Goal: Task Accomplishment & Management: Complete application form

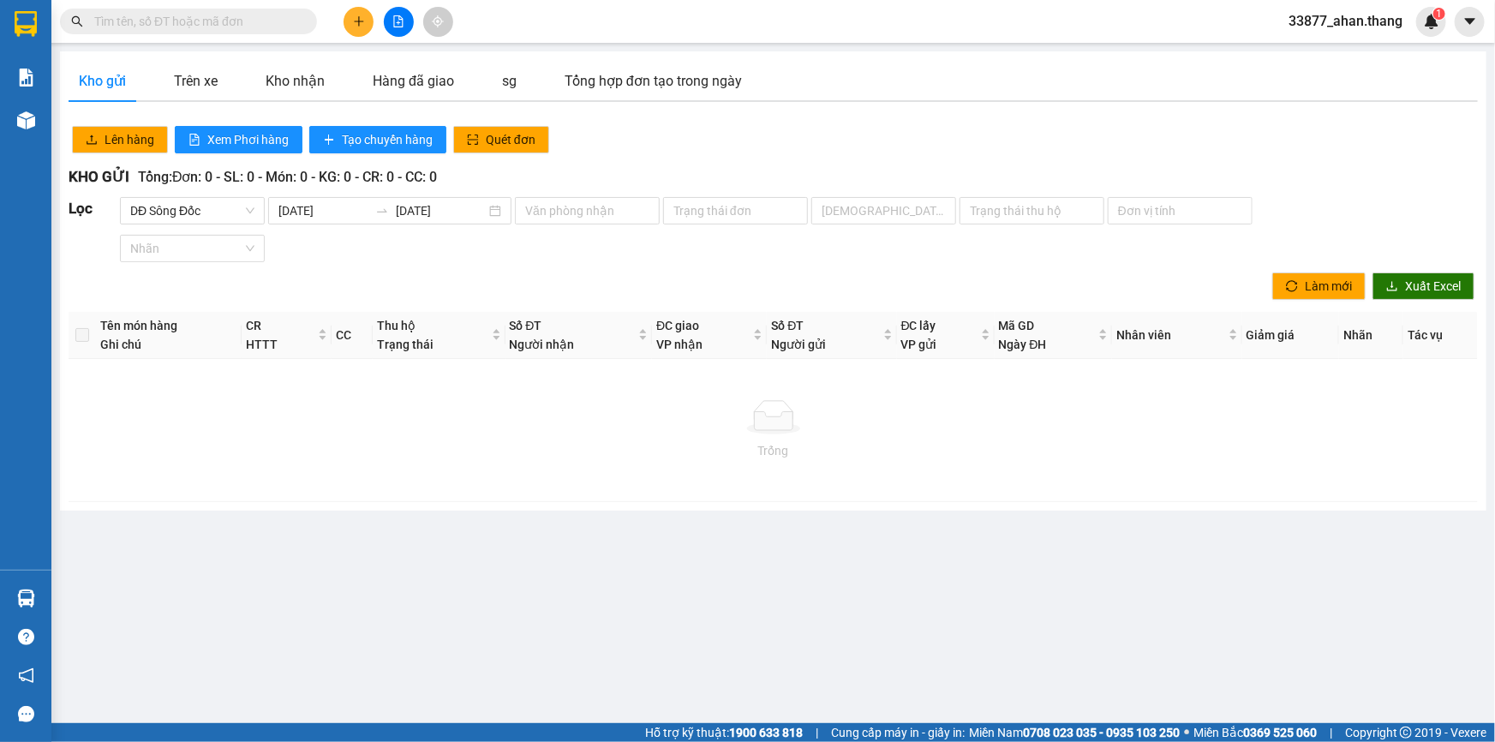
click at [358, 21] on icon "plus" at bounding box center [358, 21] width 9 height 1
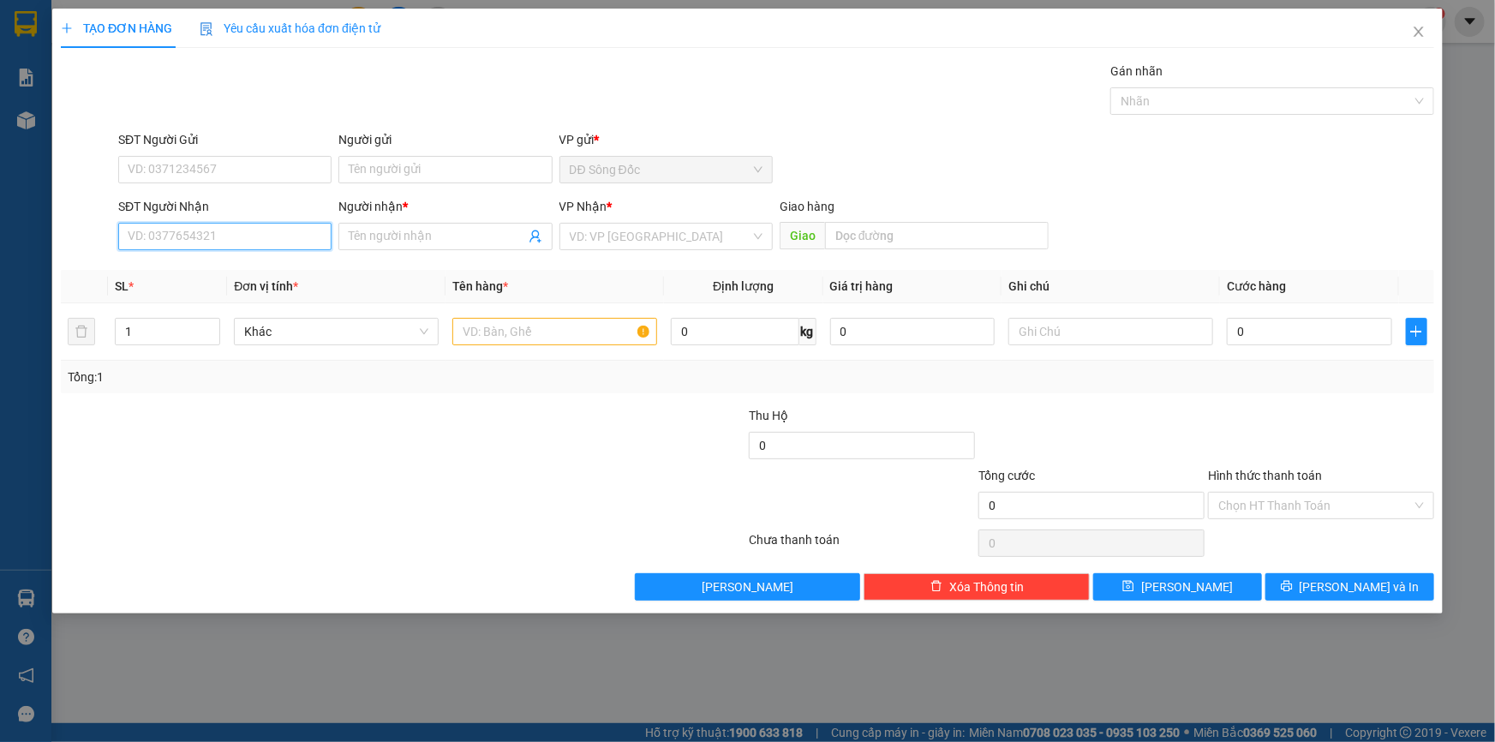
click at [175, 241] on input "SĐT Người Nhận" at bounding box center [224, 236] width 213 height 27
type input "0913873373"
click at [179, 266] on div "0913873373 - SG" at bounding box center [224, 270] width 193 height 19
type input "SG"
type input "AN SUONG"
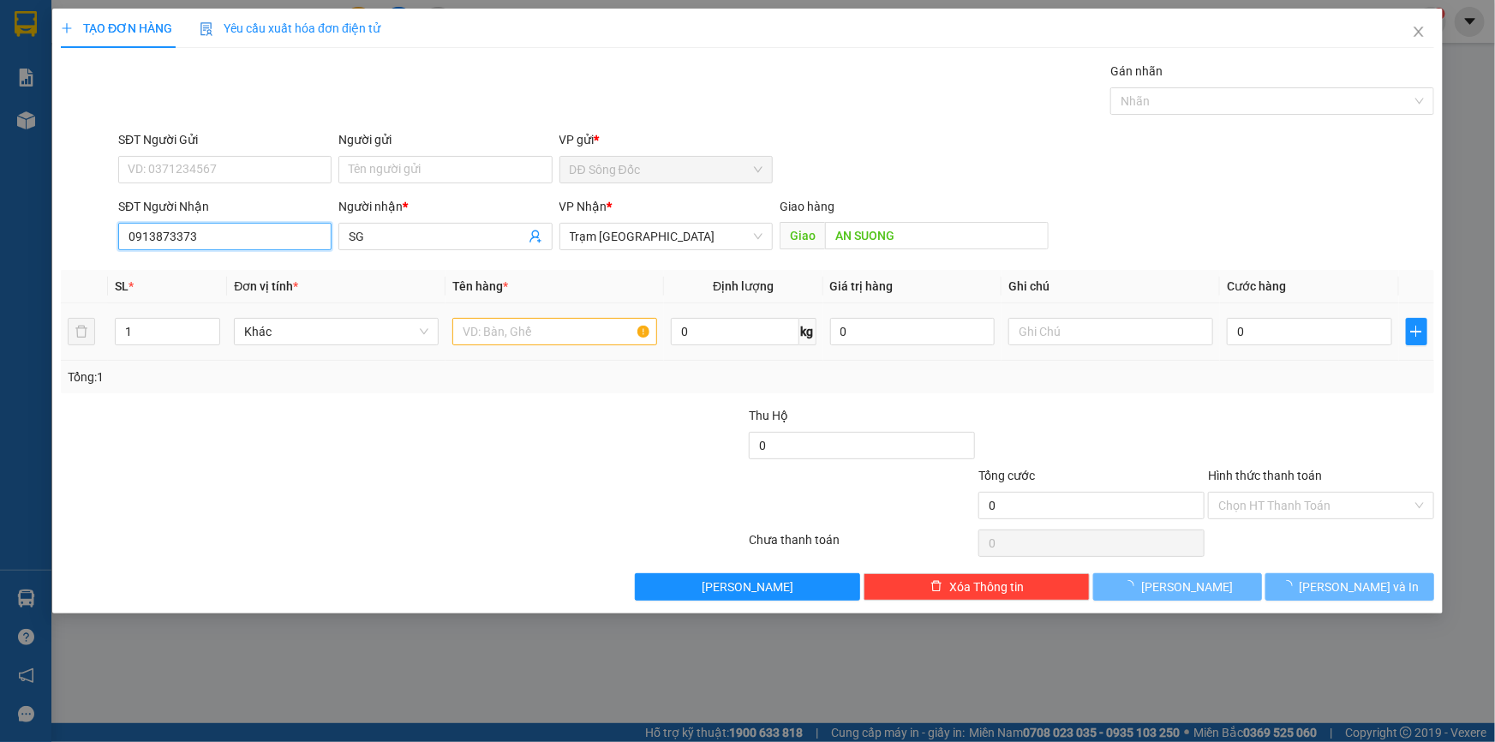
type input "0913873373"
click at [552, 334] on input "text" at bounding box center [554, 331] width 205 height 27
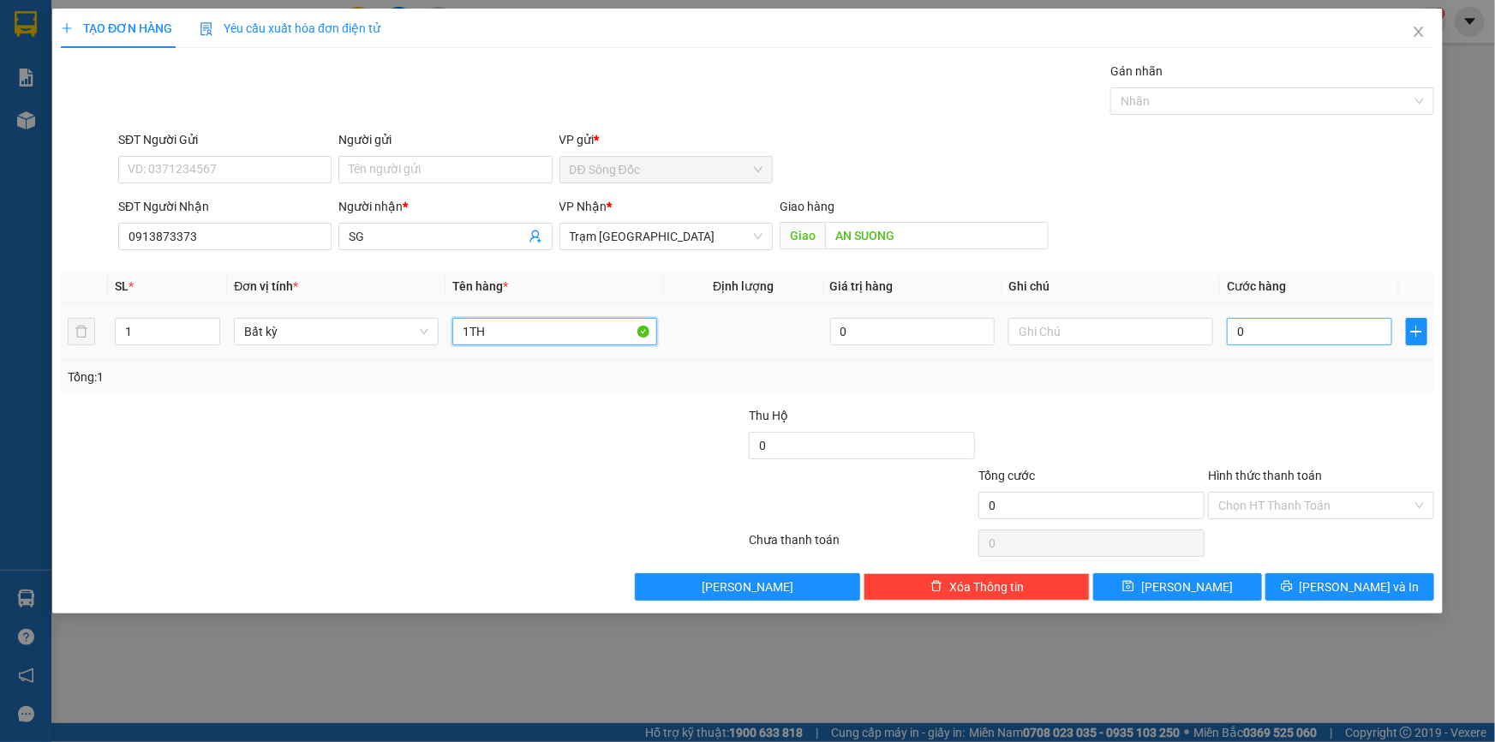
type input "1TH"
click at [1328, 331] on input "0" at bounding box center [1309, 331] width 165 height 27
type input "1"
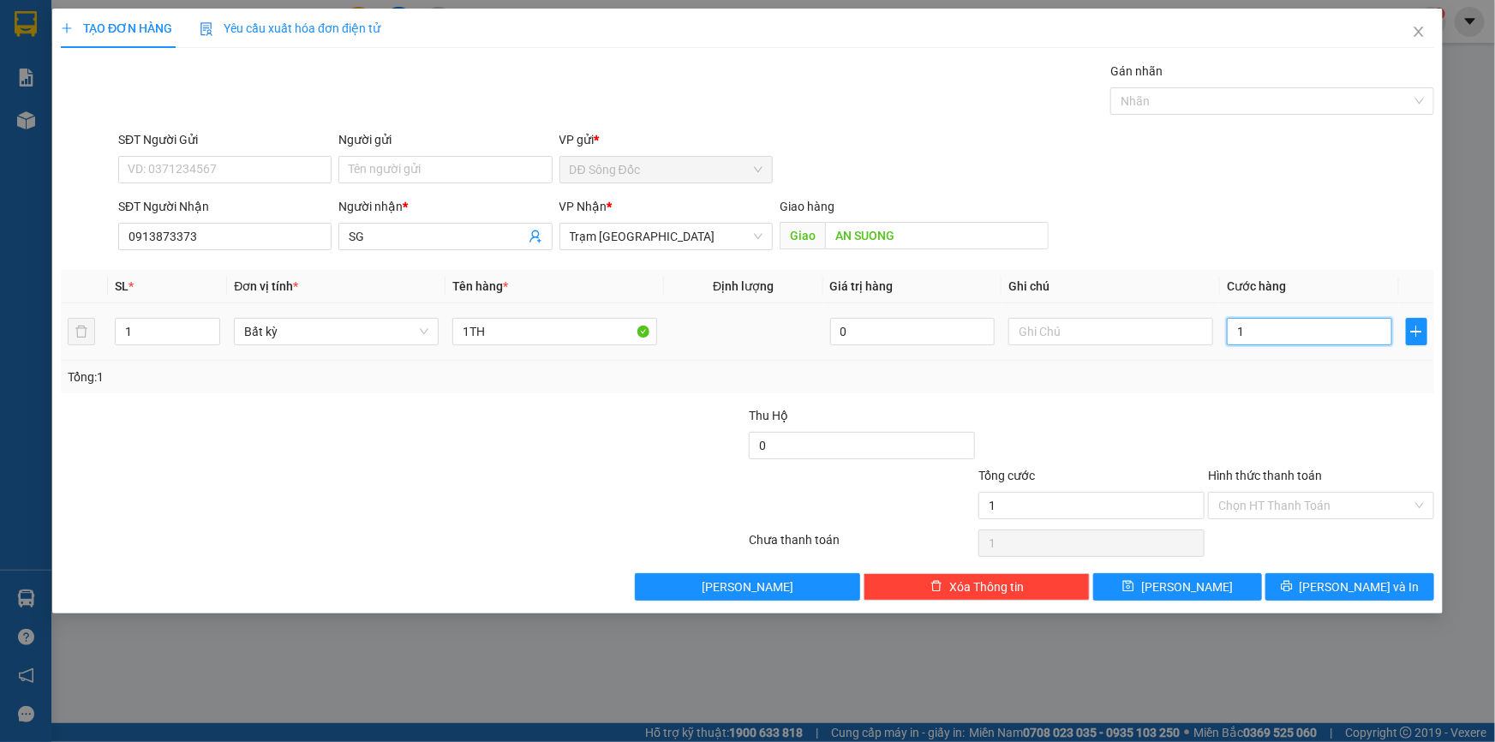
type input "15"
type input "150"
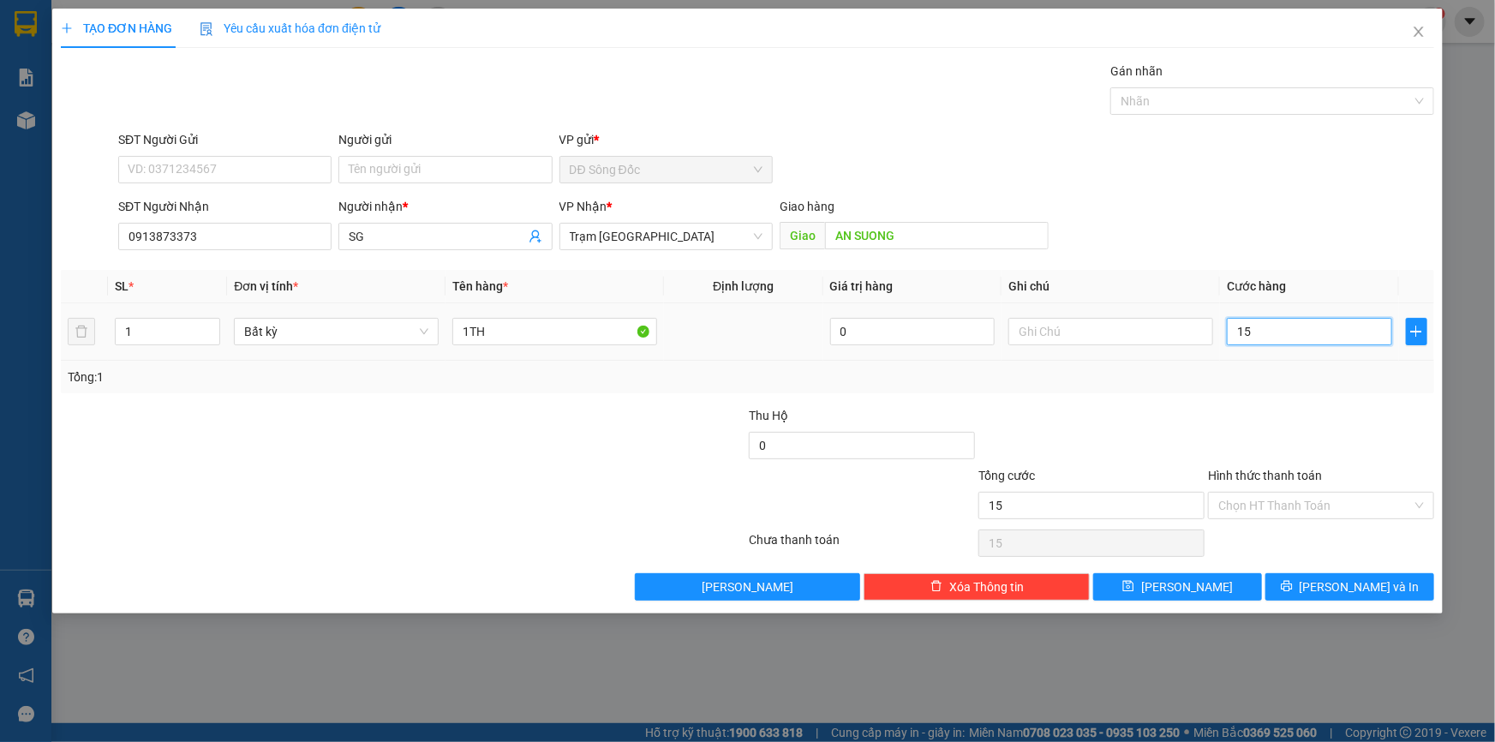
type input "150"
type input "150.000"
click at [1221, 582] on button "Lưu" at bounding box center [1177, 586] width 169 height 27
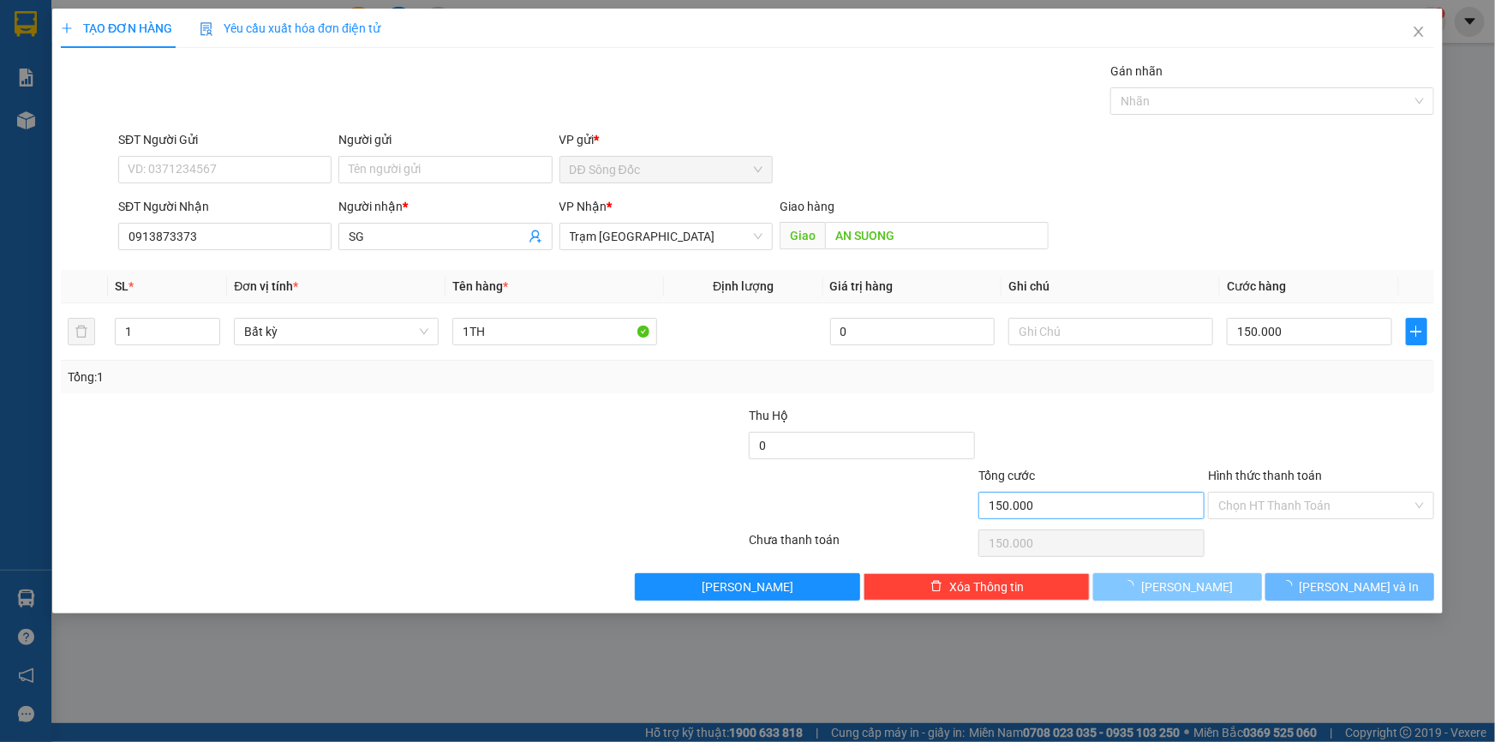
type input "0"
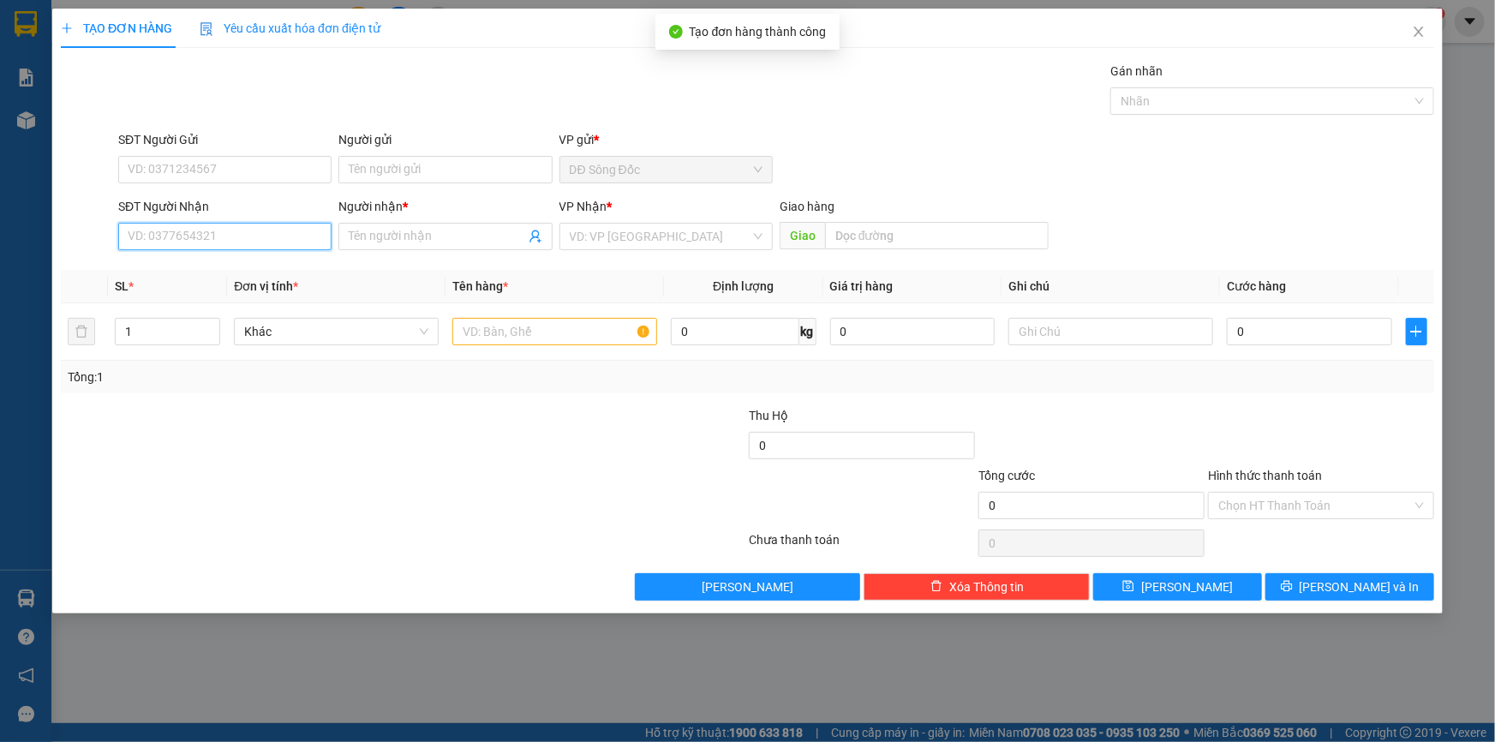
click at [214, 240] on input "SĐT Người Nhận" at bounding box center [224, 236] width 213 height 27
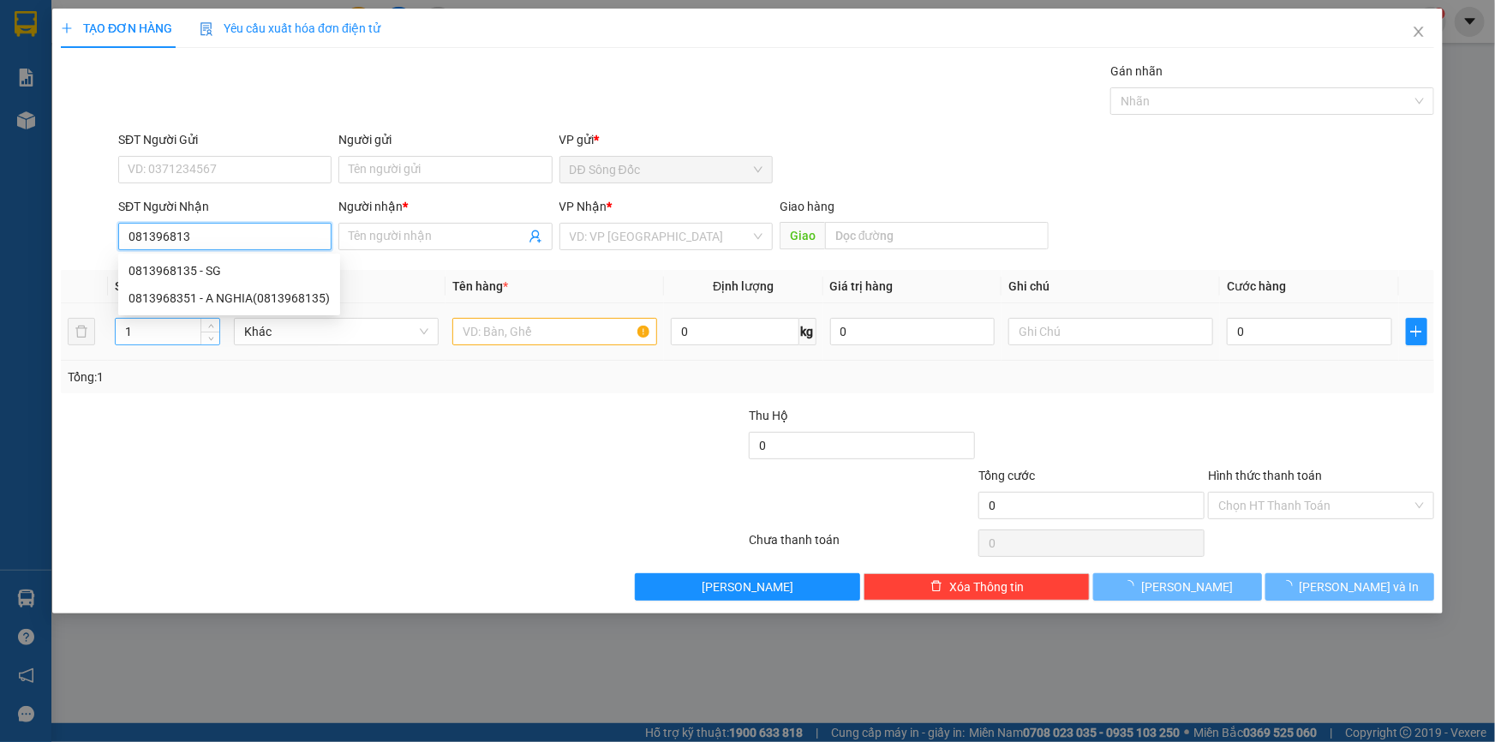
type input "0813968135"
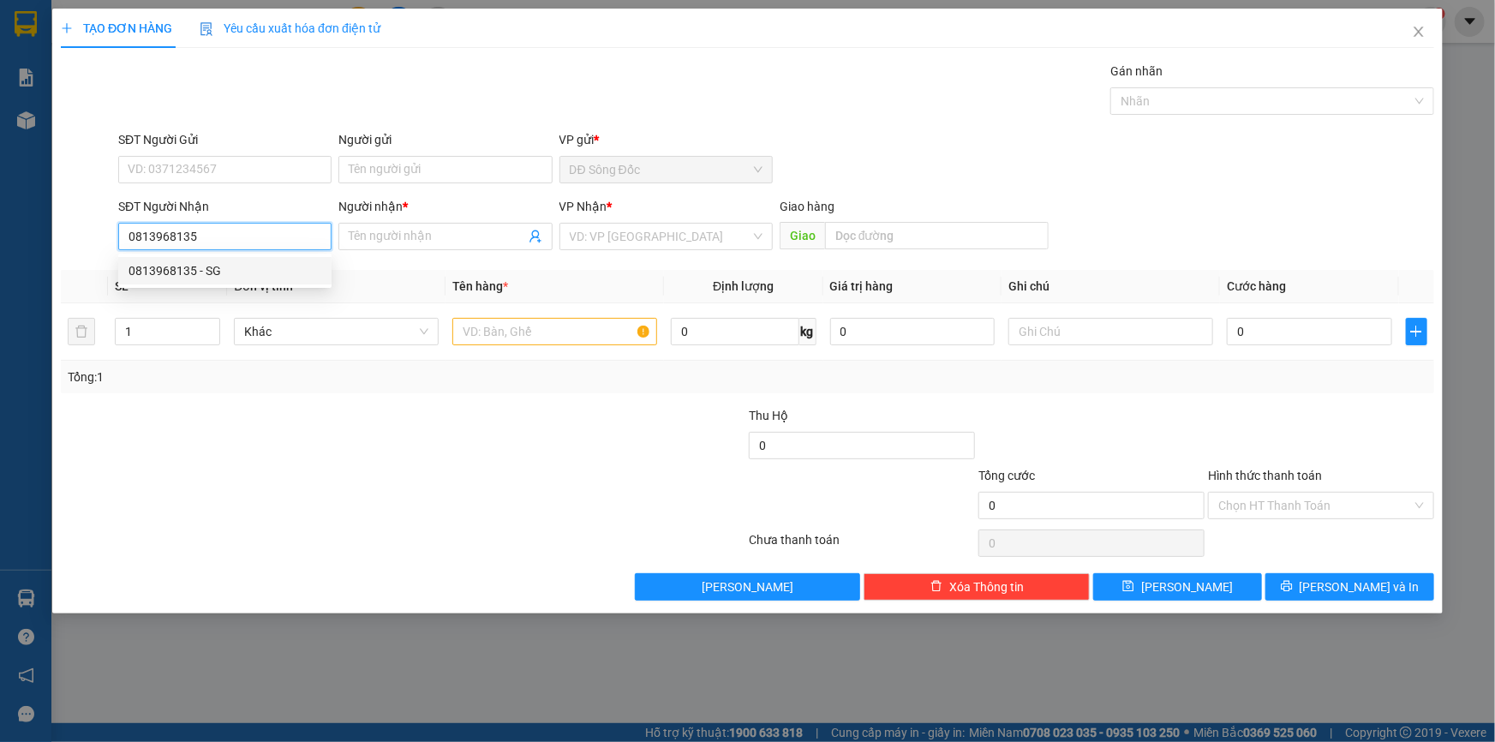
click at [191, 257] on div "0813968135 - SG" at bounding box center [224, 270] width 213 height 27
type input "SG"
type input "0813968135"
click at [591, 332] on input "text" at bounding box center [554, 331] width 205 height 27
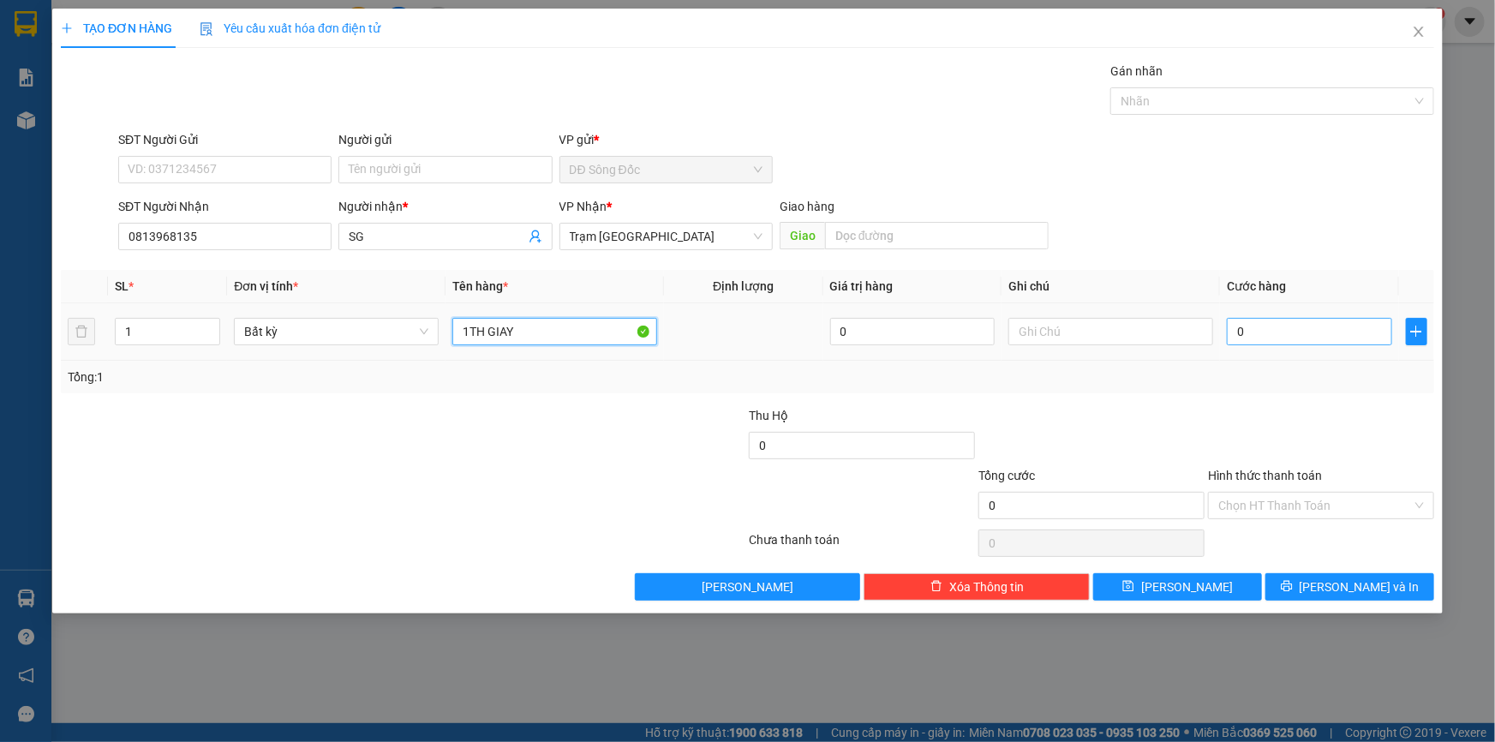
type input "1TH GIAY"
click at [1323, 327] on input "0" at bounding box center [1309, 331] width 165 height 27
type input "3"
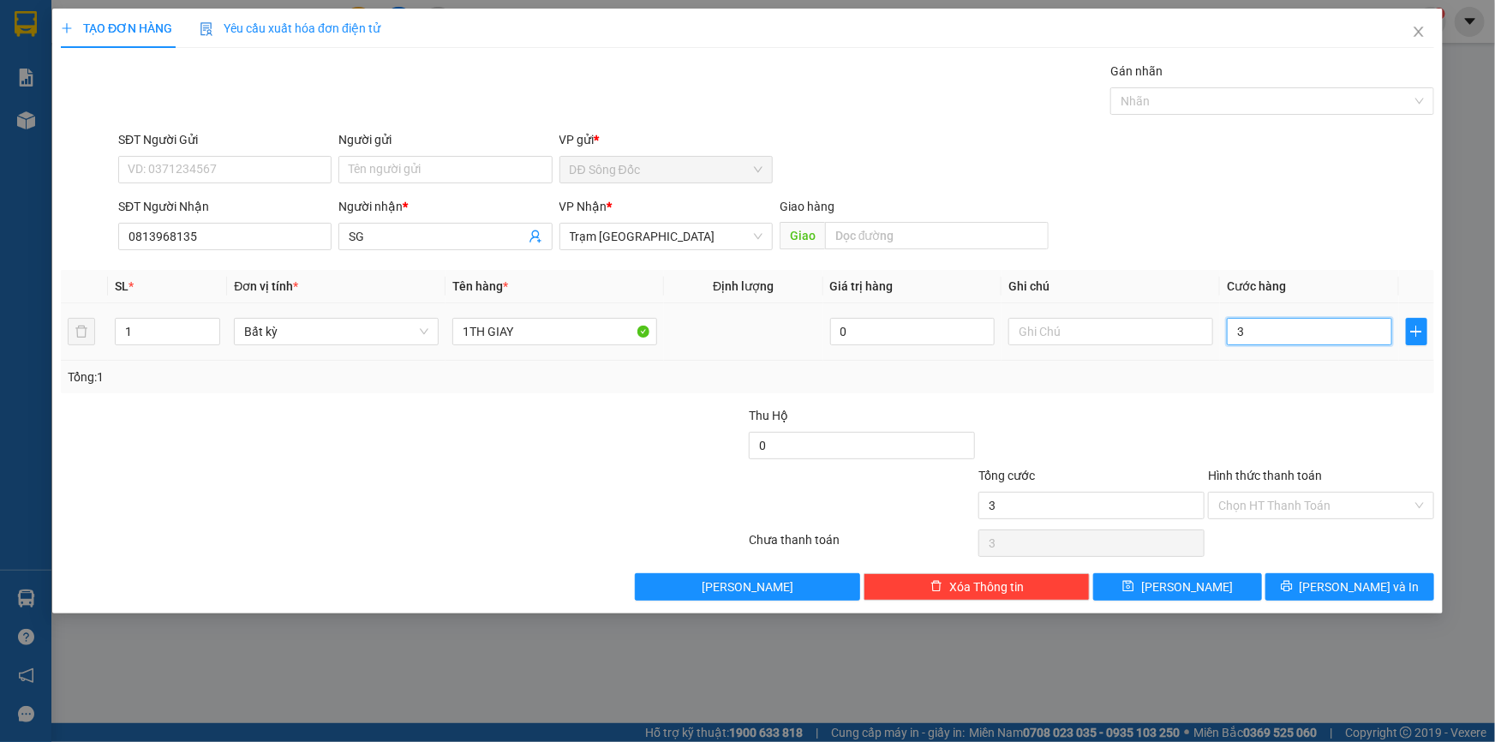
type input "30"
type input "30.000"
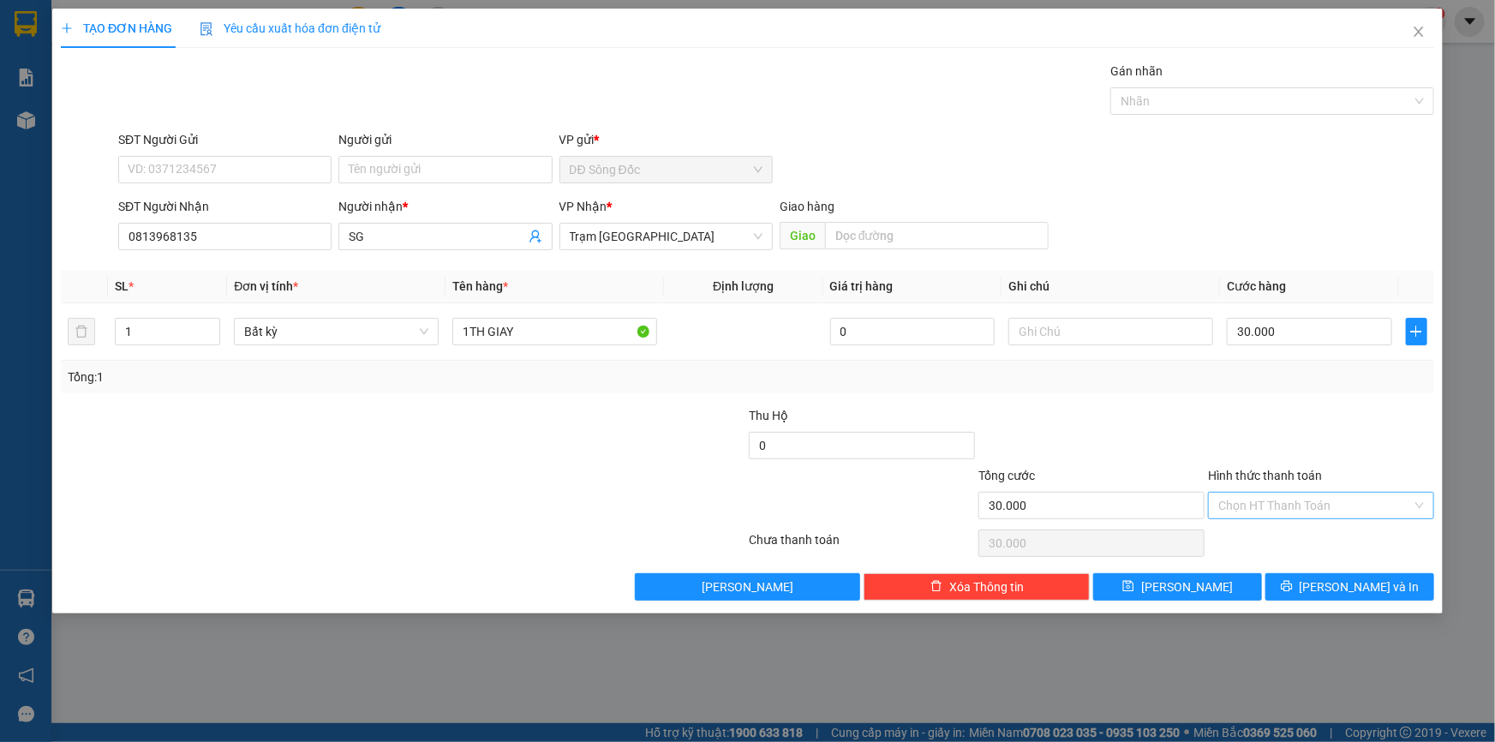
click at [1318, 505] on input "Hình thức thanh toán" at bounding box center [1315, 506] width 194 height 26
drag, startPoint x: 1311, startPoint y: 540, endPoint x: 1263, endPoint y: 548, distance: 47.9
click at [1307, 541] on div "Tại văn phòng" at bounding box center [1321, 538] width 206 height 19
type input "0"
click at [1186, 585] on span "Lưu" at bounding box center [1187, 586] width 92 height 19
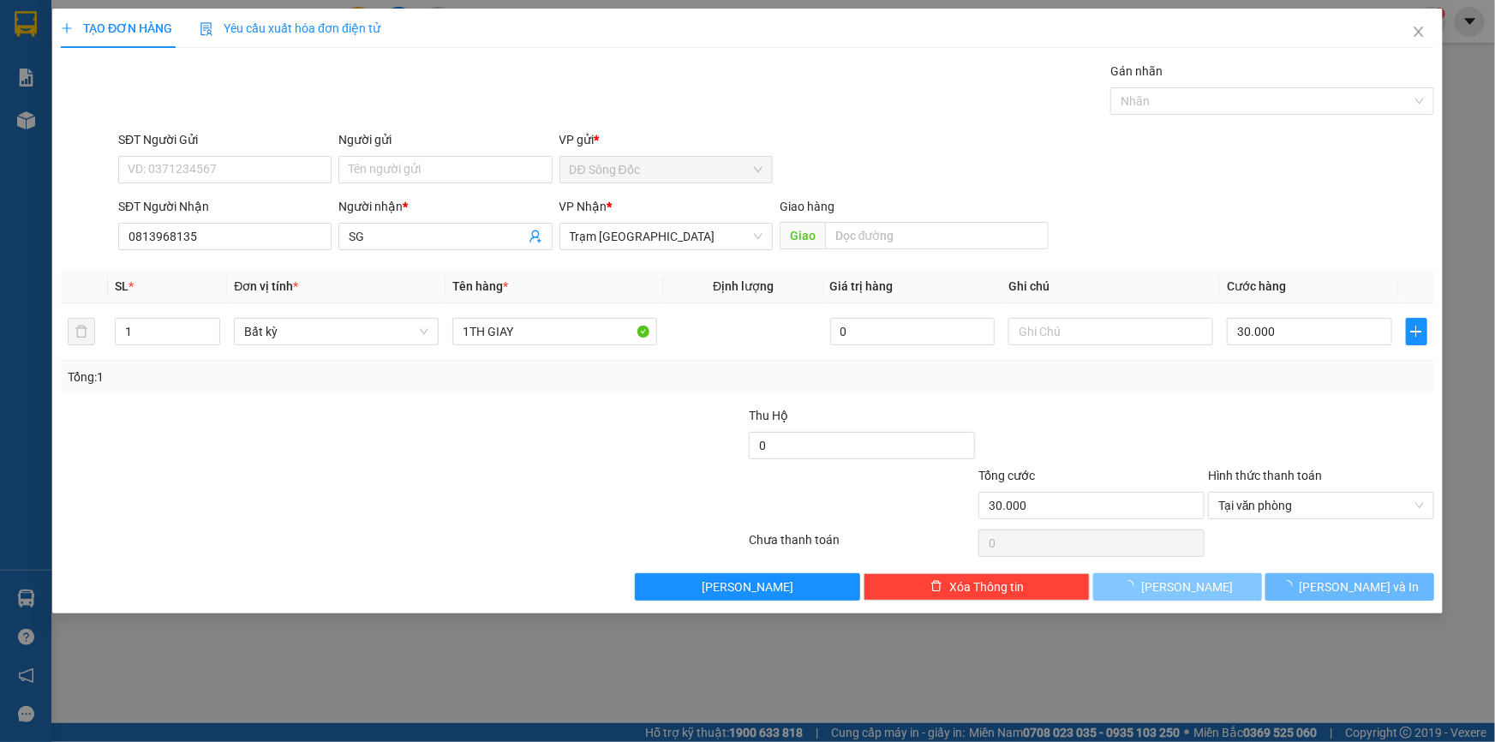
type input "0"
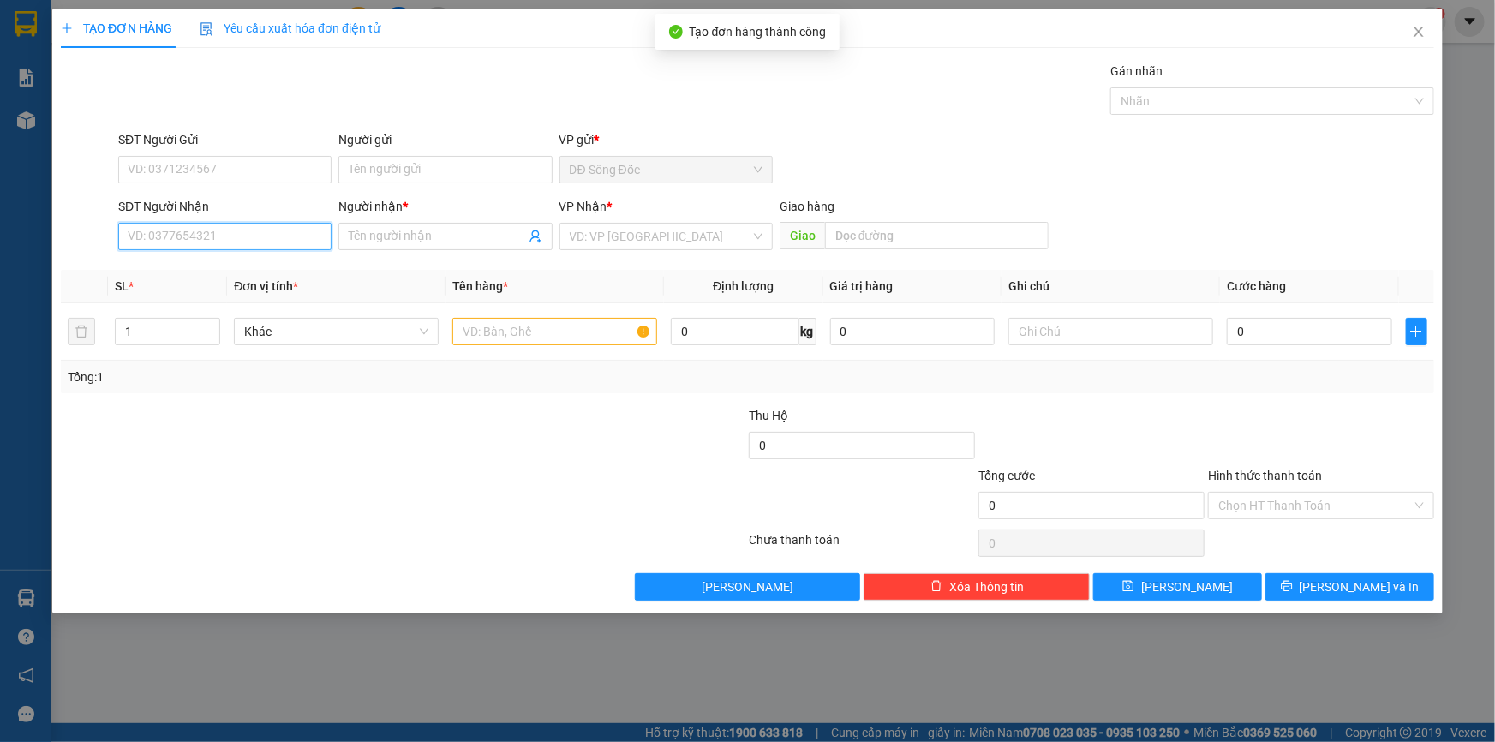
click at [160, 240] on input "SĐT Người Nhận" at bounding box center [224, 236] width 213 height 27
drag, startPoint x: 156, startPoint y: 266, endPoint x: 465, endPoint y: 288, distance: 310.0
click at [157, 266] on div "0383993269 - BAO" at bounding box center [224, 270] width 193 height 19
type input "0383993269"
type input "BAO"
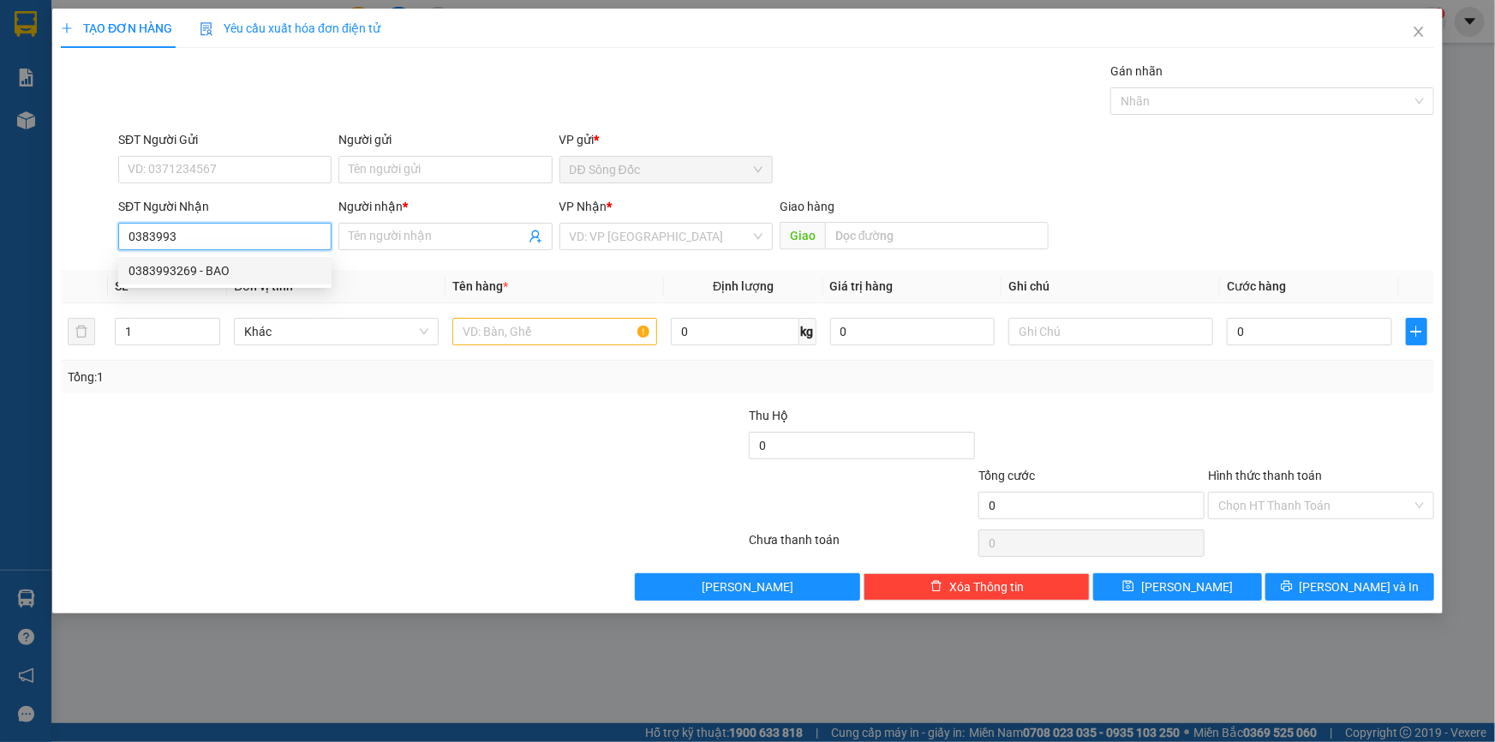
type input "PHUNG HIEP"
type input "0383993269"
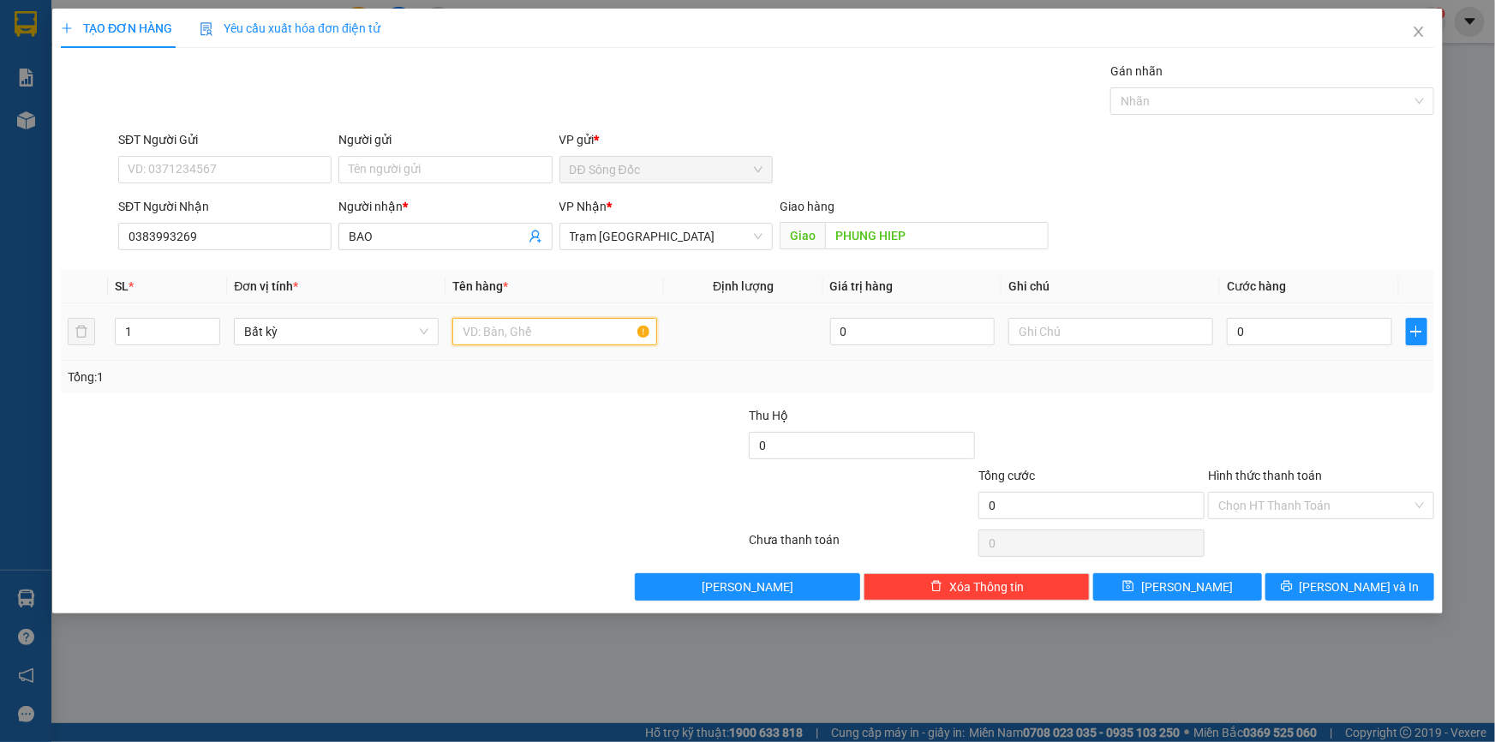
click at [561, 334] on input "text" at bounding box center [554, 331] width 205 height 27
type input "2CUC CHUOI"
click at [1289, 325] on input "0" at bounding box center [1309, 331] width 165 height 27
type input "8"
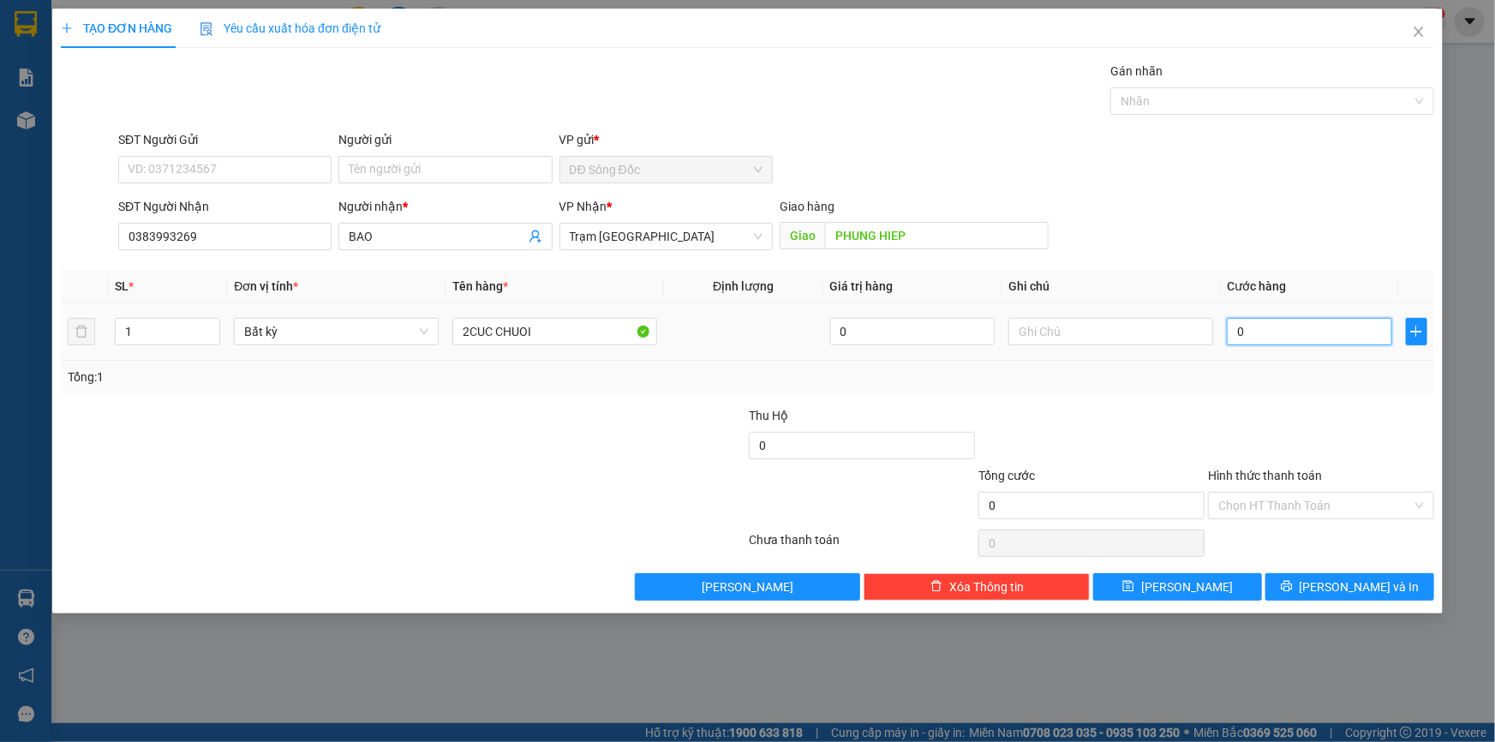
type input "8"
type input "80"
type input "80.000"
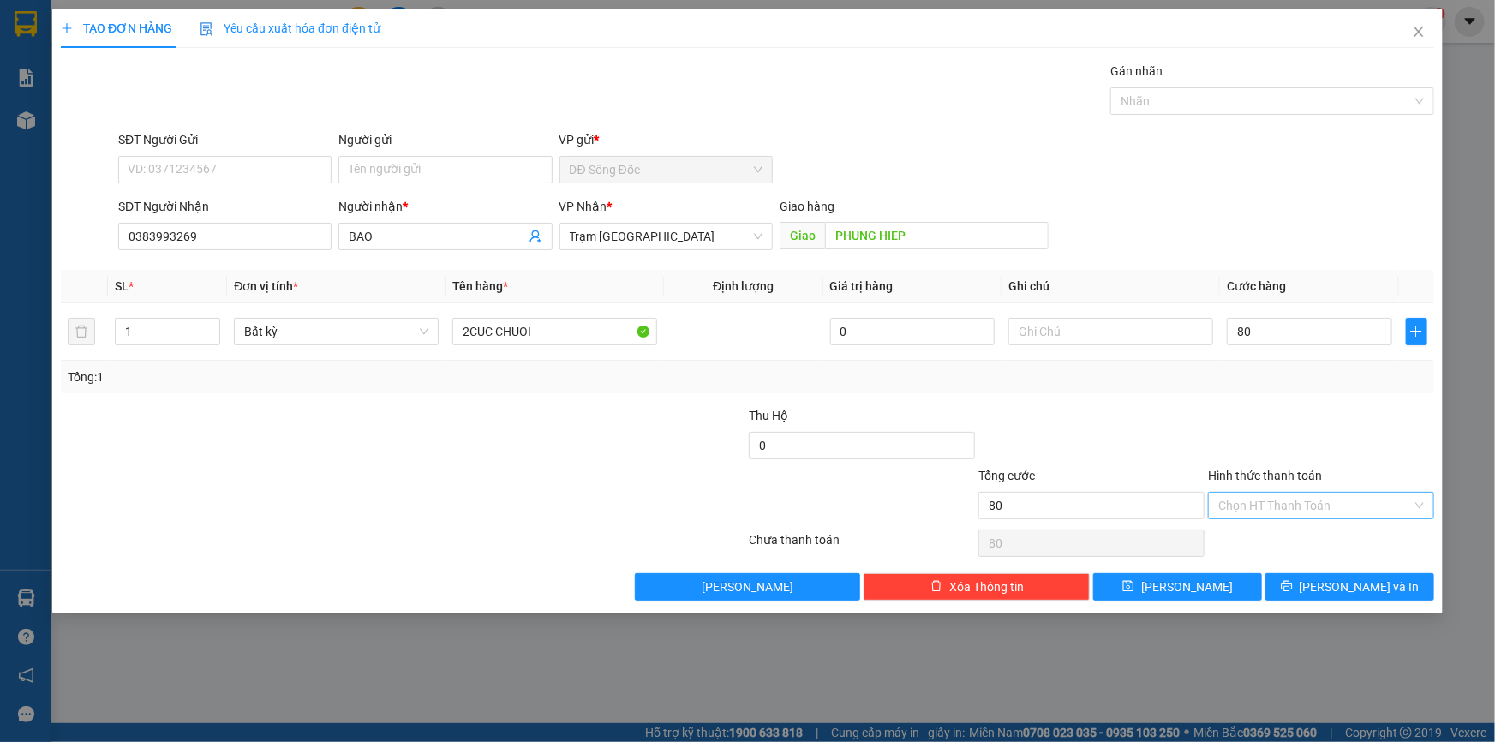
type input "80.000"
click at [1305, 499] on input "Hình thức thanh toán" at bounding box center [1315, 506] width 194 height 26
click at [1305, 538] on div "Tại văn phòng" at bounding box center [1321, 538] width 206 height 19
type input "0"
click at [1214, 582] on button "Lưu" at bounding box center [1177, 586] width 169 height 27
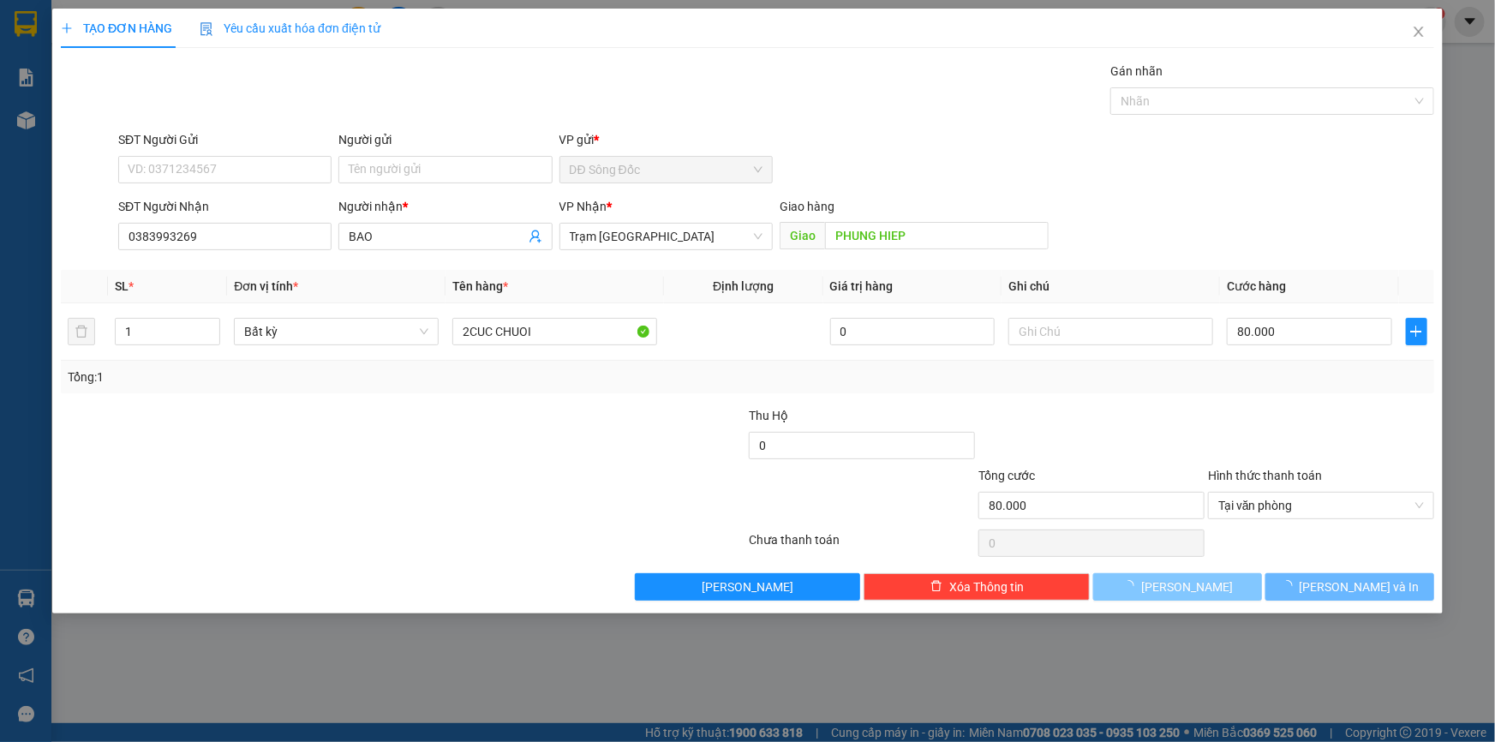
type input "0"
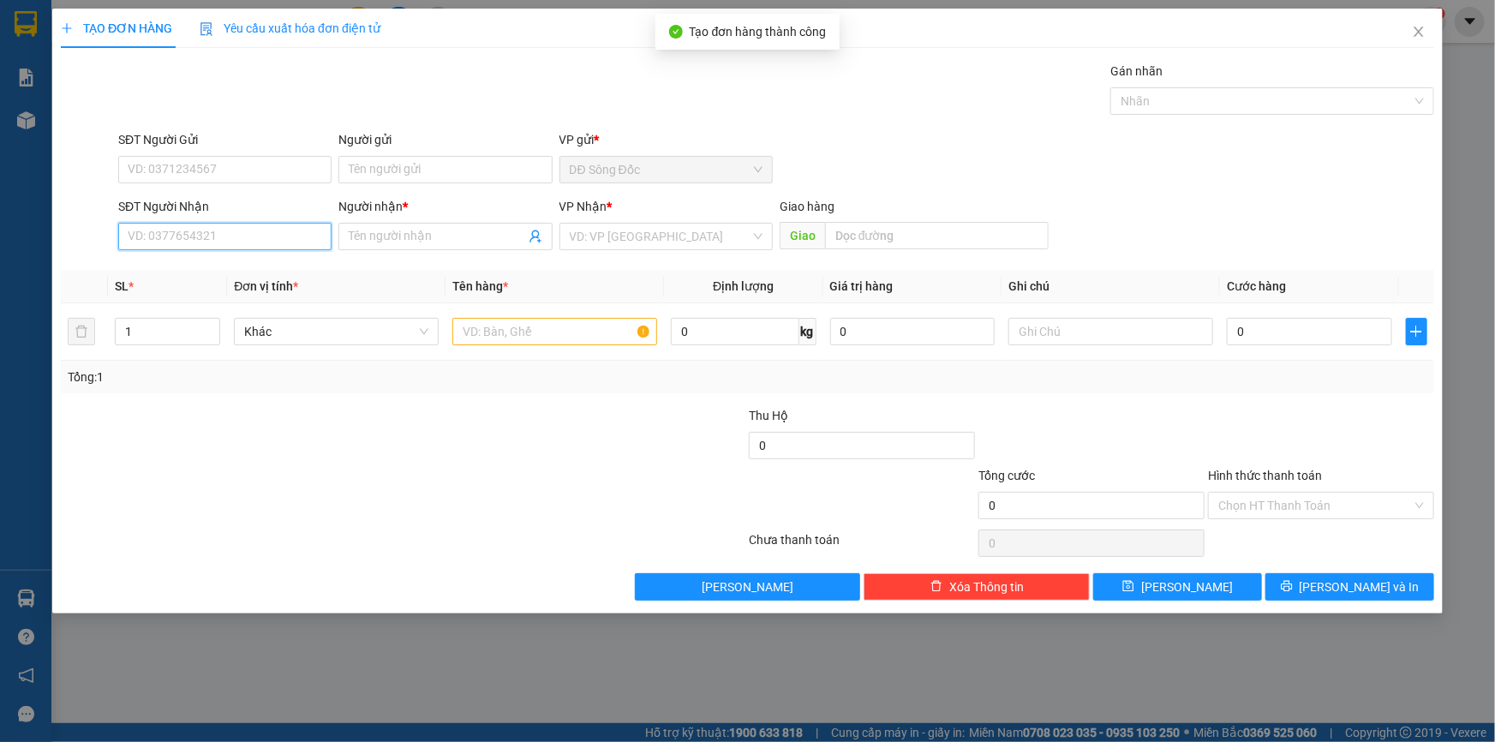
click at [194, 237] on input "SĐT Người Nhận" at bounding box center [224, 236] width 213 height 27
type input "0988701380"
click at [382, 232] on input "Người nhận *" at bounding box center [437, 236] width 176 height 19
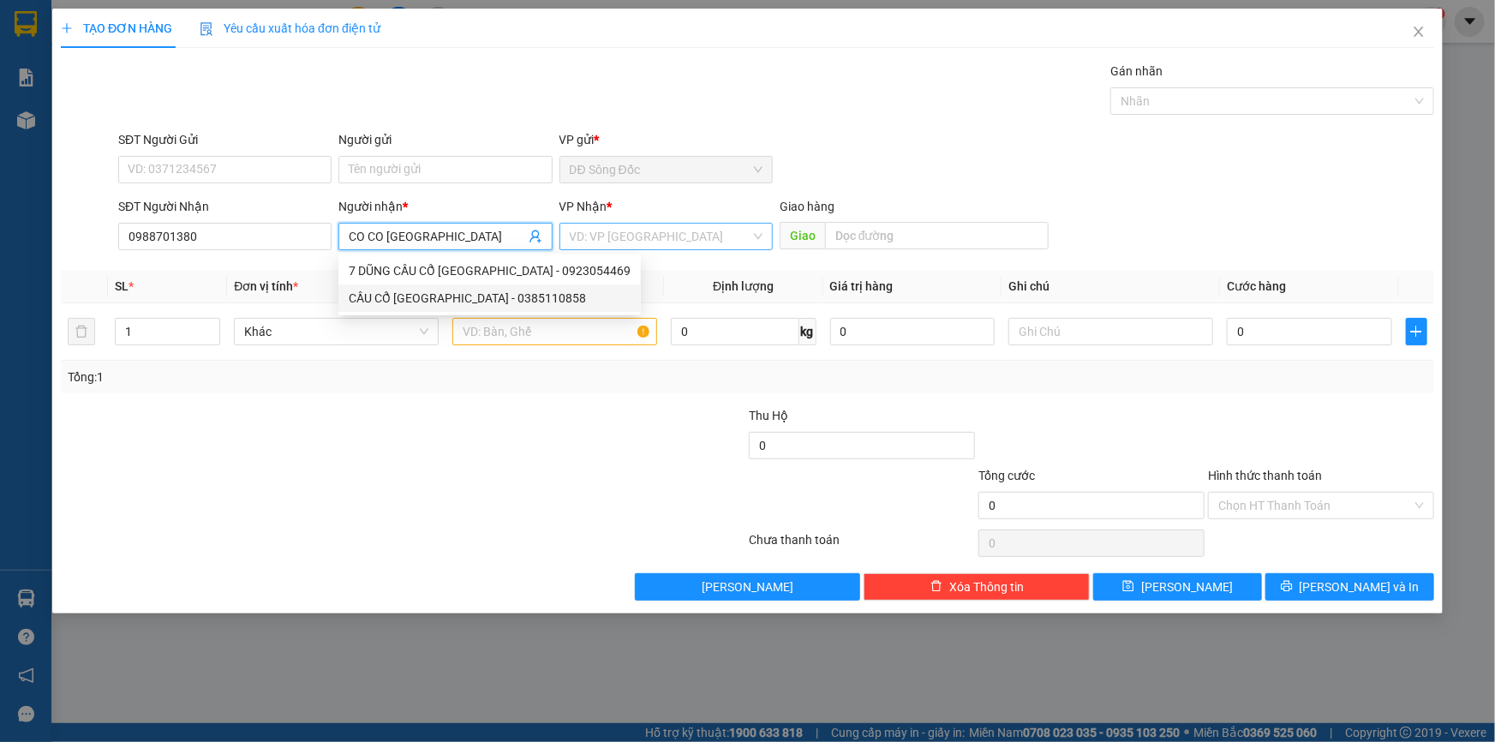
type input "CO CO TIEN GIANG"
click at [681, 231] on input "search" at bounding box center [660, 237] width 181 height 26
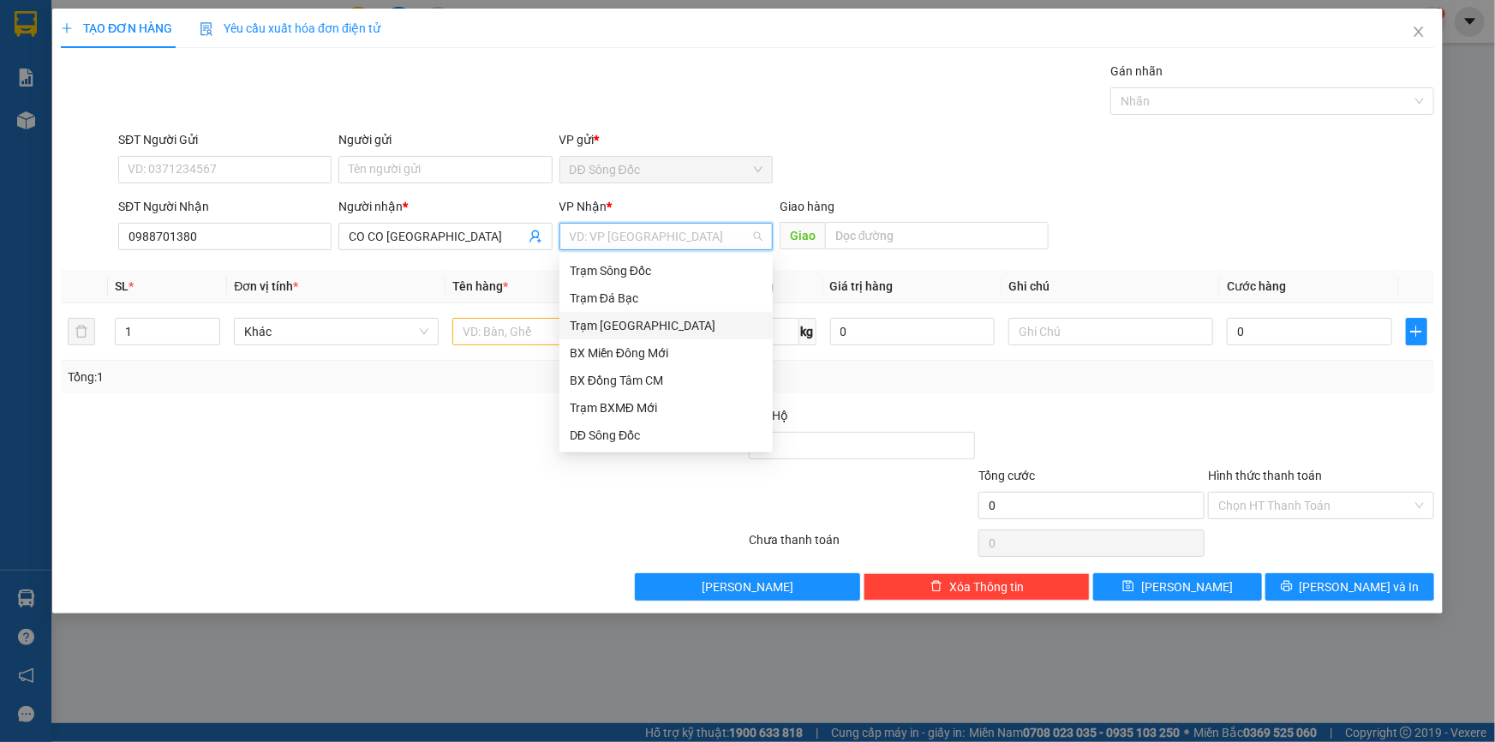
click at [660, 324] on div "Trạm [GEOGRAPHIC_DATA]" at bounding box center [666, 325] width 193 height 19
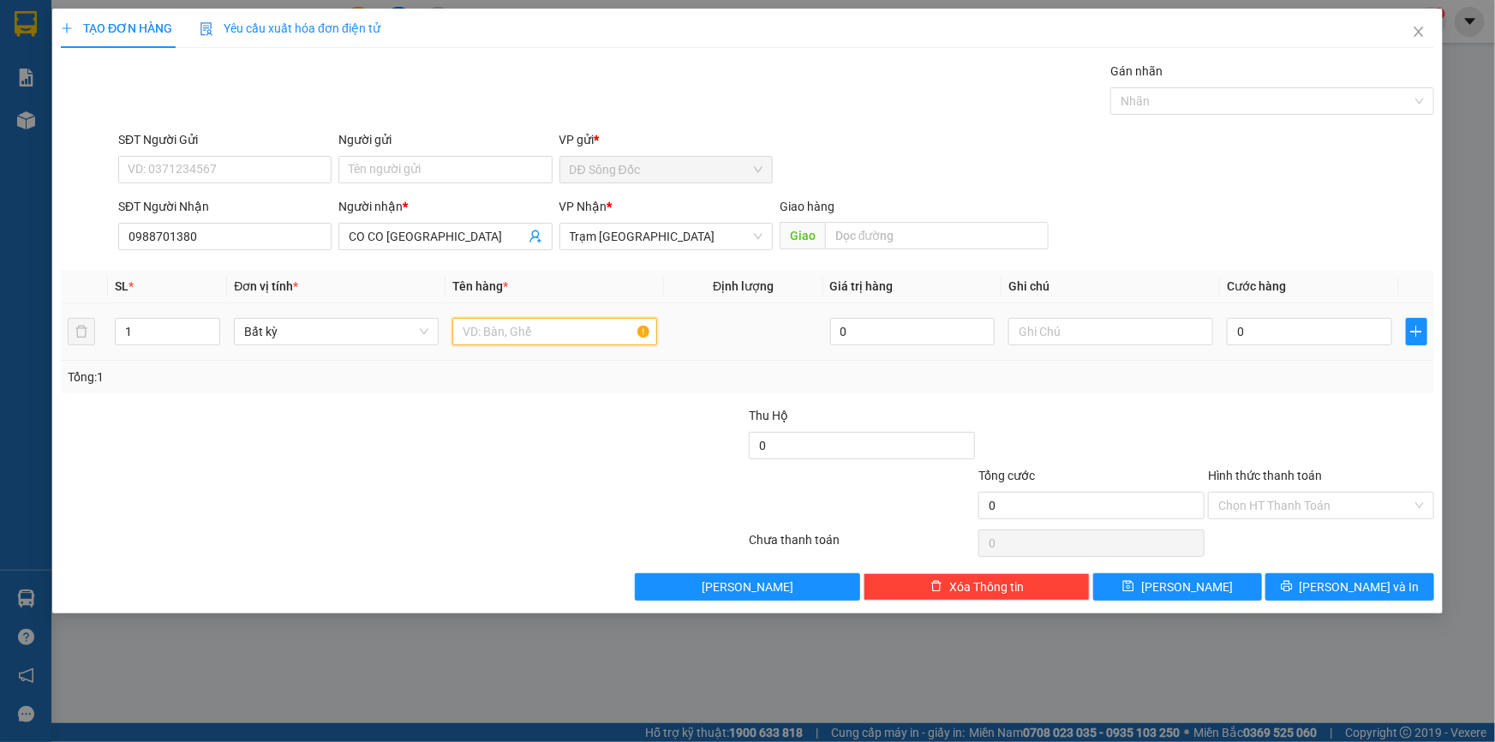
click at [563, 338] on input "text" at bounding box center [554, 331] width 205 height 27
type input "1TH THU HO.3.530.000"
click at [1322, 330] on input "0" at bounding box center [1309, 331] width 165 height 27
type input "5"
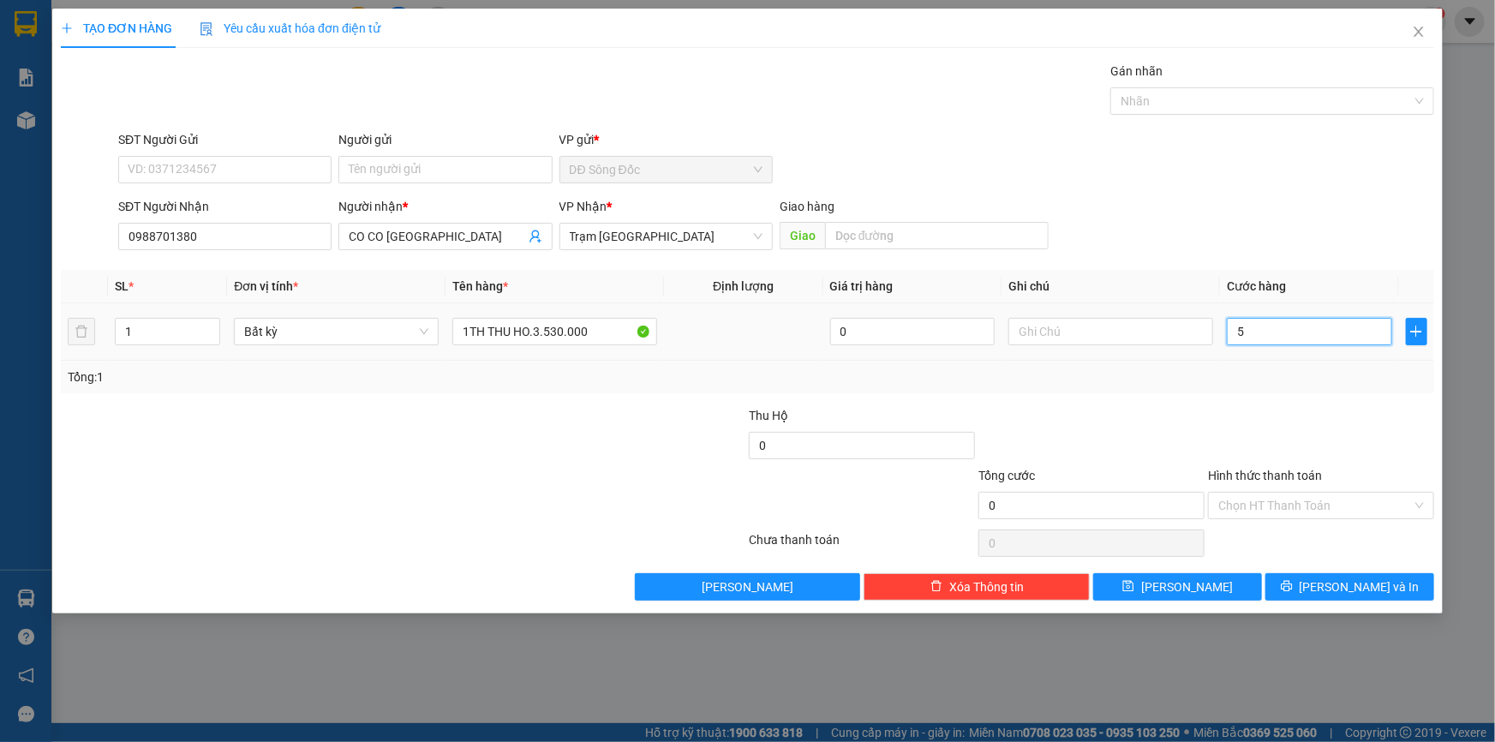
type input "5"
type input "50"
type input "50.000"
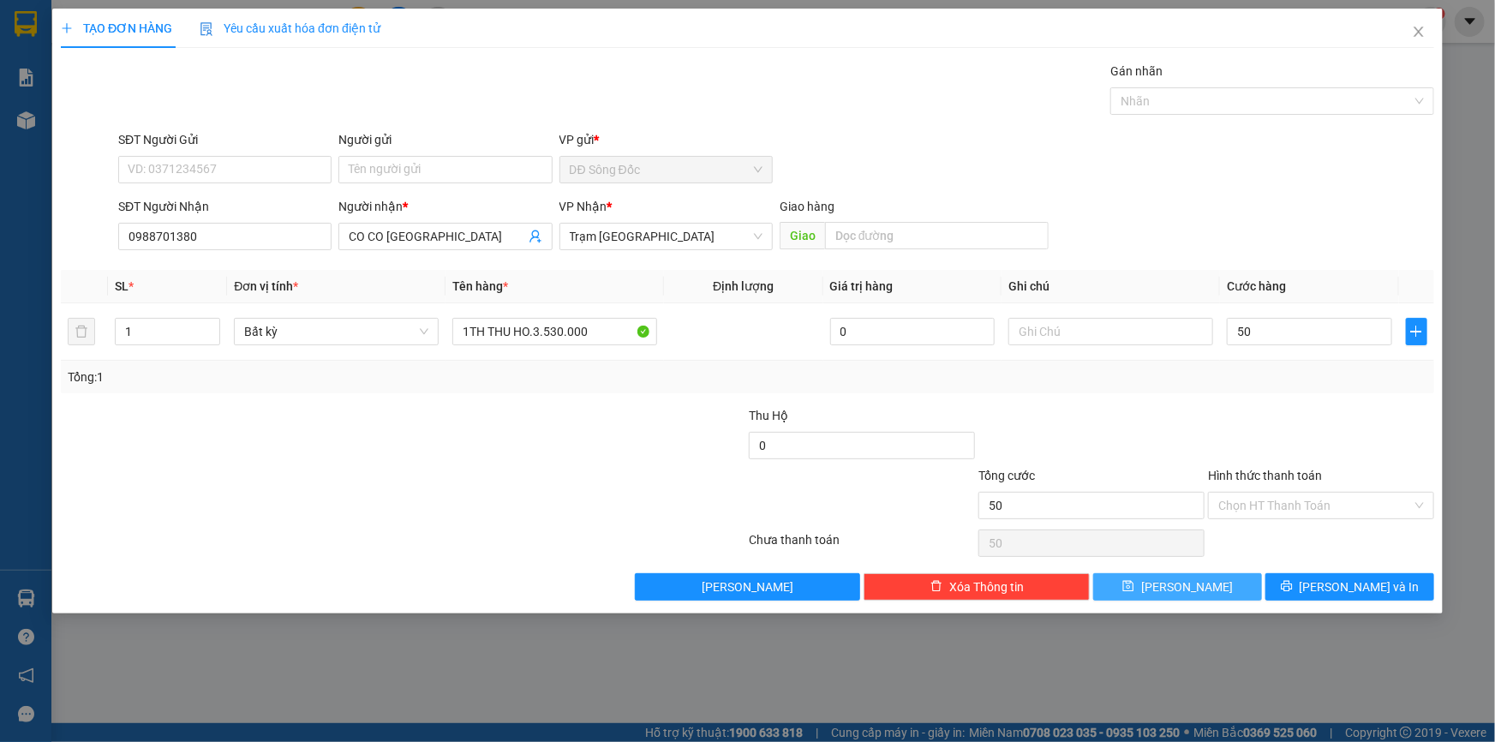
type input "50.000"
click at [1244, 583] on button "Lưu" at bounding box center [1177, 586] width 169 height 27
type input "0"
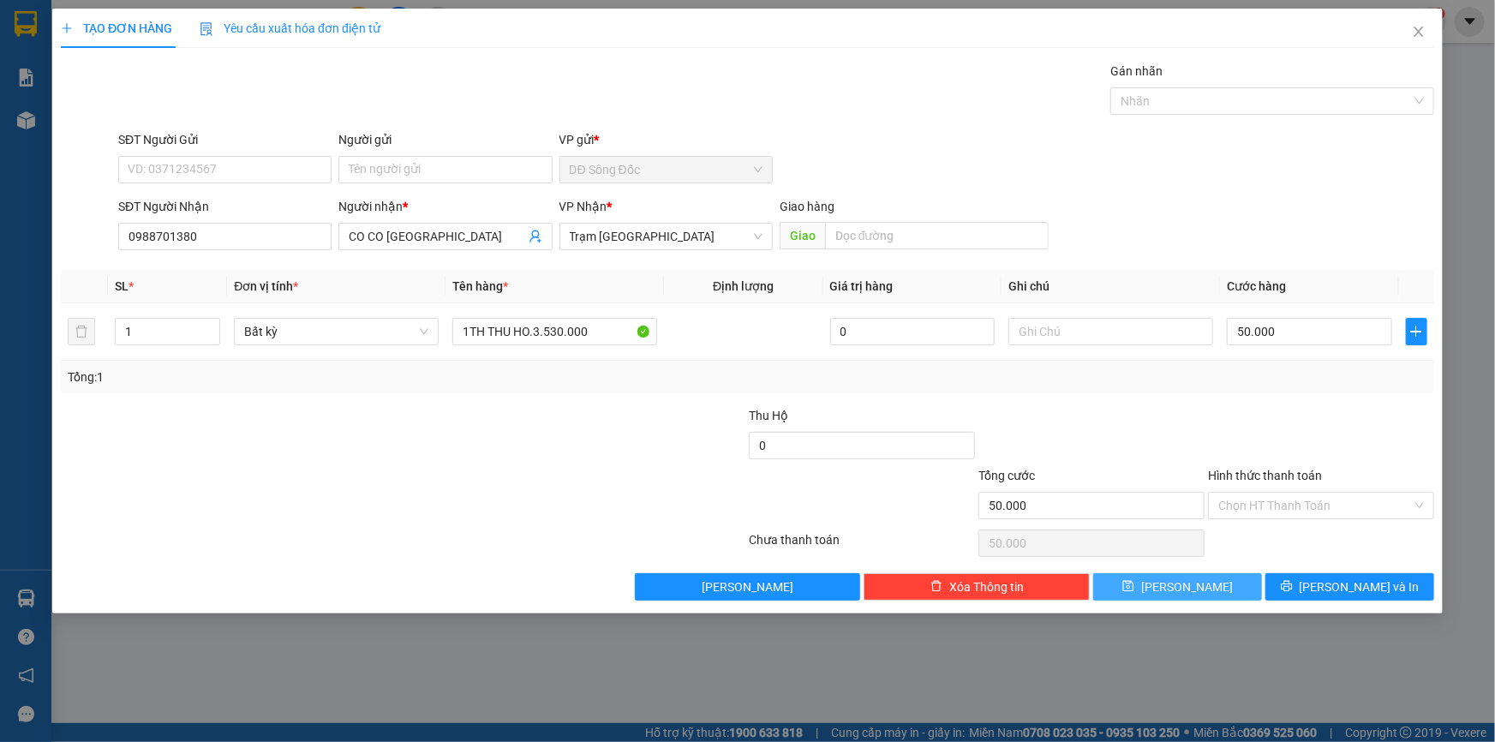
type input "0"
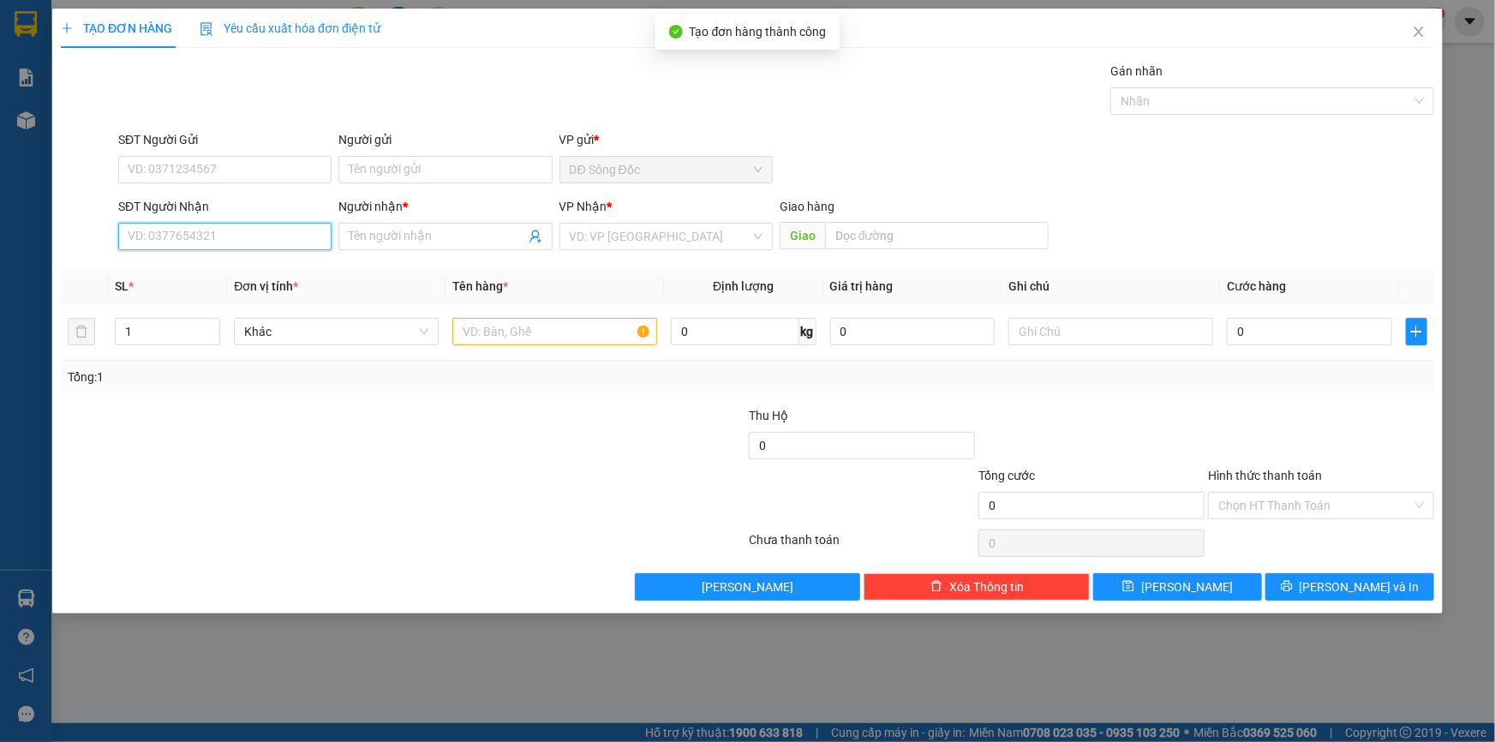
click at [232, 231] on input "SĐT Người Nhận" at bounding box center [224, 236] width 213 height 27
type input "0914517139"
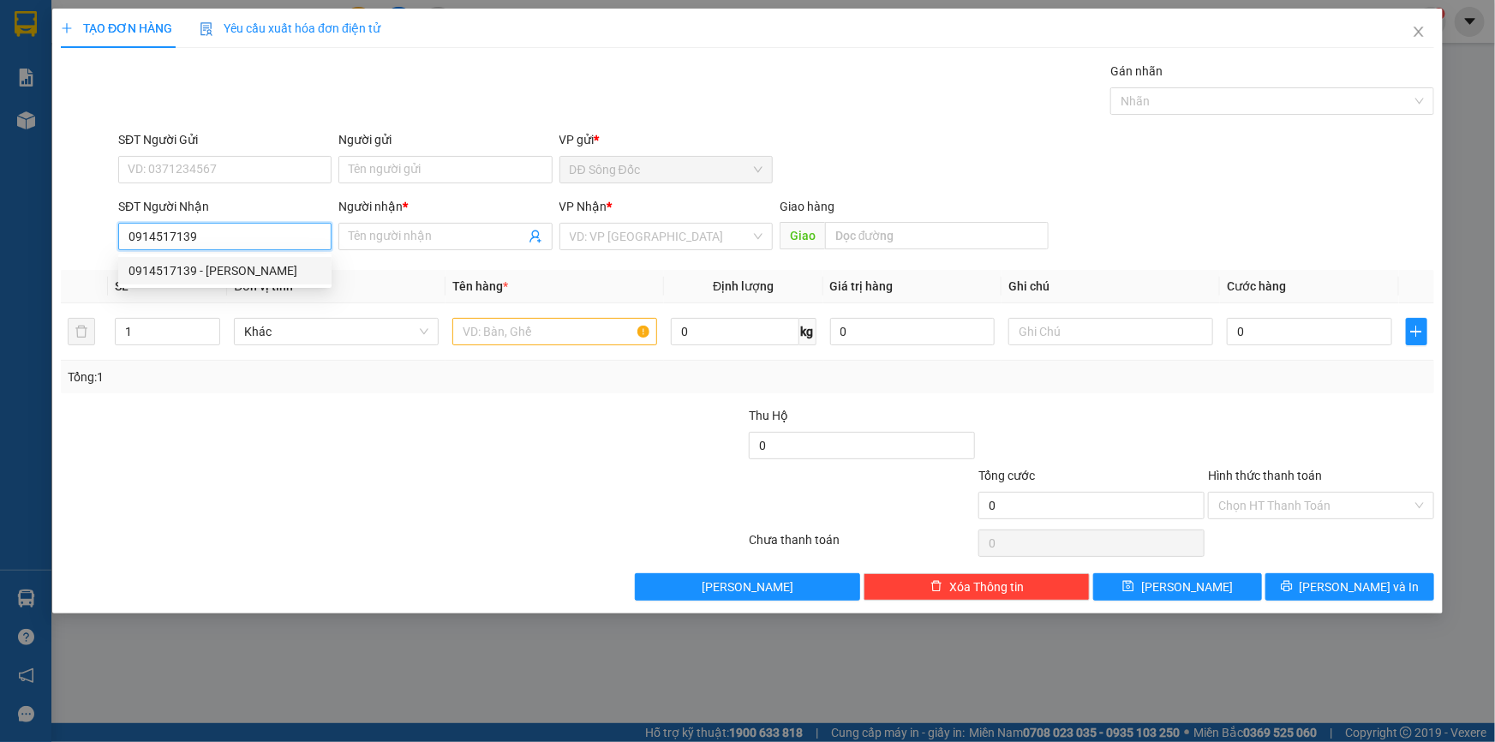
click at [248, 272] on div "0914517139 - DUY" at bounding box center [224, 270] width 193 height 19
type input "DUY"
type input "0914517139"
click at [549, 325] on input "text" at bounding box center [554, 331] width 205 height 27
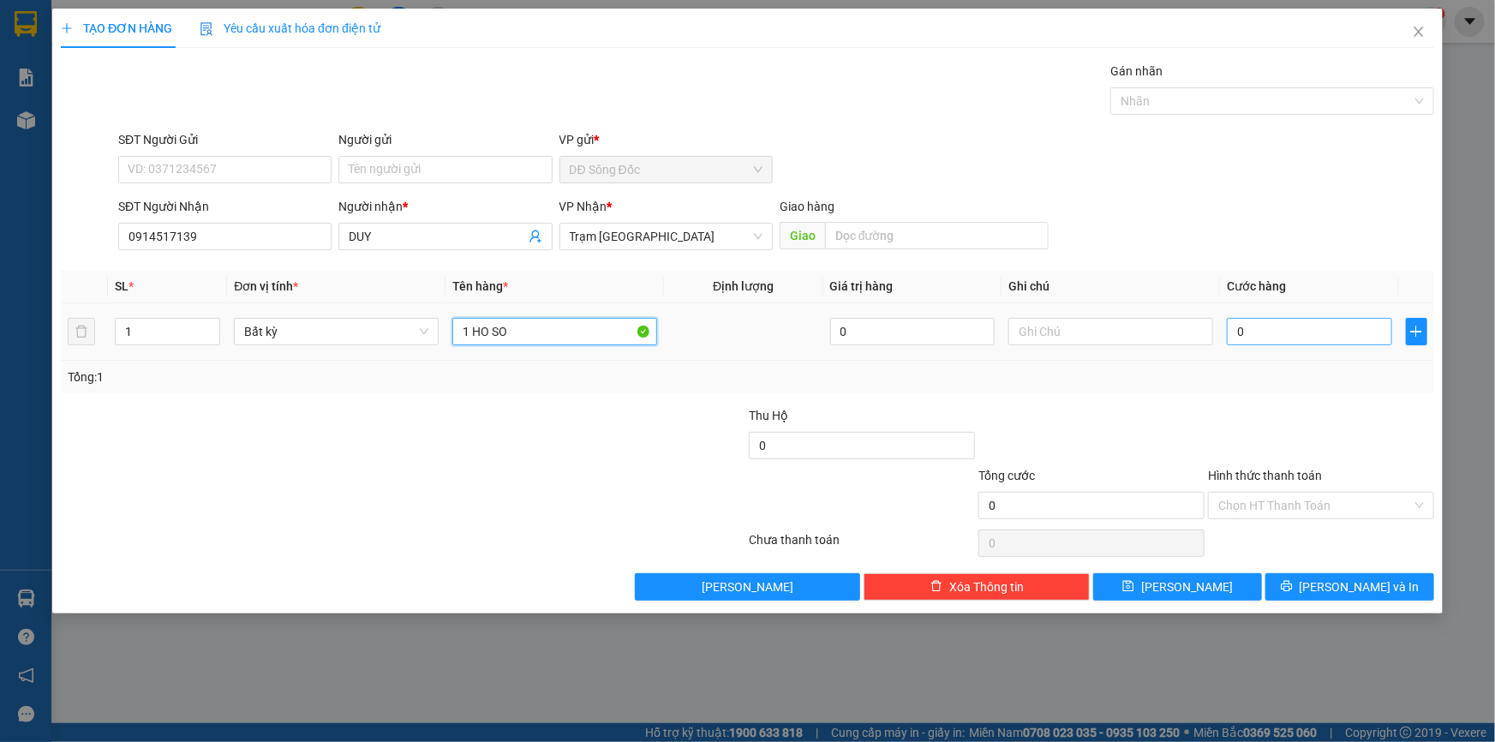
type input "1 HO SO"
click at [1302, 336] on input "0" at bounding box center [1309, 331] width 165 height 27
type input "3"
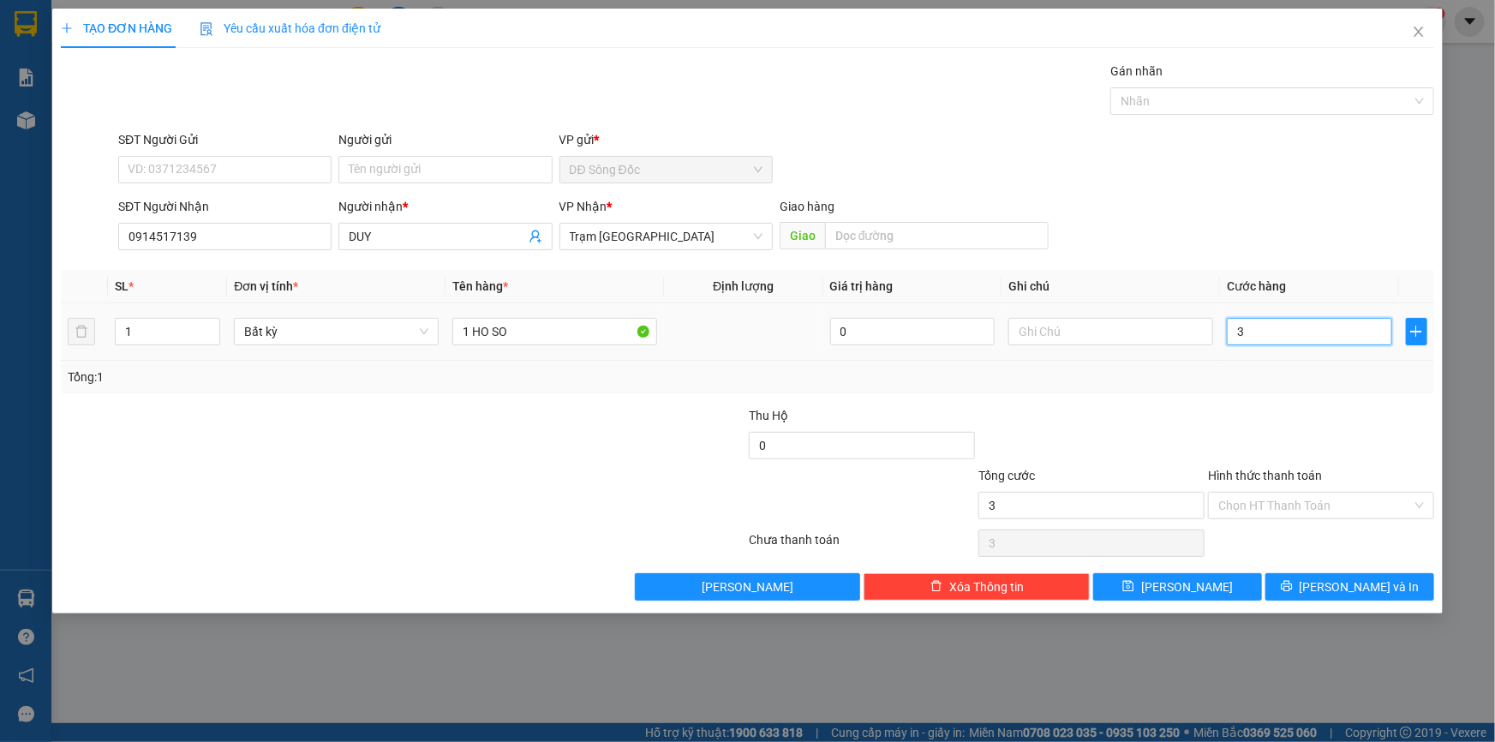
type input "30"
type input "30.000"
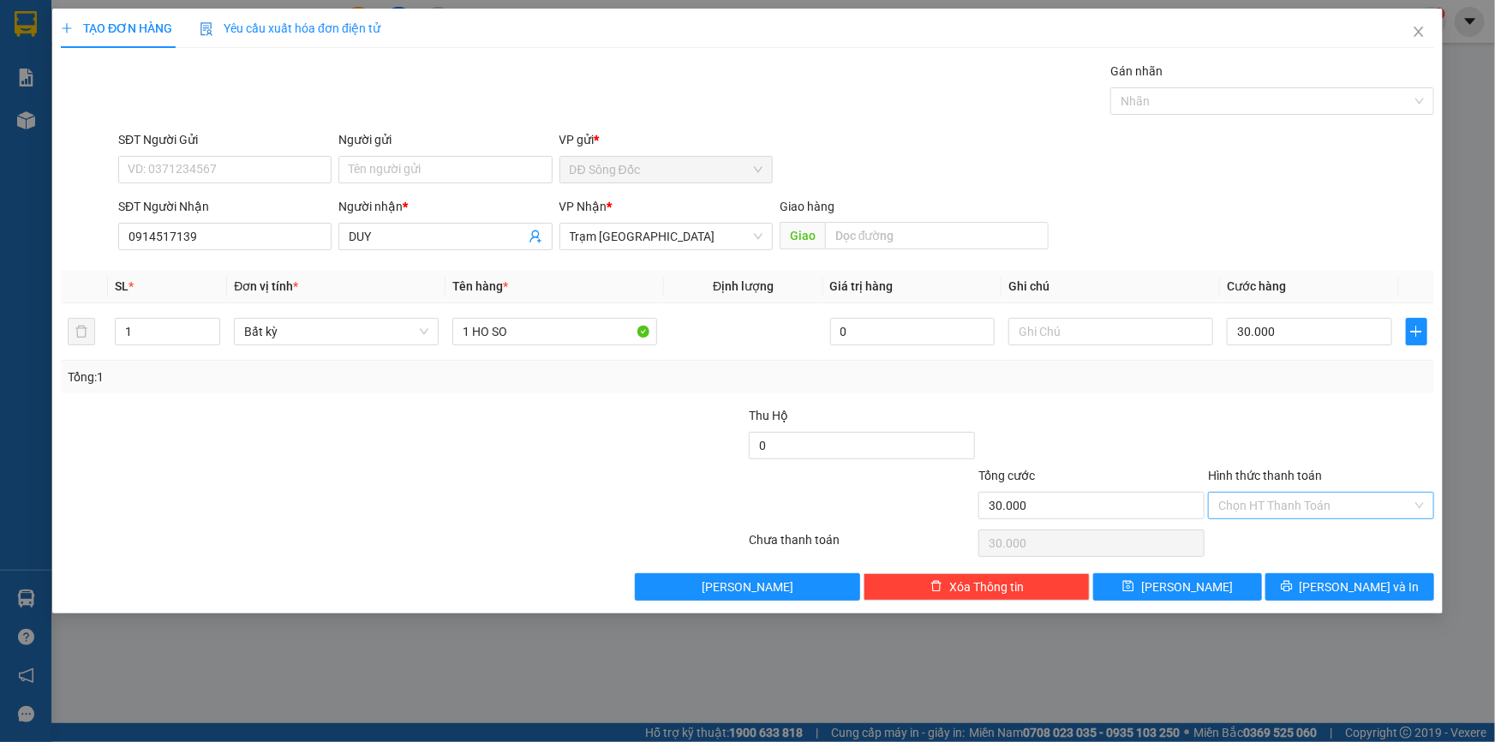
drag, startPoint x: 1280, startPoint y: 499, endPoint x: 1275, endPoint y: 511, distance: 13.0
click at [1279, 503] on input "Hình thức thanh toán" at bounding box center [1315, 506] width 194 height 26
click at [1271, 531] on div "Tại văn phòng" at bounding box center [1321, 538] width 206 height 19
type input "0"
drag, startPoint x: 1222, startPoint y: 586, endPoint x: 1176, endPoint y: 567, distance: 49.9
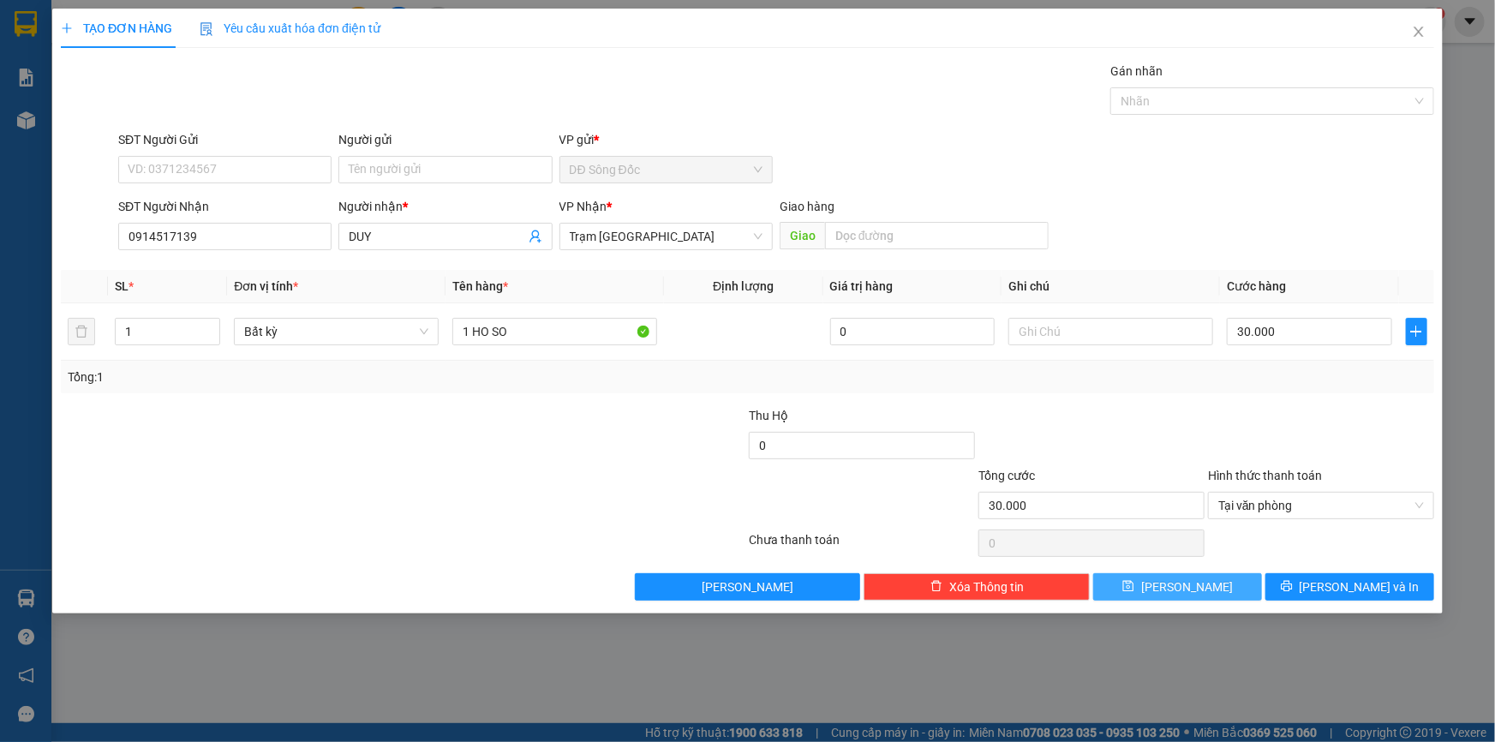
click at [1221, 588] on button "Lưu" at bounding box center [1177, 586] width 169 height 27
type input "0"
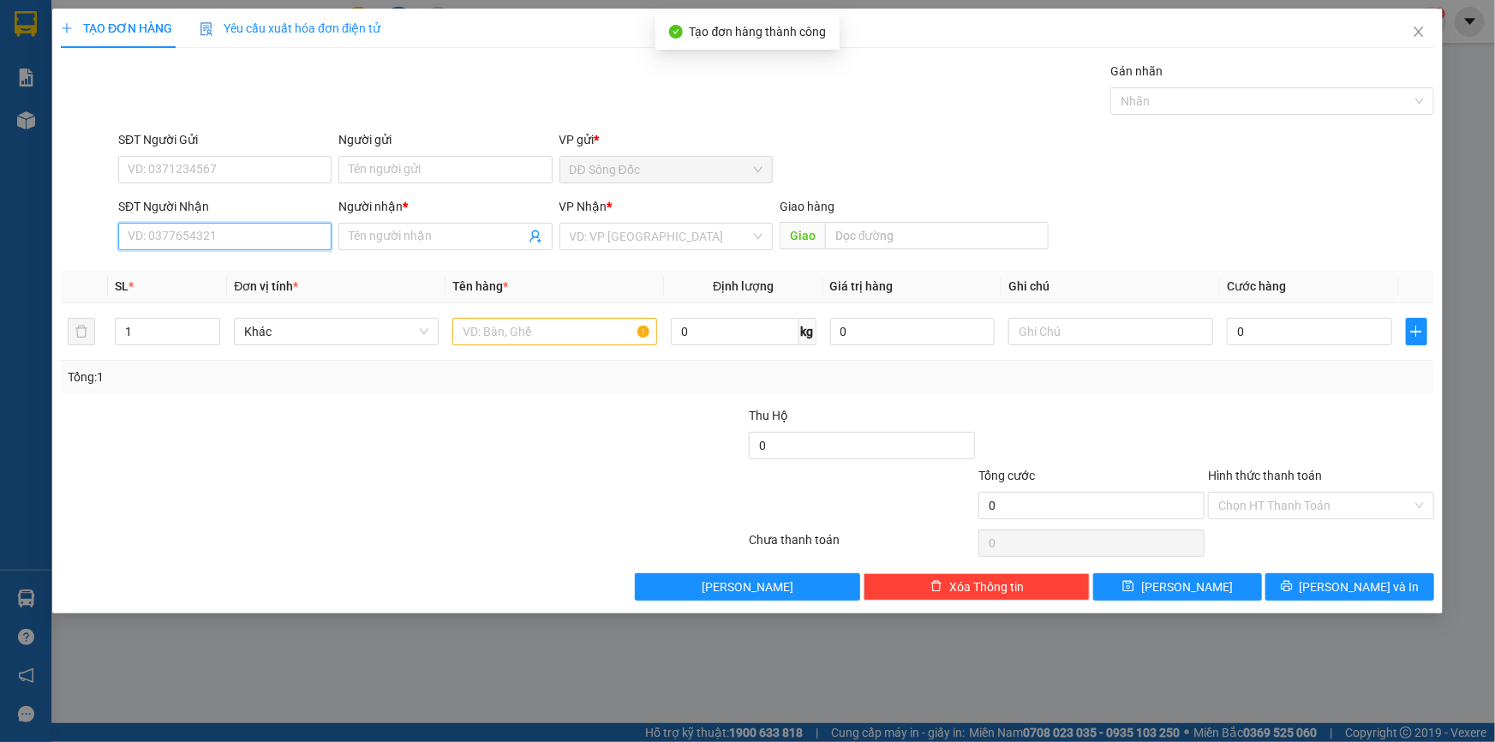
click at [302, 230] on input "SĐT Người Nhận" at bounding box center [224, 236] width 213 height 27
click at [182, 261] on div "0936864347 - QUYNH" at bounding box center [224, 270] width 193 height 19
type input "0936864347"
type input "QUYNH"
type input "0936864347"
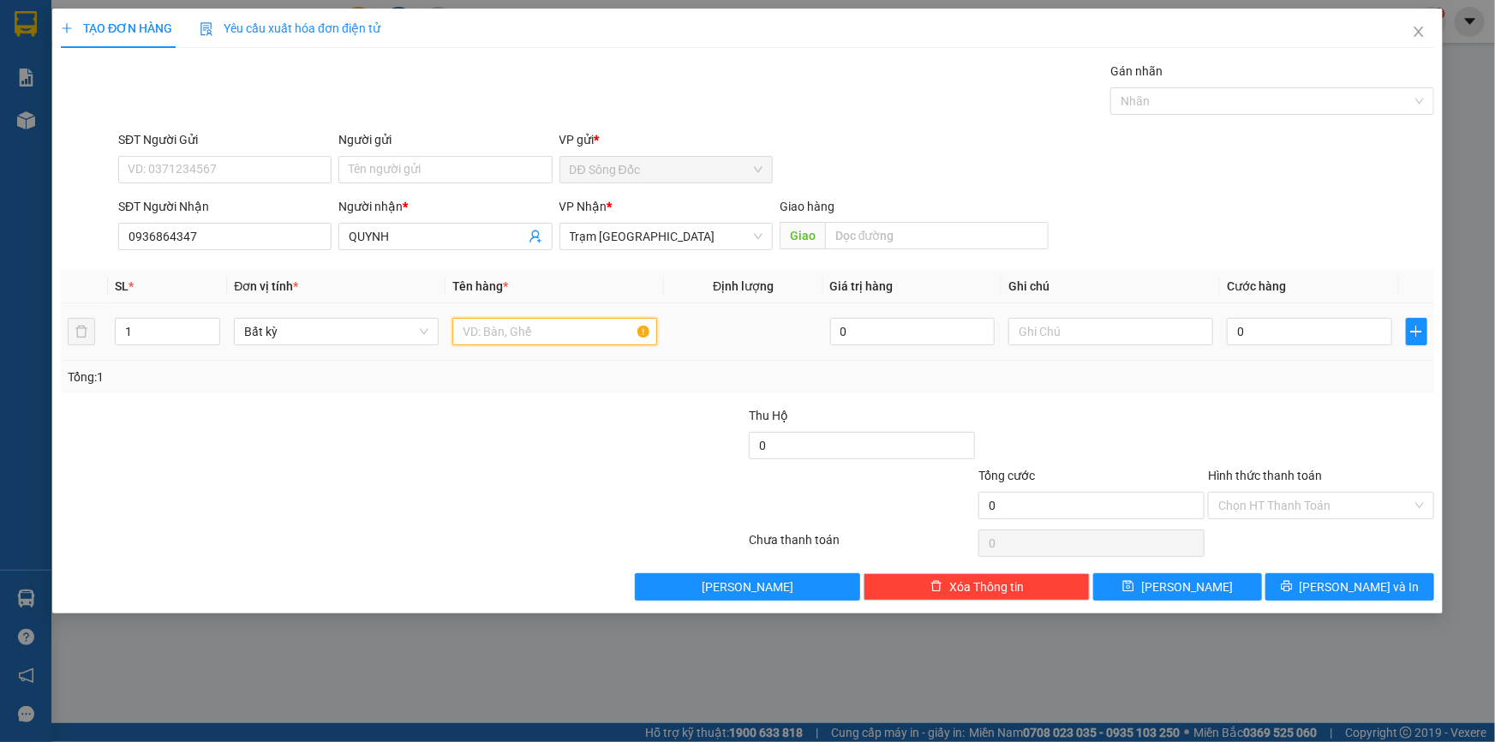
click at [587, 329] on input "text" at bounding box center [554, 331] width 205 height 27
type input "2 BAO"
click at [1273, 328] on input "0" at bounding box center [1309, 331] width 165 height 27
type input "1"
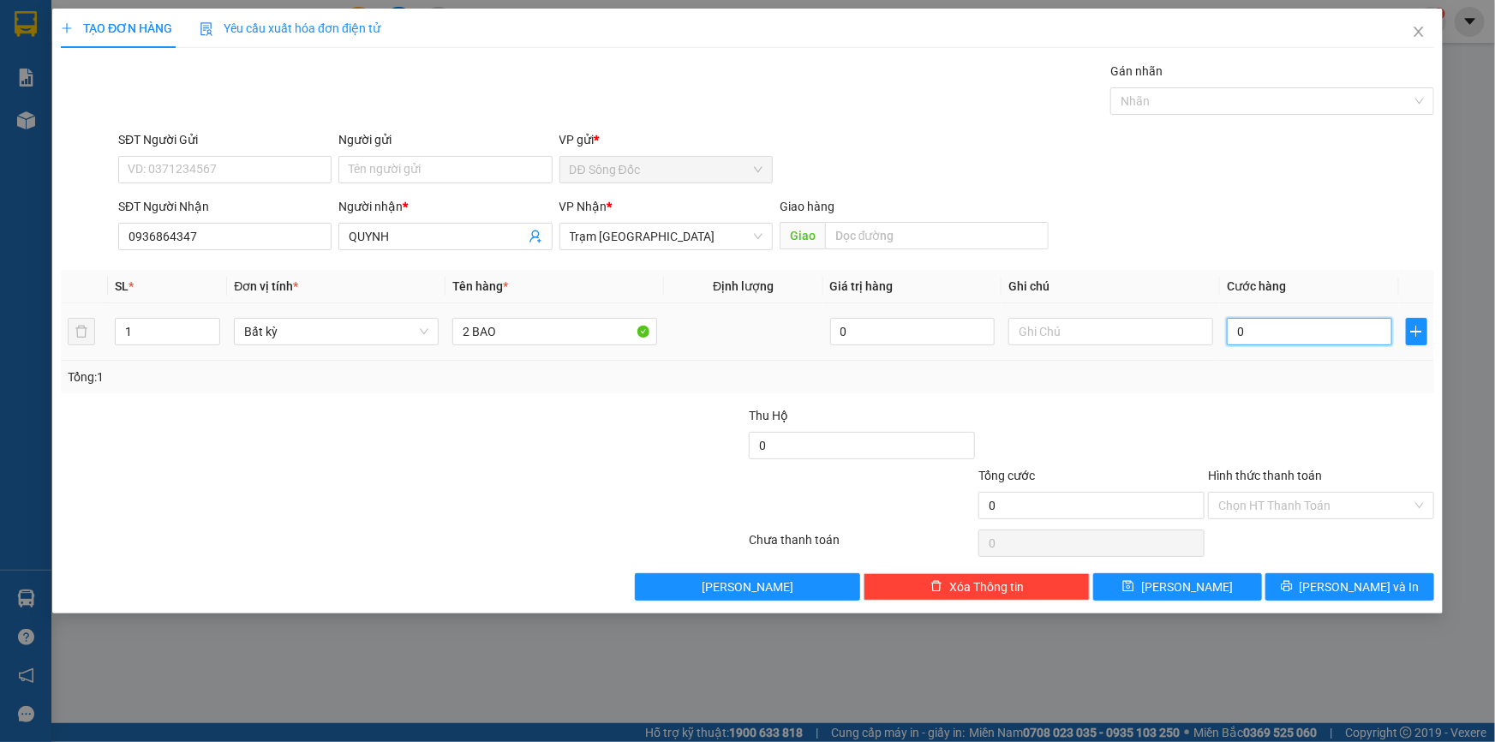
type input "1"
type input "16"
type input "160"
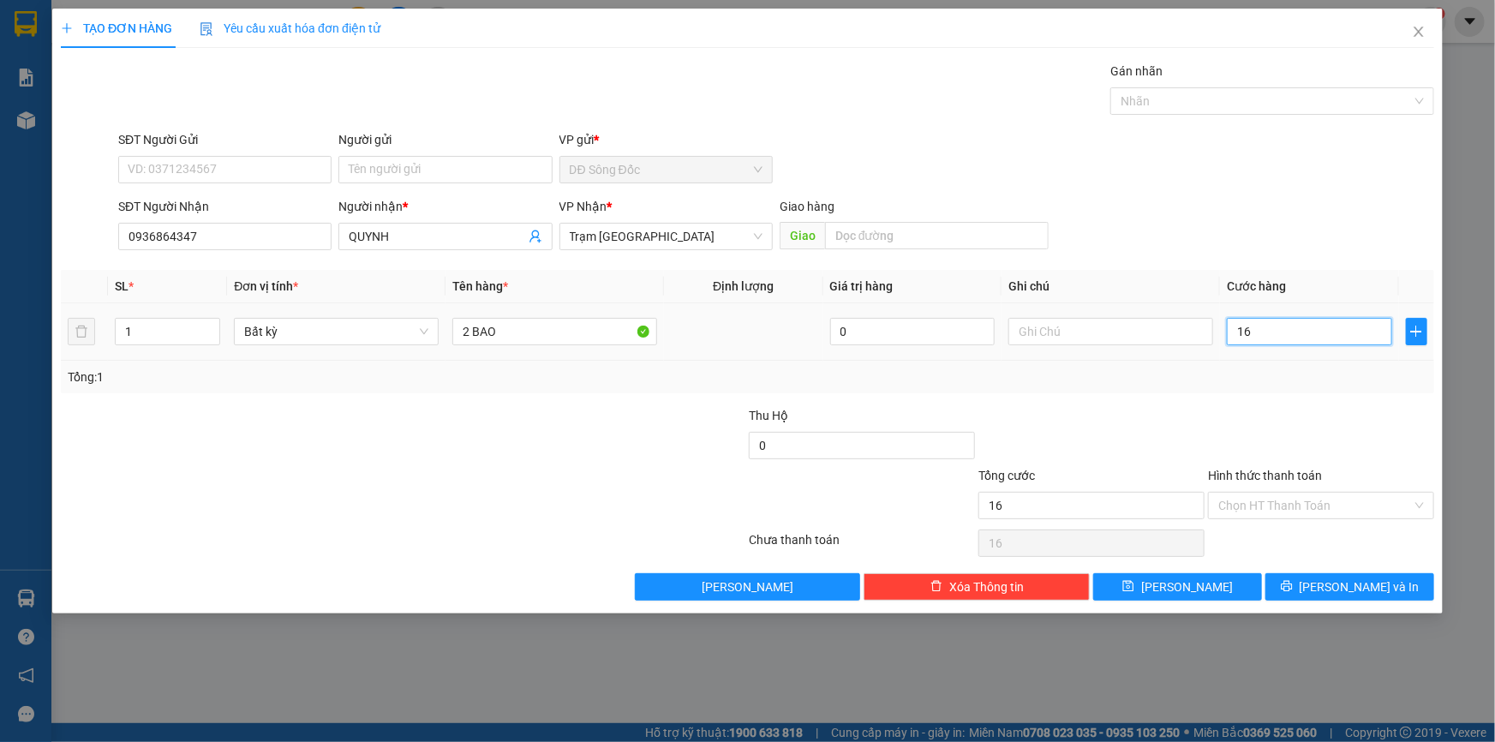
type input "160"
type input "160.000"
click at [1241, 505] on input "Hình thức thanh toán" at bounding box center [1315, 506] width 194 height 26
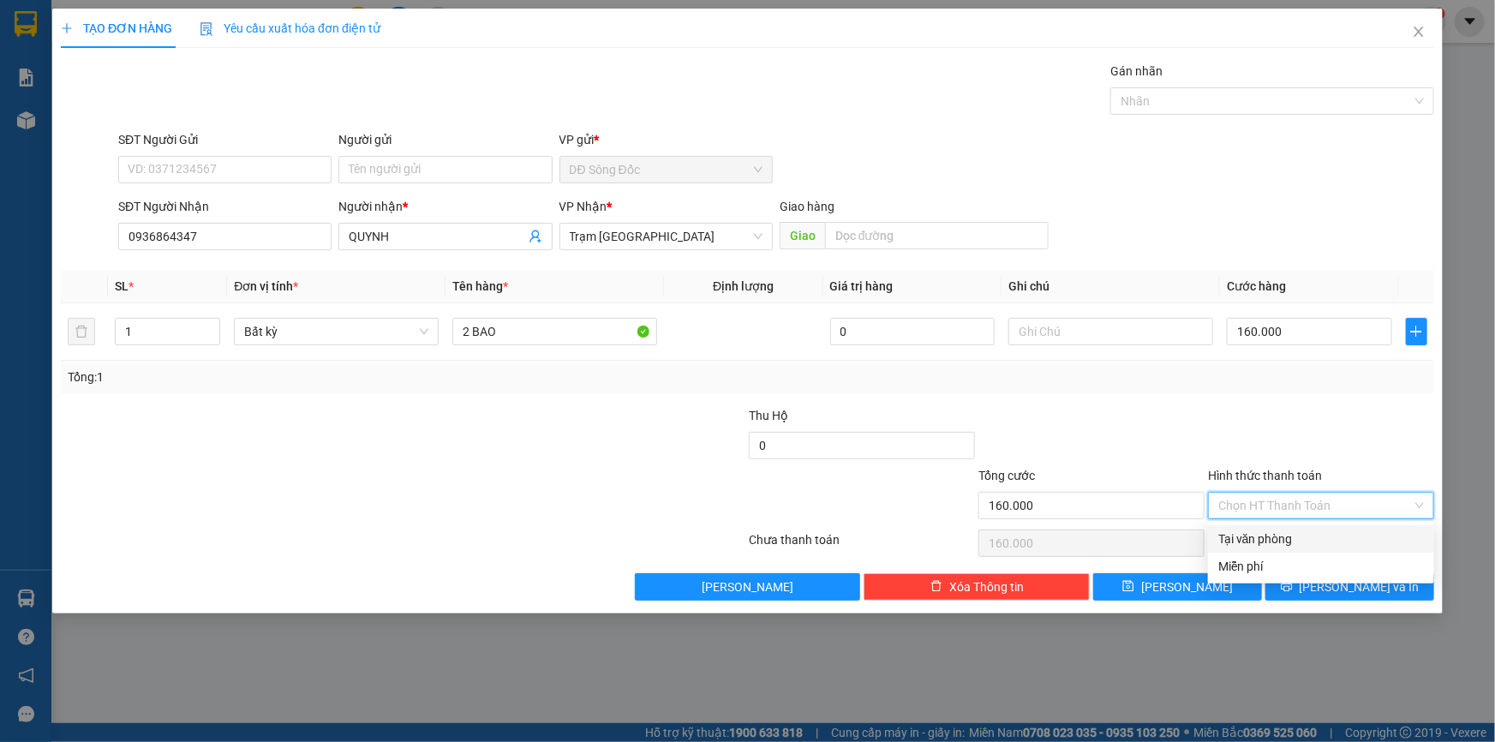
click at [1269, 534] on div "Tại văn phòng" at bounding box center [1321, 538] width 206 height 19
type input "0"
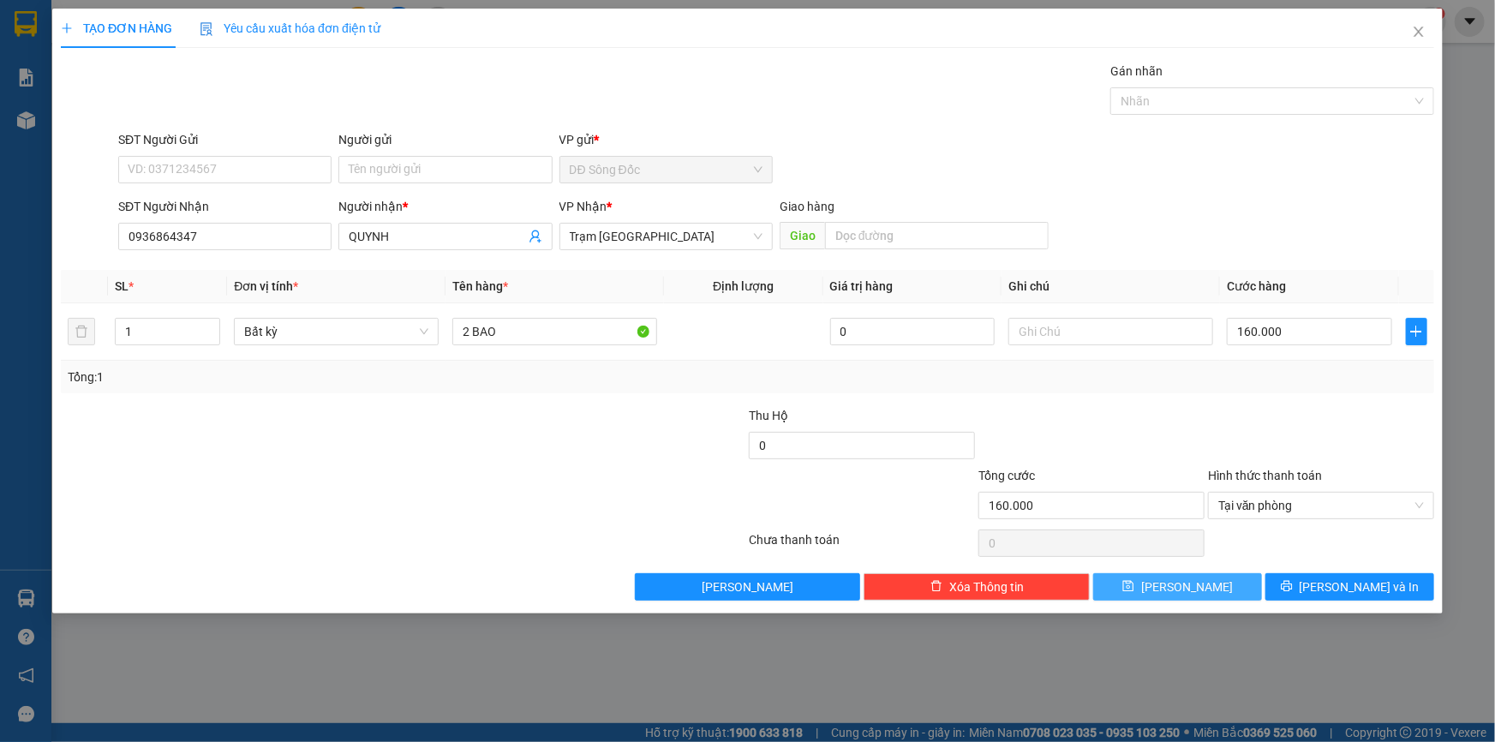
drag, startPoint x: 1212, startPoint y: 590, endPoint x: 1116, endPoint y: 554, distance: 102.5
click at [1209, 590] on button "Lưu" at bounding box center [1177, 586] width 169 height 27
type input "0"
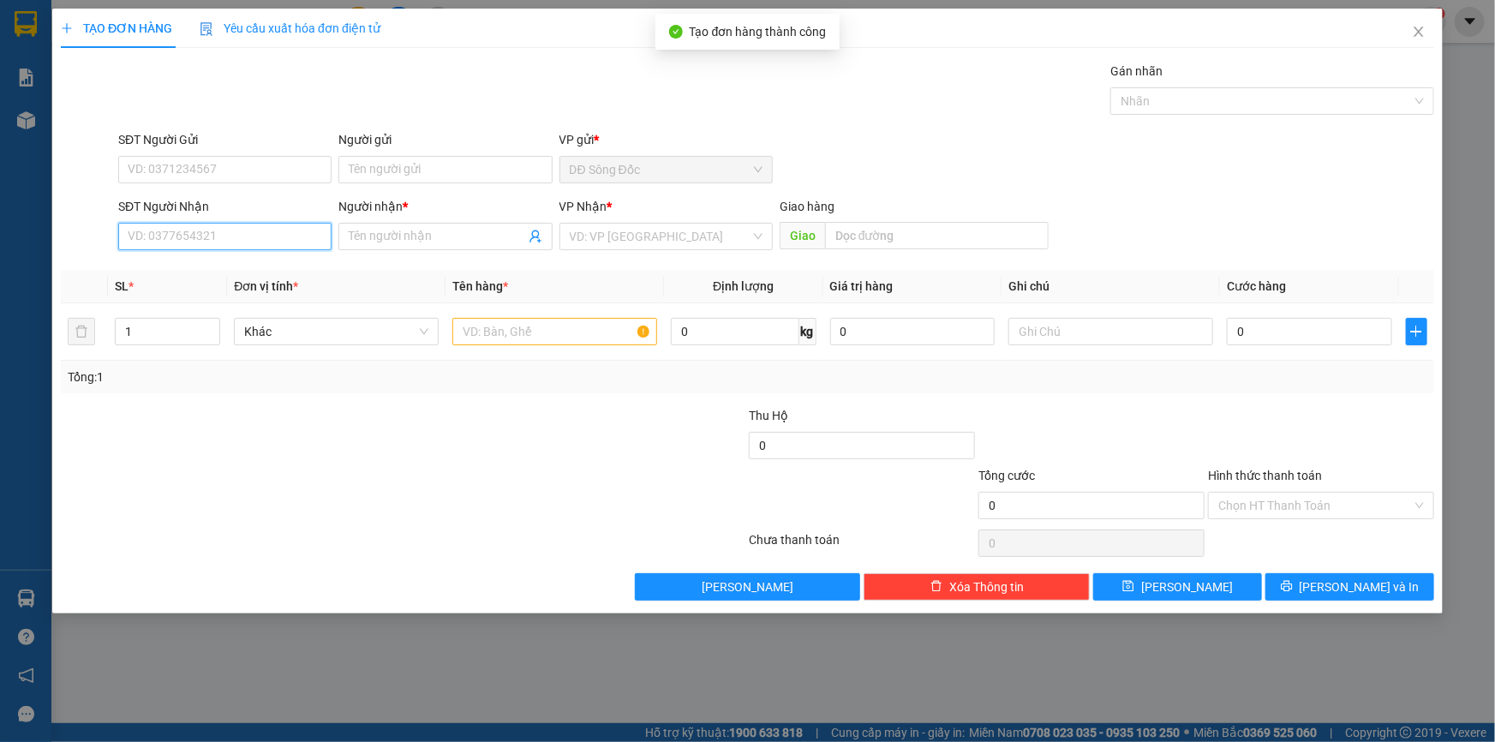
click at [151, 236] on input "SĐT Người Nhận" at bounding box center [224, 236] width 213 height 27
drag, startPoint x: 207, startPoint y: 268, endPoint x: 218, endPoint y: 270, distance: 11.3
click at [208, 267] on div "0909755864 - CHU LAC" at bounding box center [224, 270] width 193 height 19
type input "0909755864"
type input "CHU LAC"
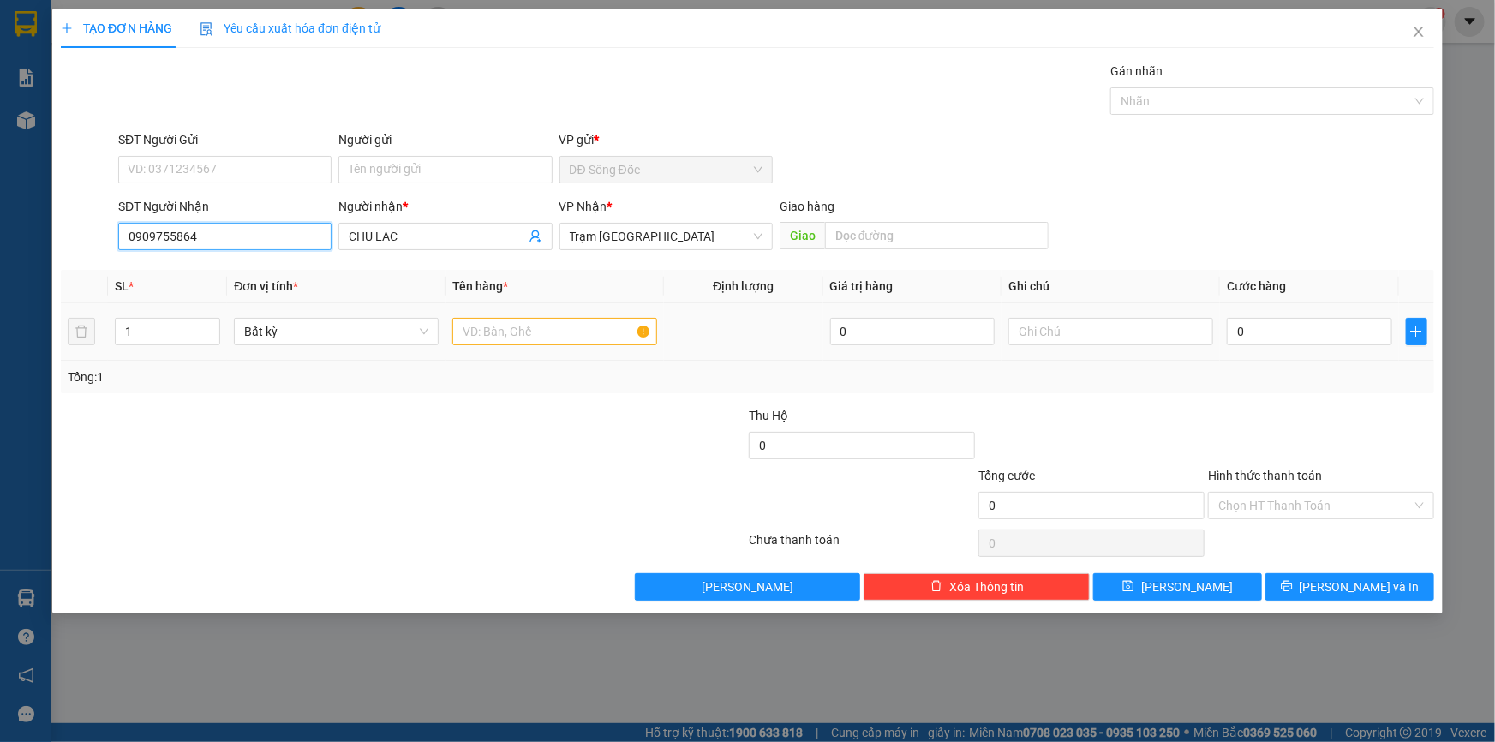
type input "0909755864"
click at [517, 325] on input "text" at bounding box center [554, 331] width 205 height 27
type input "1 BAO"
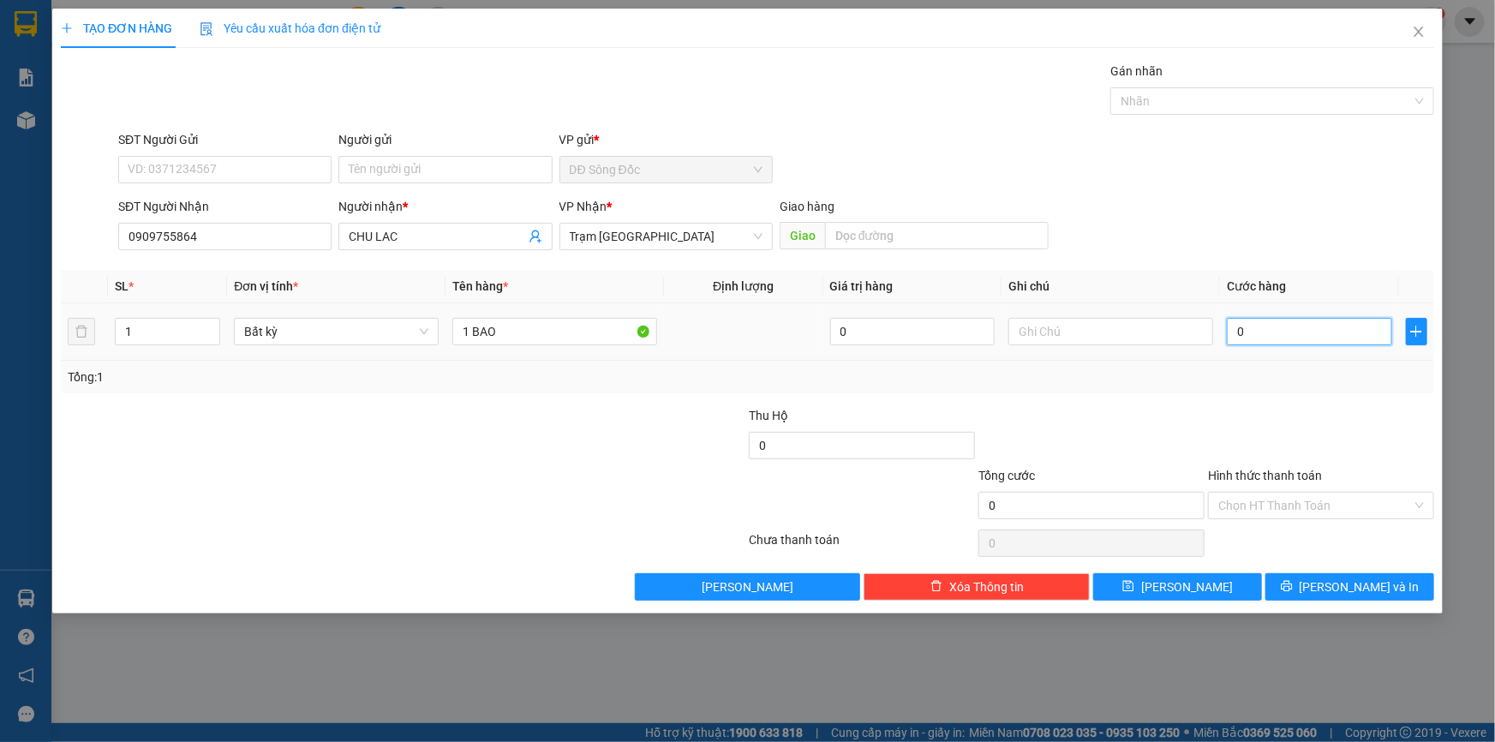
click at [1276, 331] on input "0" at bounding box center [1309, 331] width 165 height 27
type input "4"
type input "40"
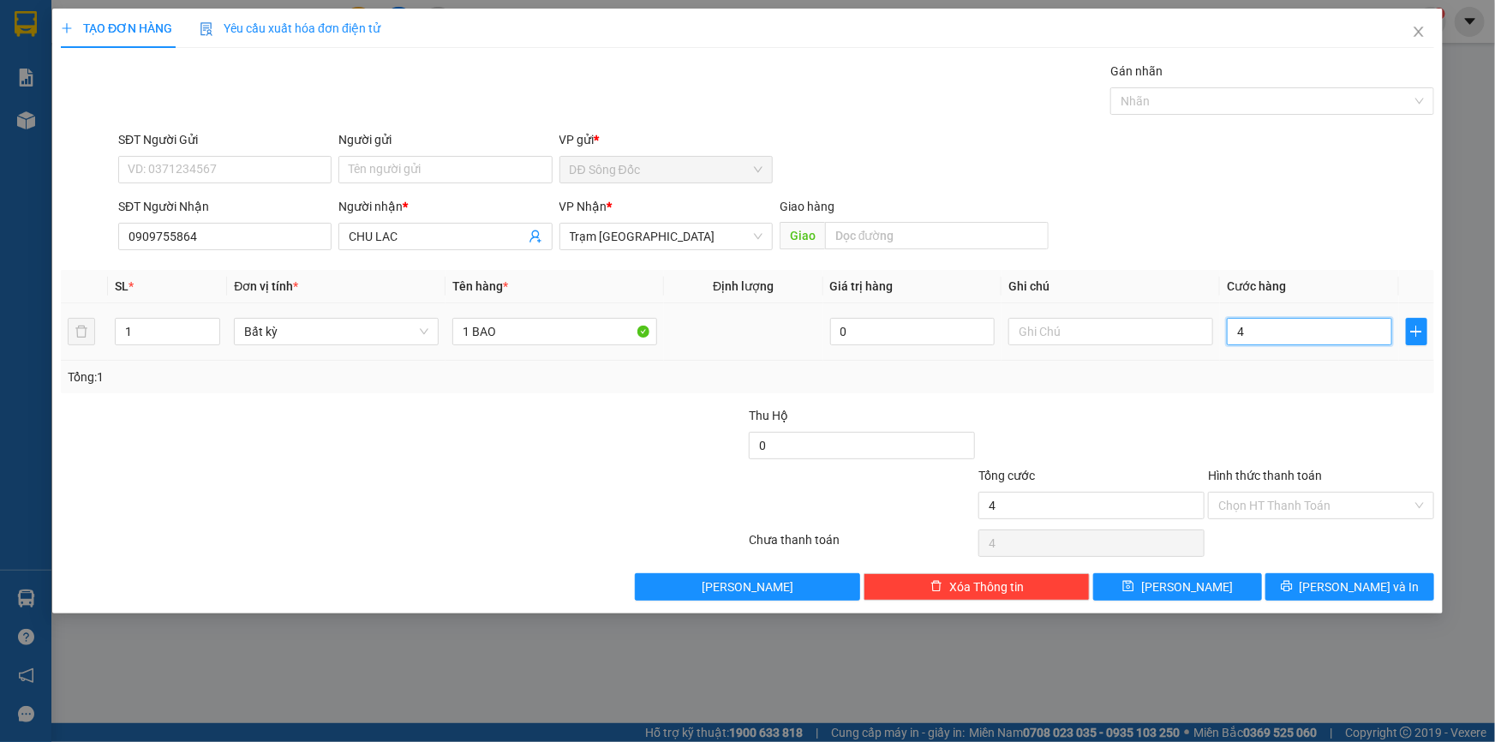
type input "40"
type input "40.000"
click at [1299, 506] on input "Hình thức thanh toán" at bounding box center [1315, 506] width 194 height 26
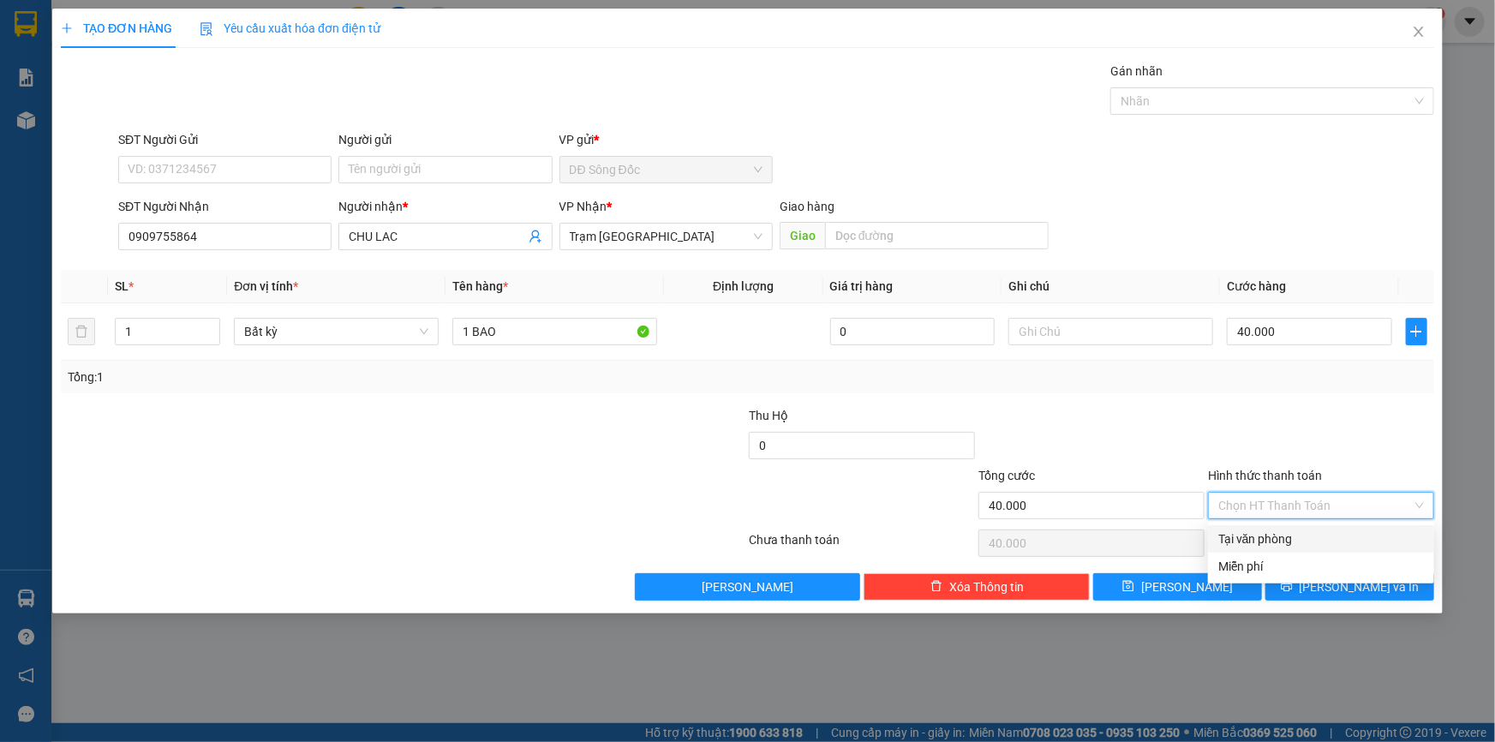
click at [1303, 531] on div "Tại văn phòng" at bounding box center [1321, 538] width 206 height 19
type input "0"
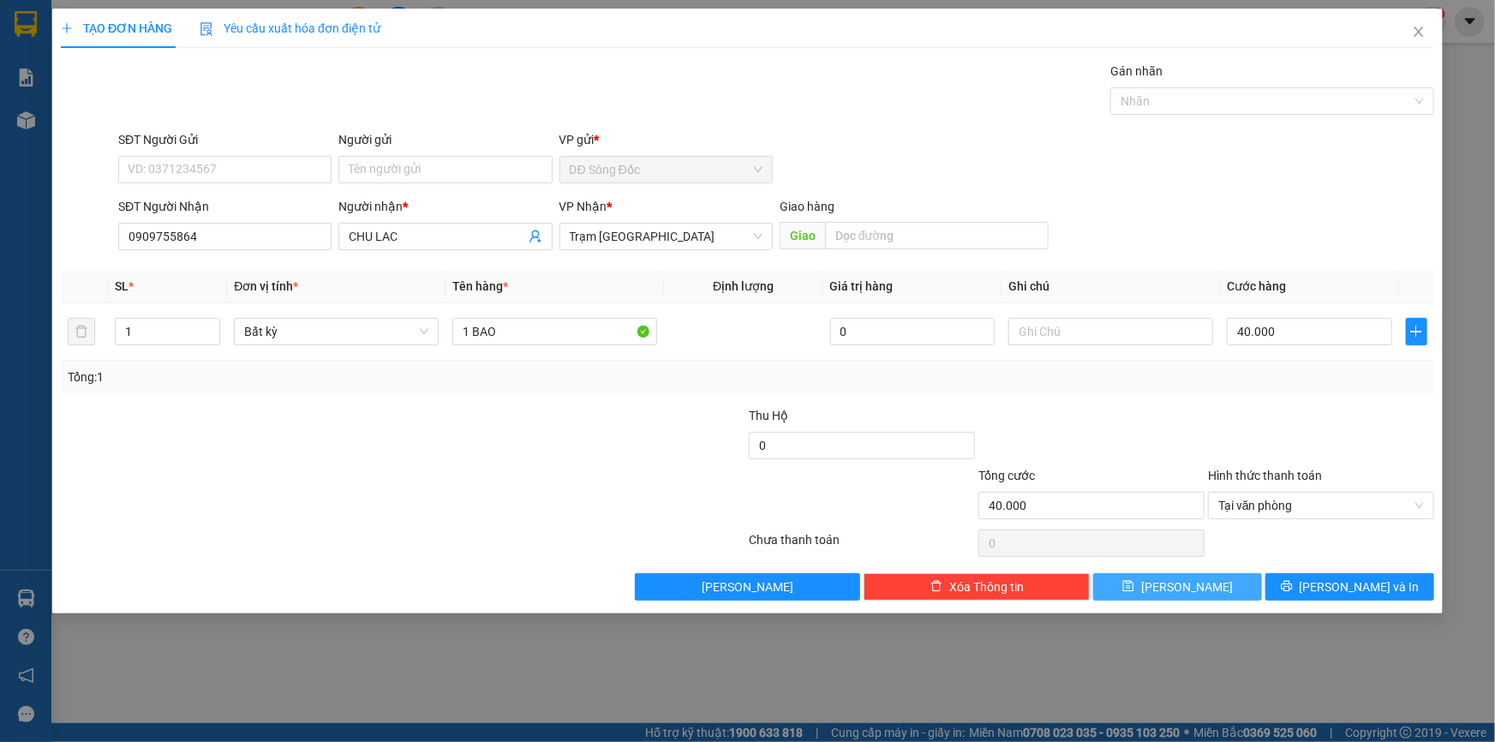
drag, startPoint x: 1182, startPoint y: 591, endPoint x: 1137, endPoint y: 573, distance: 48.8
click at [1179, 588] on span "Lưu" at bounding box center [1187, 586] width 92 height 19
type input "0"
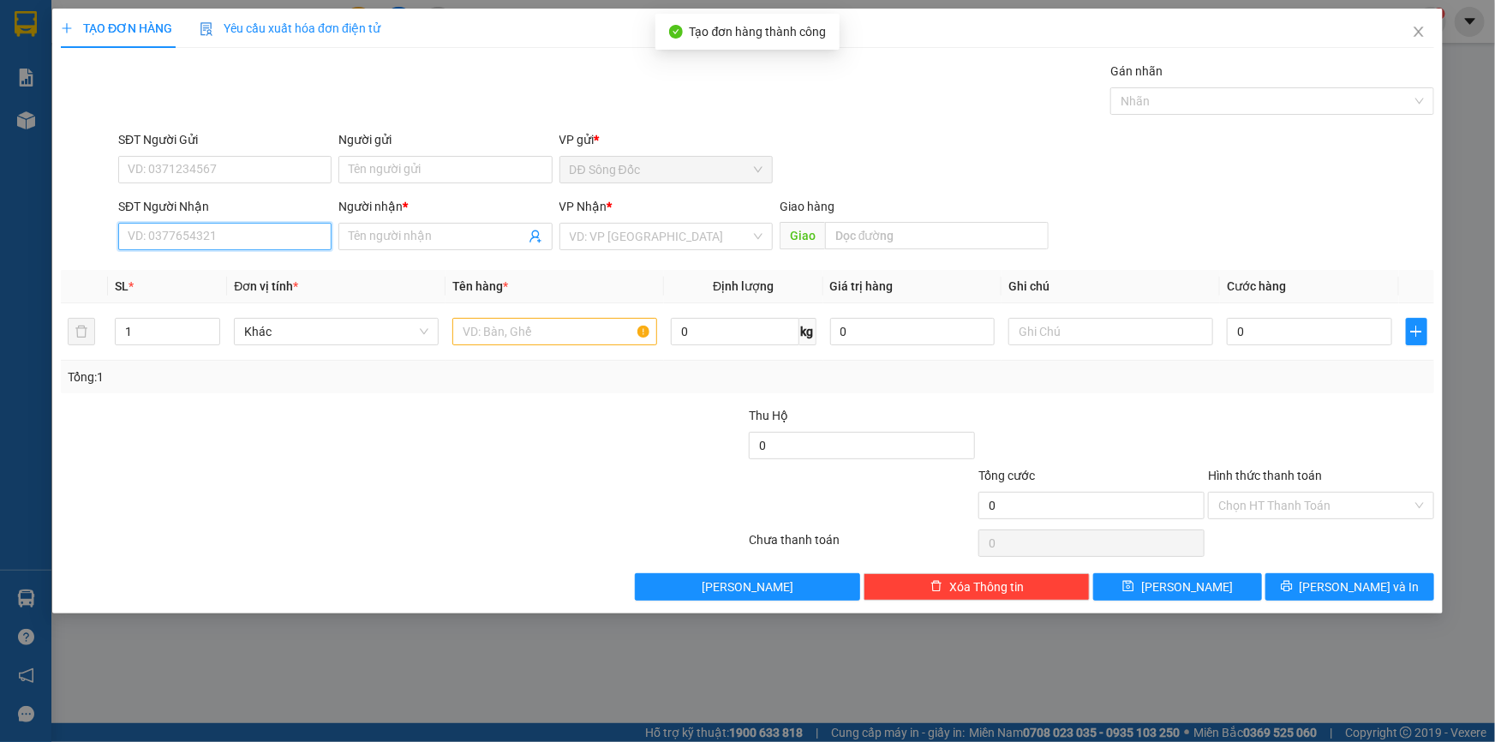
click at [248, 238] on input "SĐT Người Nhận" at bounding box center [224, 236] width 213 height 27
type input "0904413430"
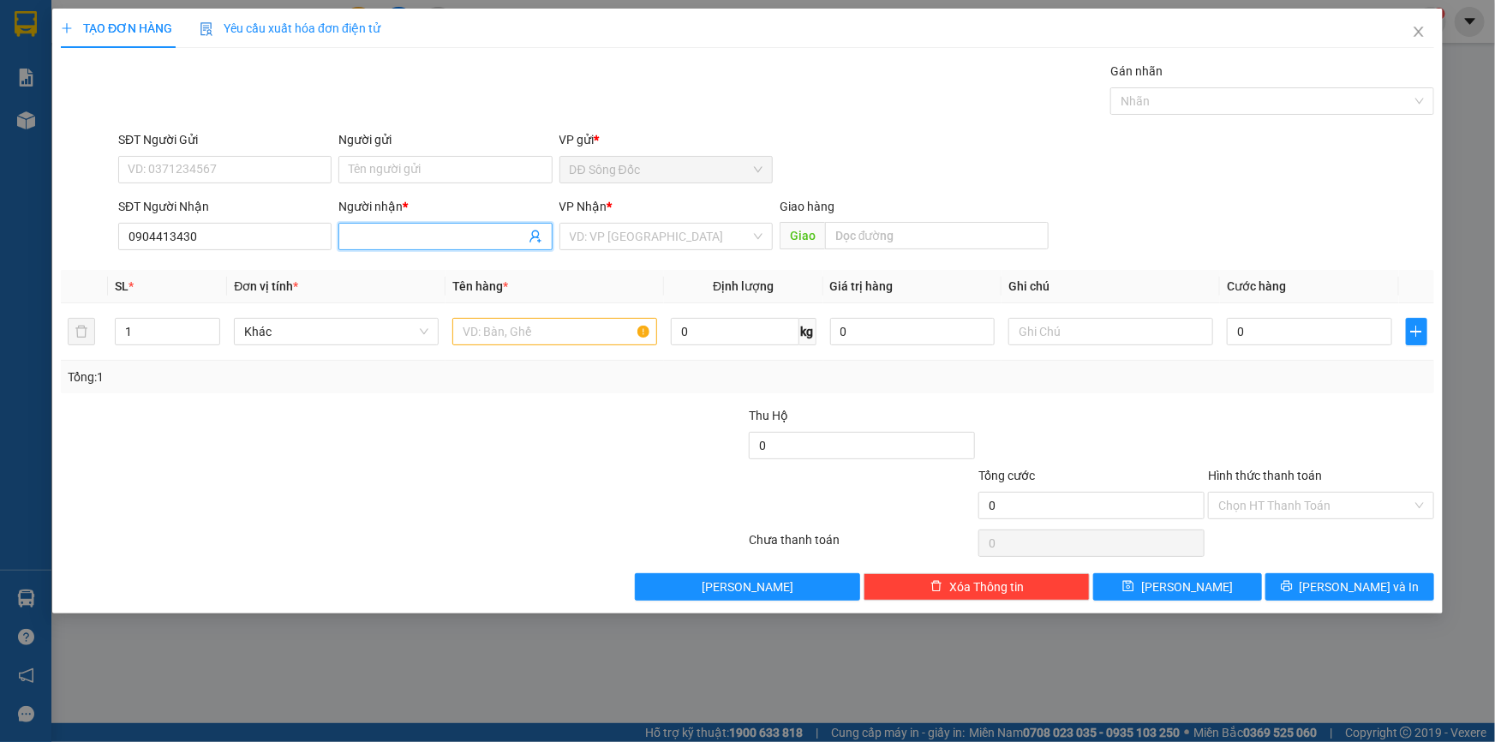
click at [461, 238] on input "Người nhận *" at bounding box center [437, 236] width 176 height 19
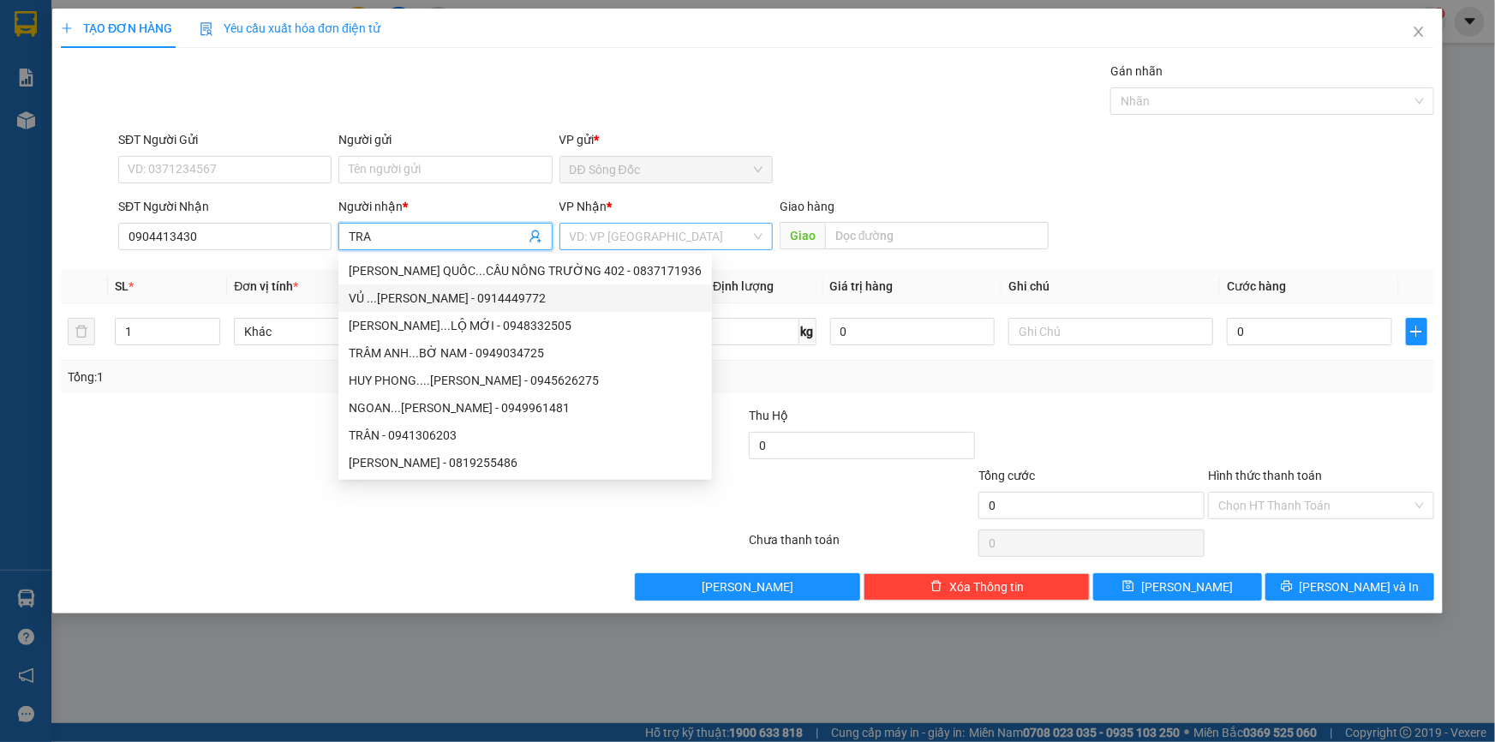
type input "TRA"
click at [685, 231] on input "search" at bounding box center [660, 237] width 181 height 26
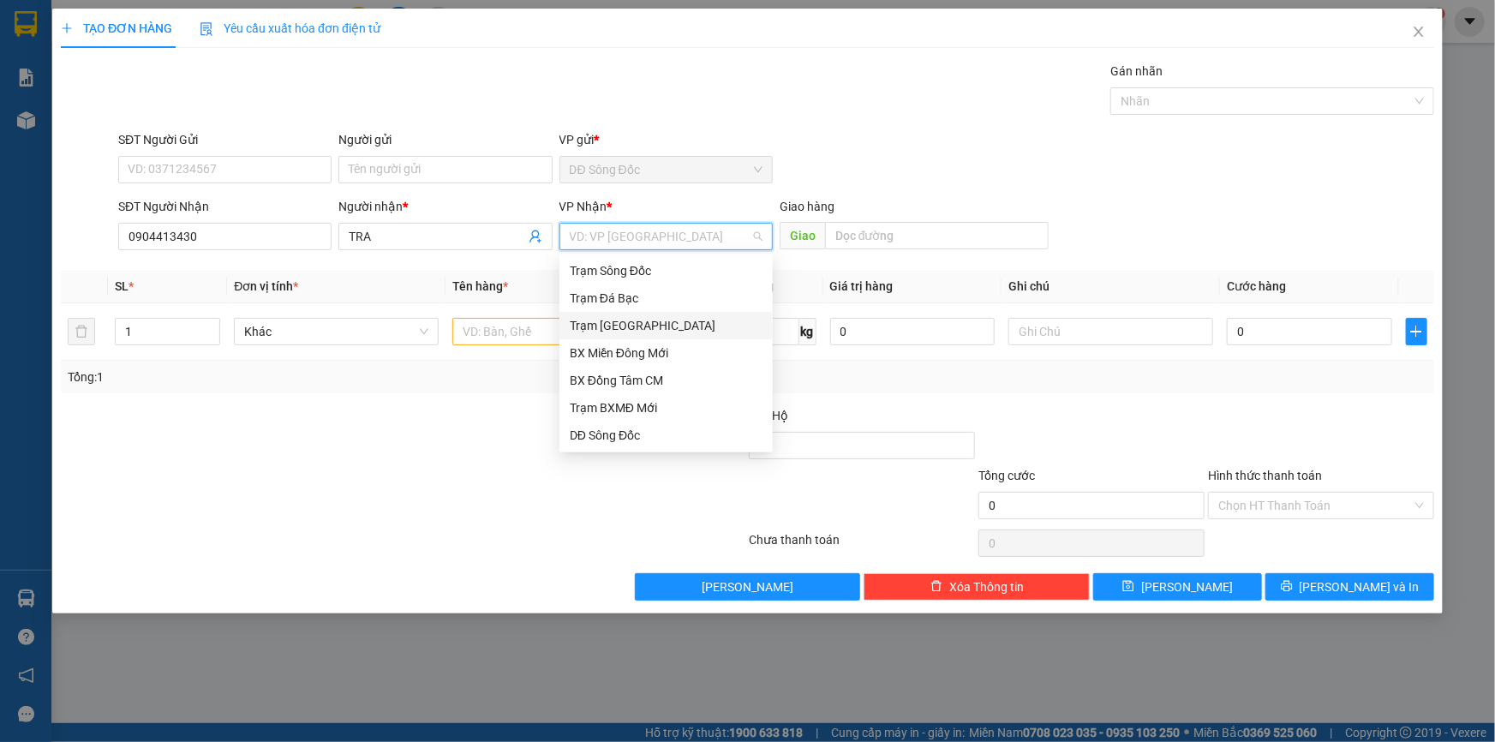
click at [661, 325] on div "Trạm [GEOGRAPHIC_DATA]" at bounding box center [666, 325] width 193 height 19
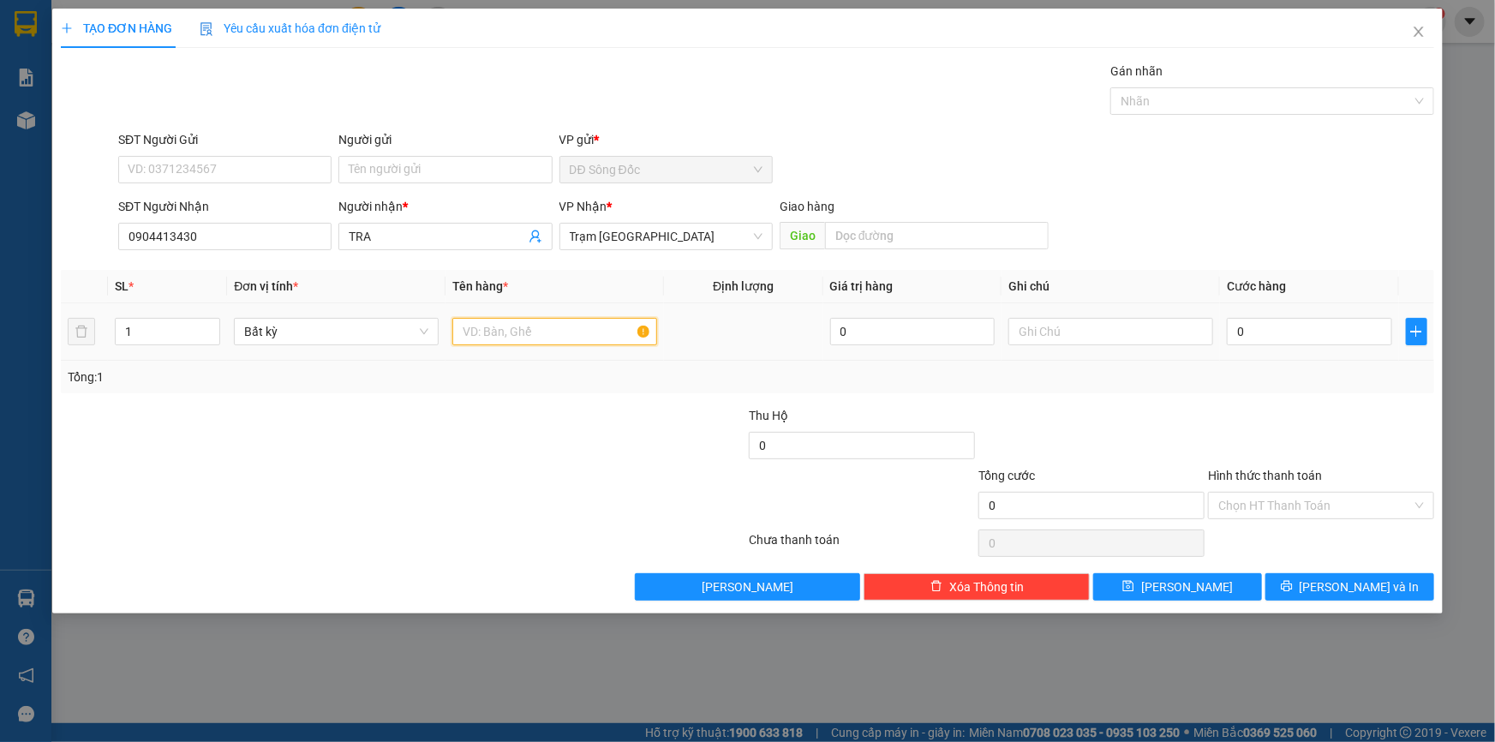
click at [574, 331] on input "text" at bounding box center [554, 331] width 205 height 27
type input "1TH"
click at [1323, 328] on input "0" at bounding box center [1309, 331] width 165 height 27
type input "4"
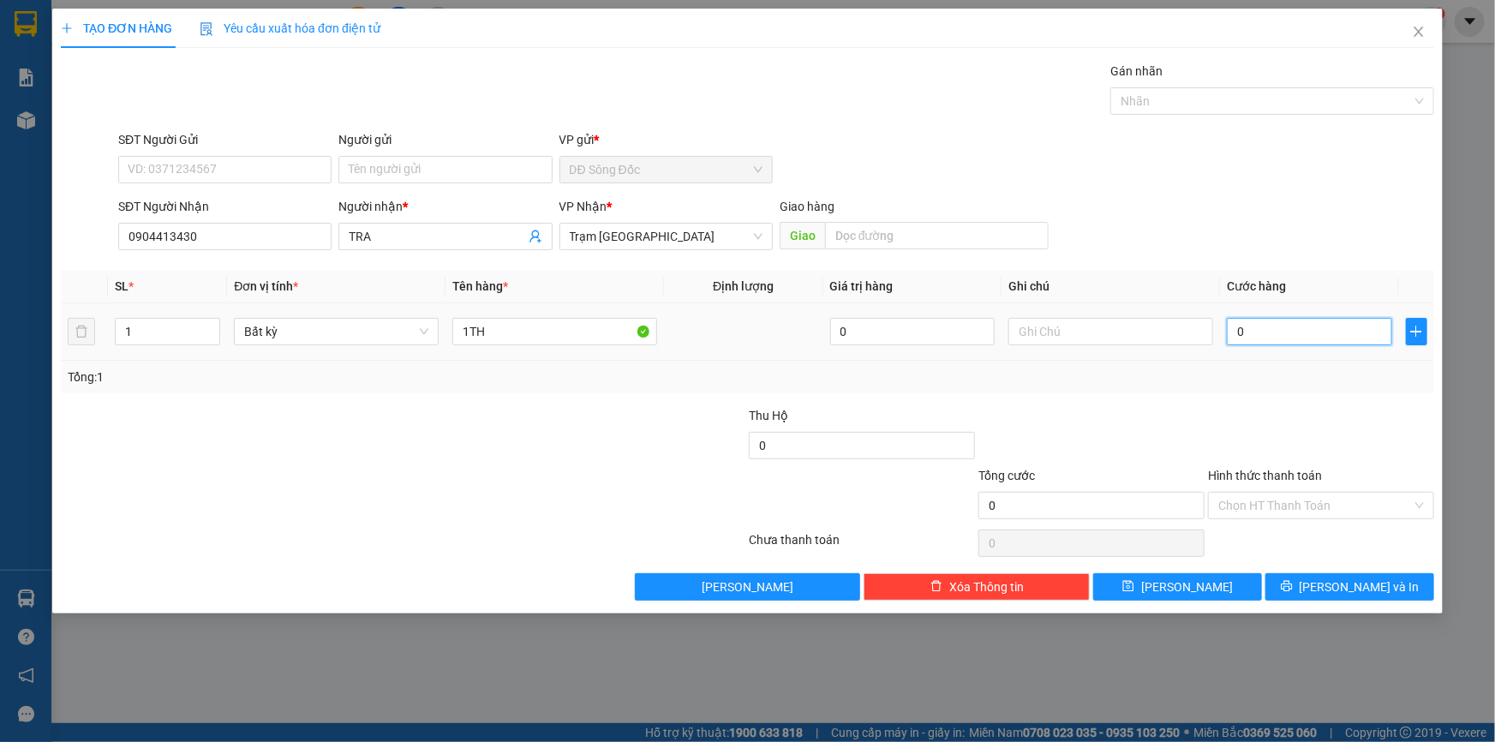
type input "4"
type input "40"
type input "40.000"
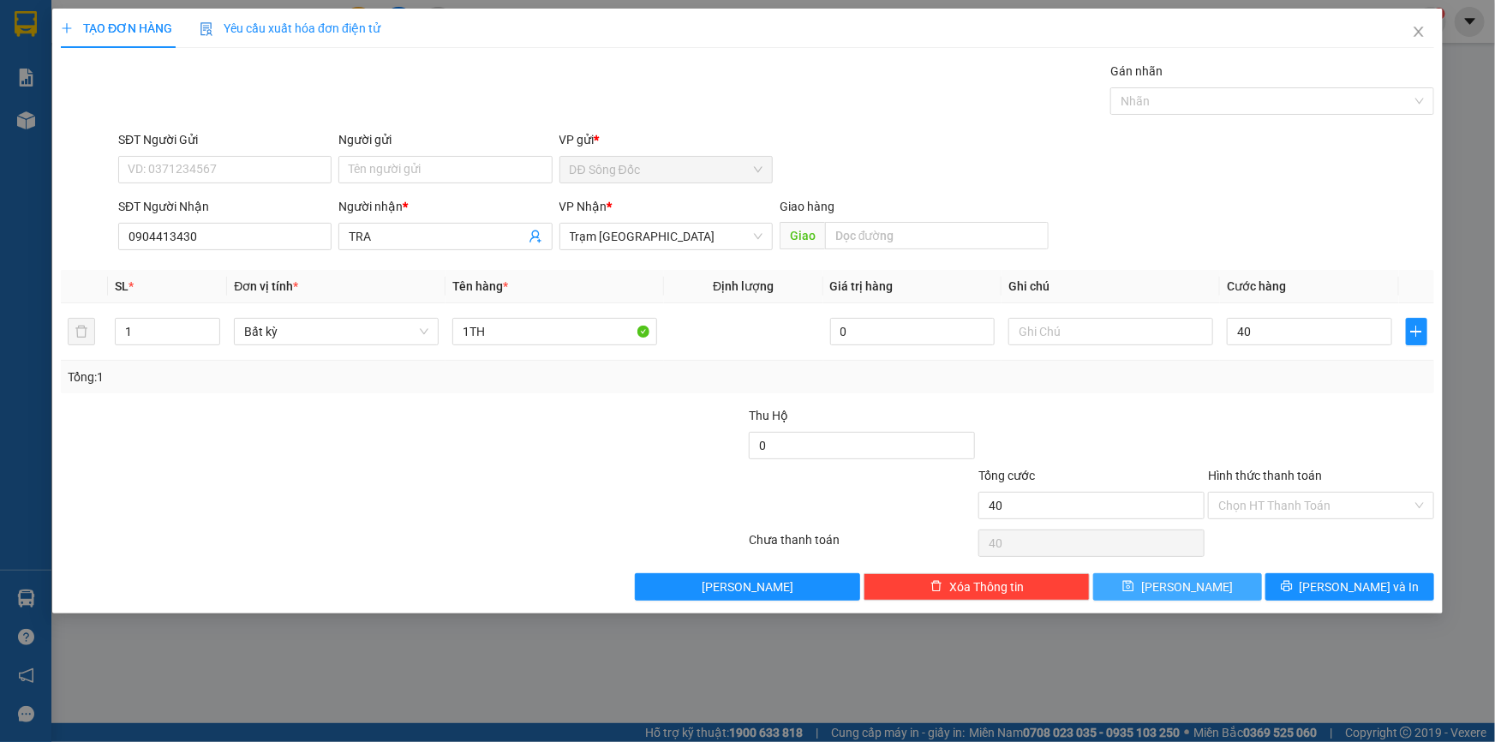
type input "40.000"
drag, startPoint x: 1215, startPoint y: 583, endPoint x: 1191, endPoint y: 572, distance: 26.4
click at [1215, 584] on button "Lưu" at bounding box center [1177, 586] width 169 height 27
type input "0"
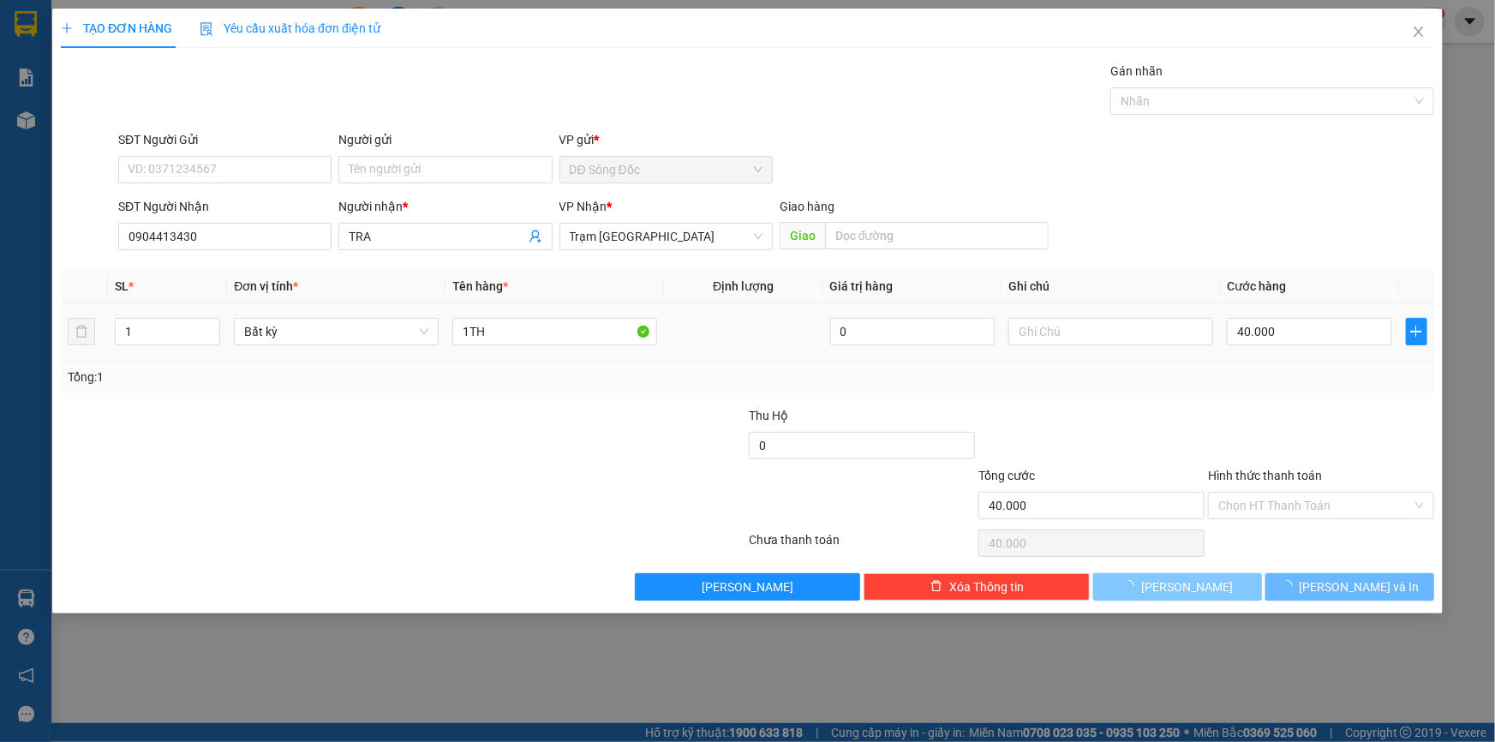
type input "0"
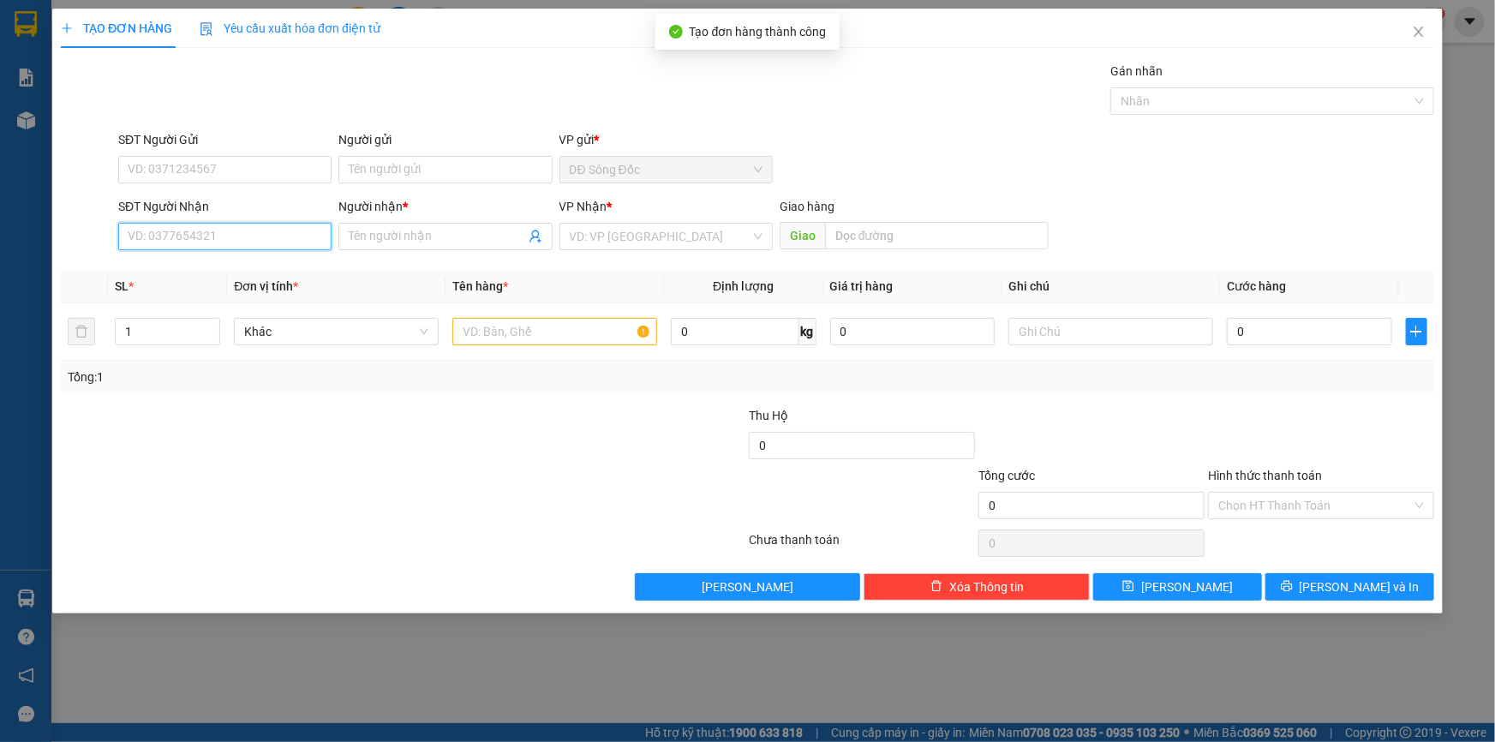
click at [205, 233] on input "SĐT Người Nhận" at bounding box center [224, 236] width 213 height 27
type input "0907988736"
click at [448, 237] on input "Người nhận *" at bounding box center [437, 236] width 176 height 19
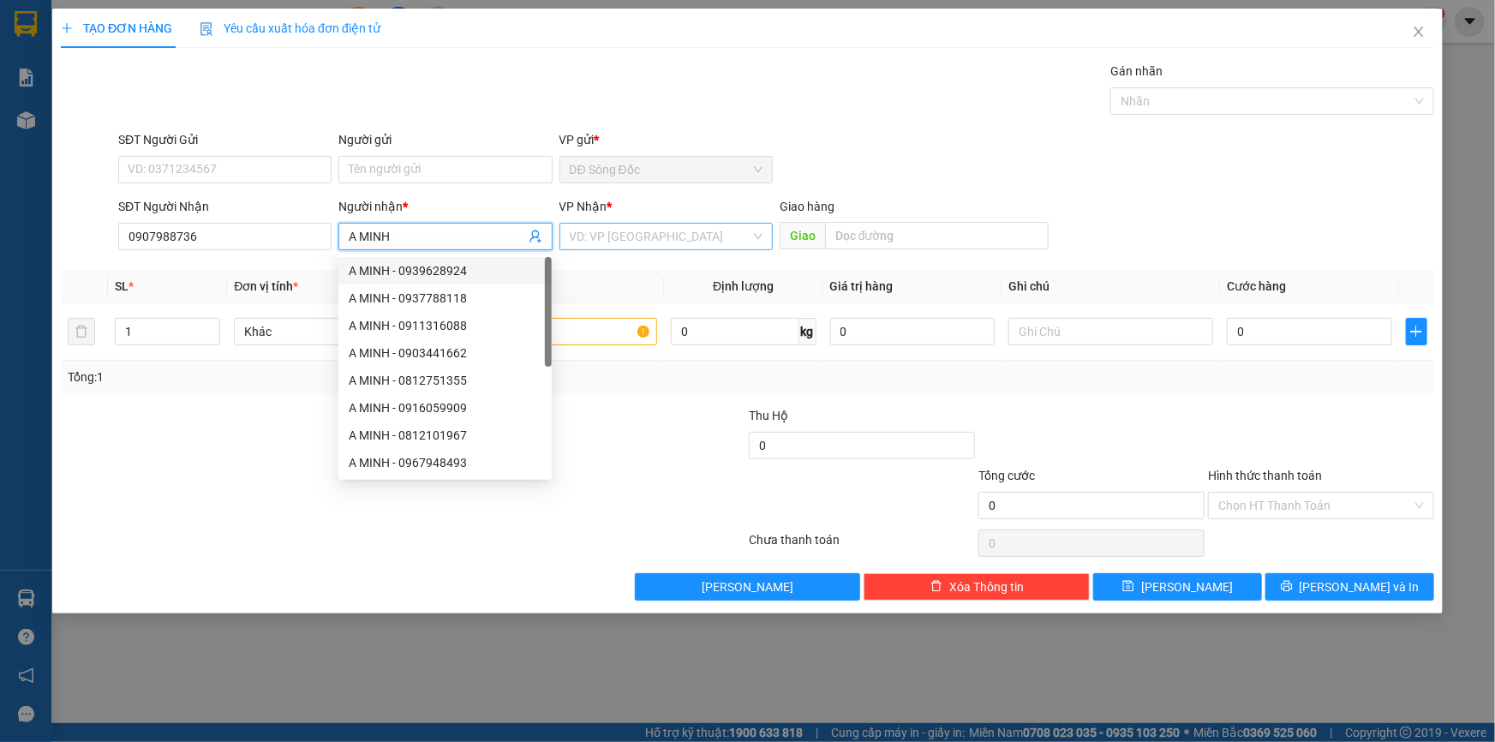
type input "A MINH"
click at [651, 236] on input "search" at bounding box center [660, 237] width 181 height 26
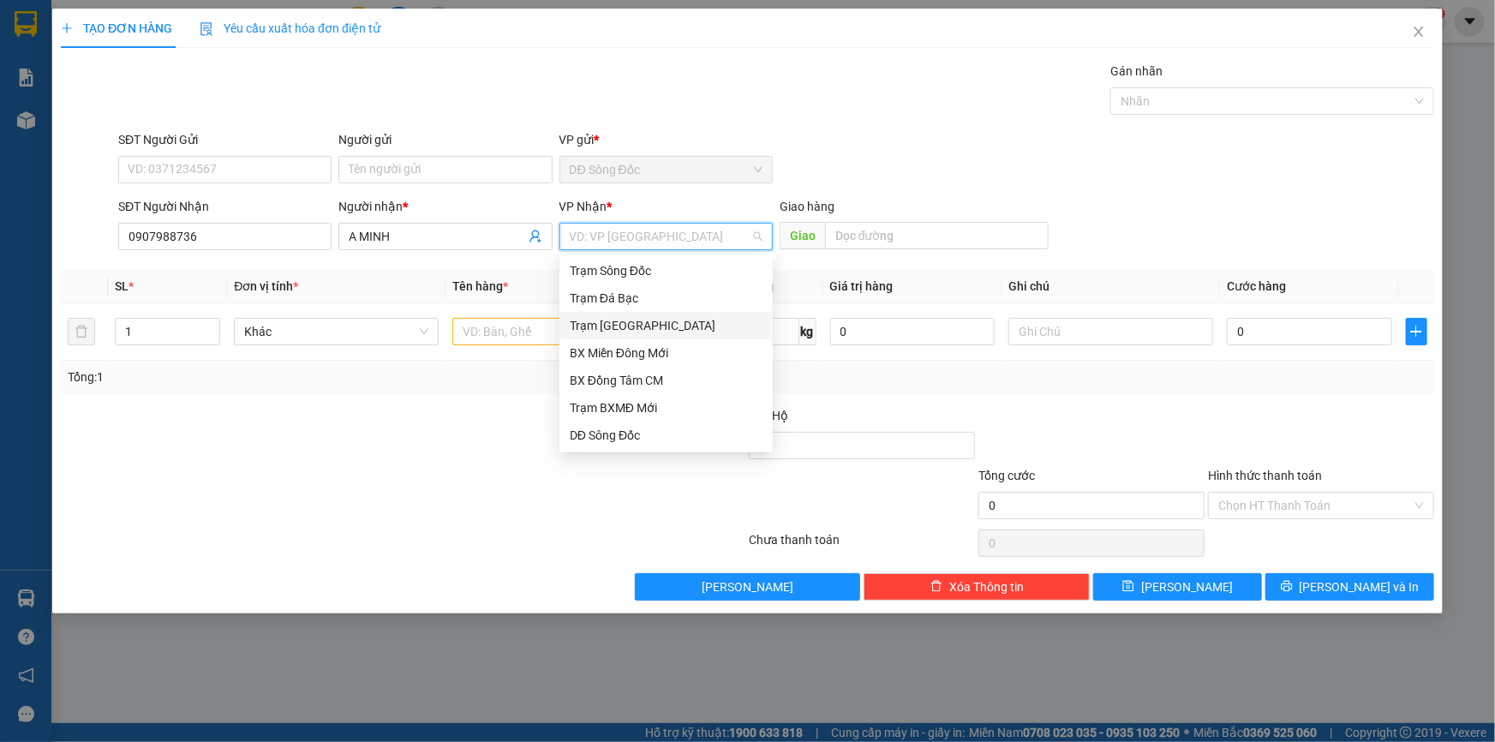
click at [643, 320] on div "Trạm [GEOGRAPHIC_DATA]" at bounding box center [666, 325] width 193 height 19
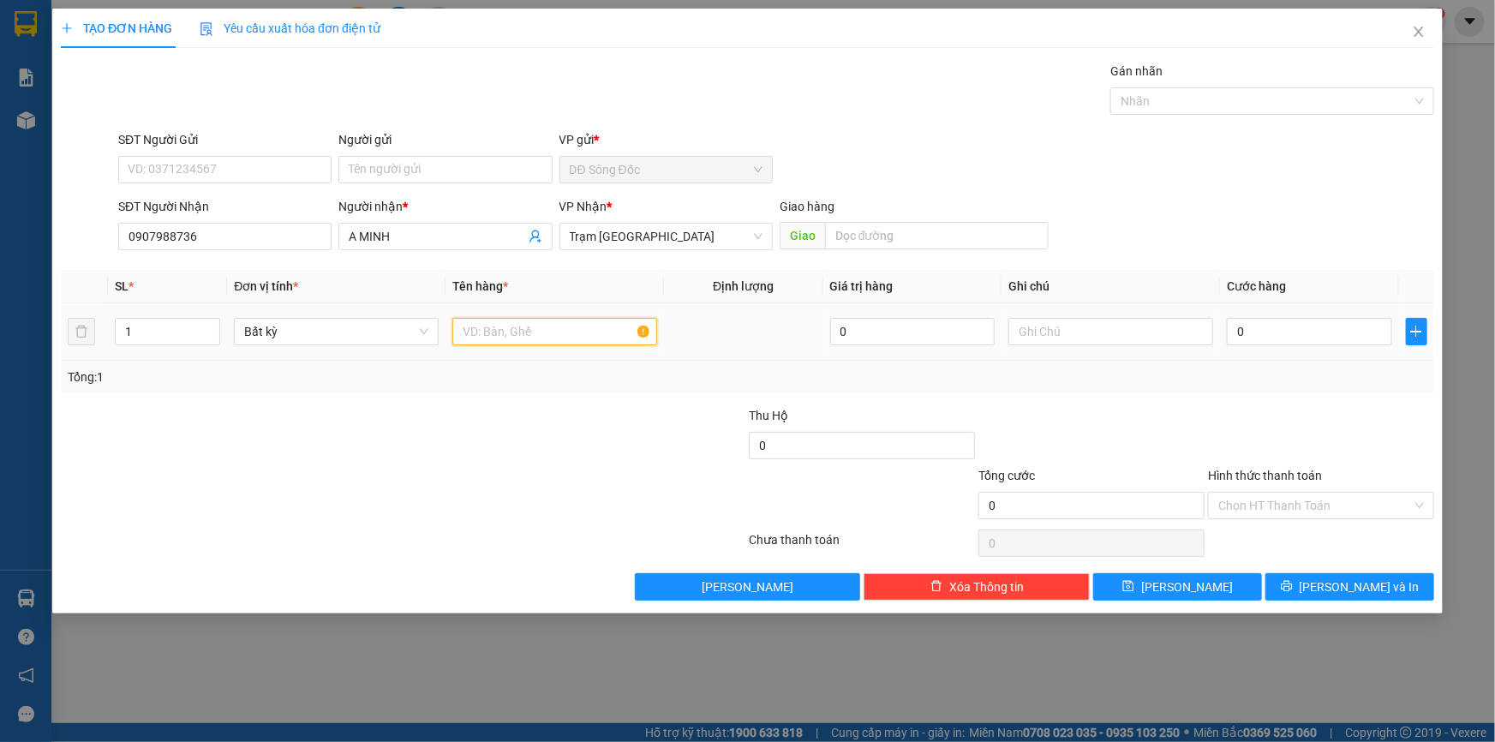
click at [570, 333] on input "text" at bounding box center [554, 331] width 205 height 27
type input "1TH"
click at [1273, 331] on input "0" at bounding box center [1309, 331] width 165 height 27
type input "3"
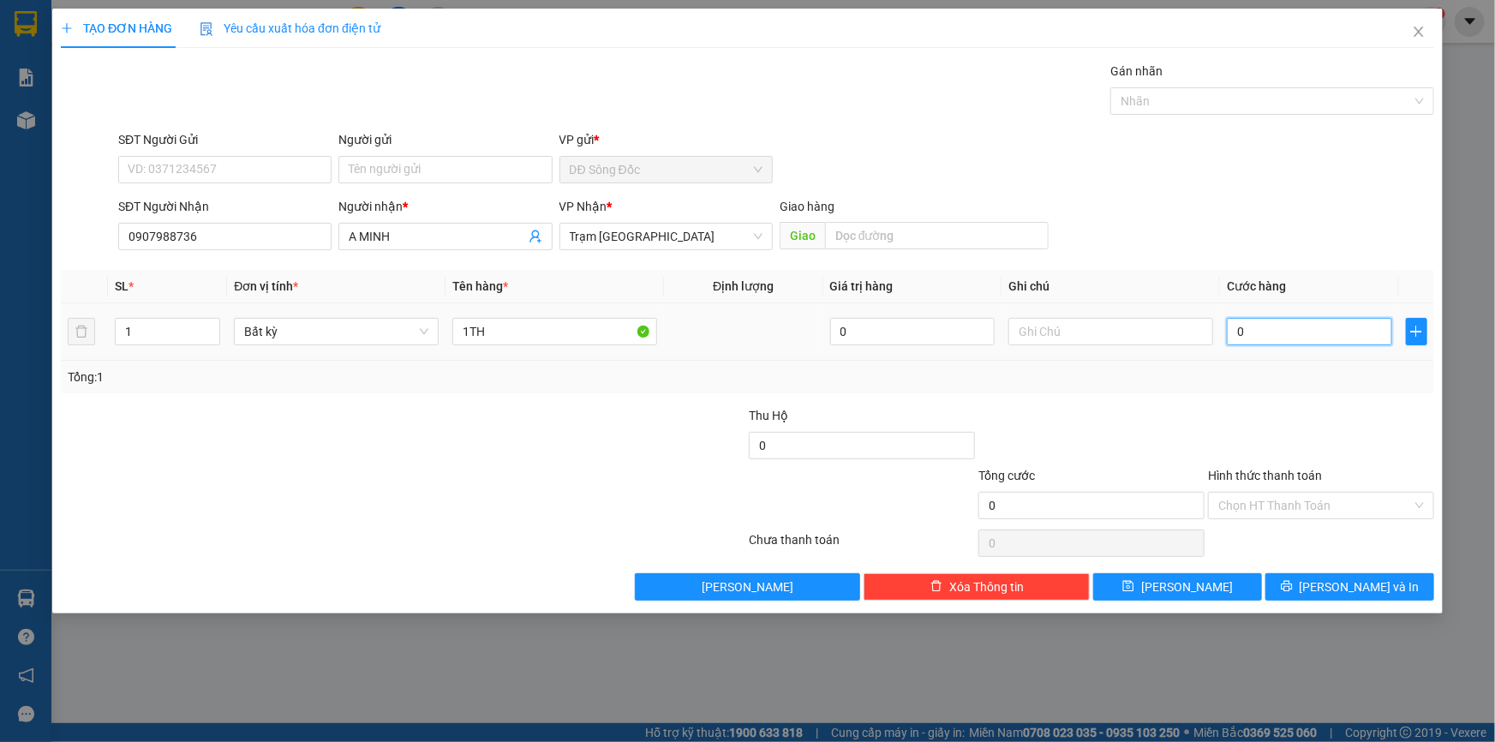
type input "3"
type input "30"
type input "30.000"
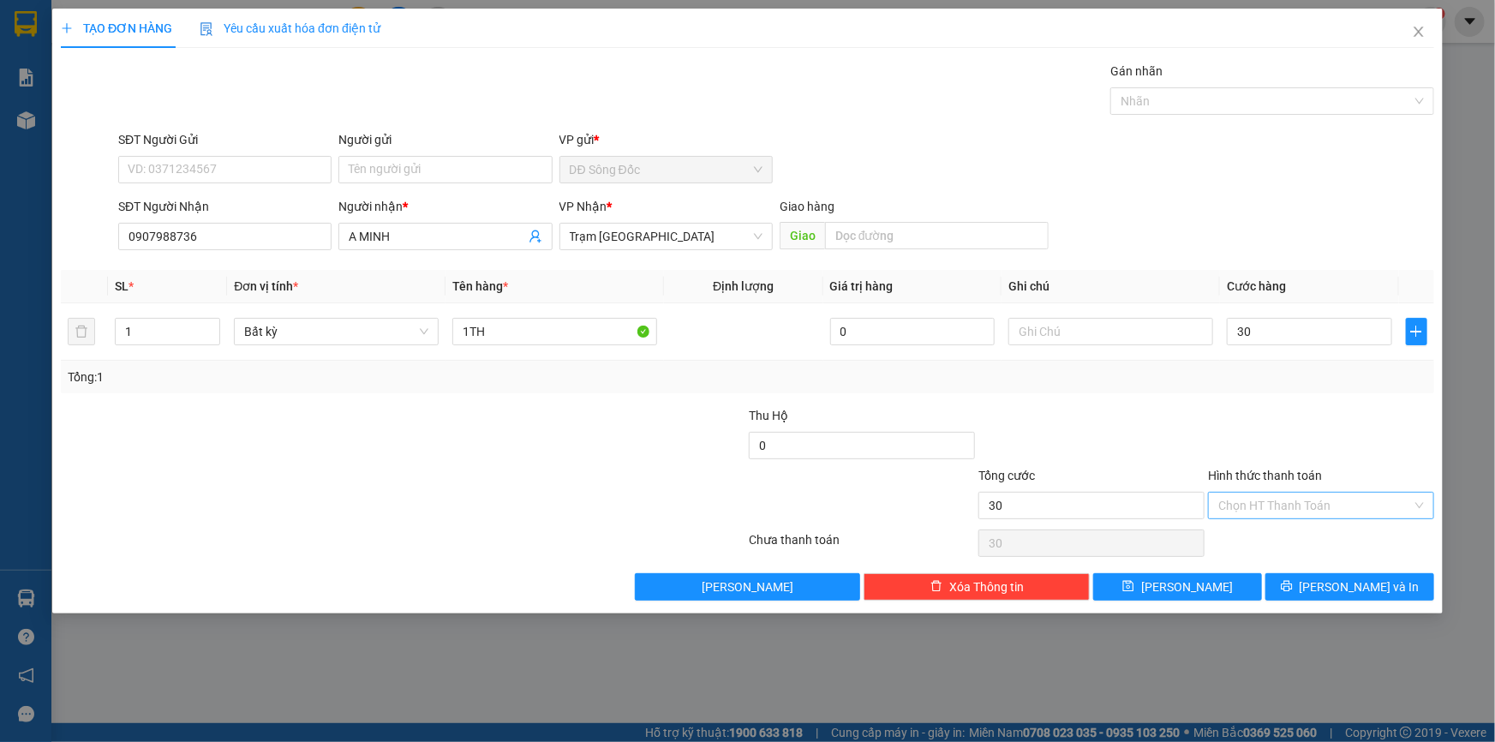
type input "30.000"
click at [1247, 495] on input "Hình thức thanh toán" at bounding box center [1315, 506] width 194 height 26
click at [1242, 531] on div "Tại văn phòng" at bounding box center [1321, 538] width 206 height 19
type input "0"
click at [1217, 582] on button "Lưu" at bounding box center [1177, 586] width 169 height 27
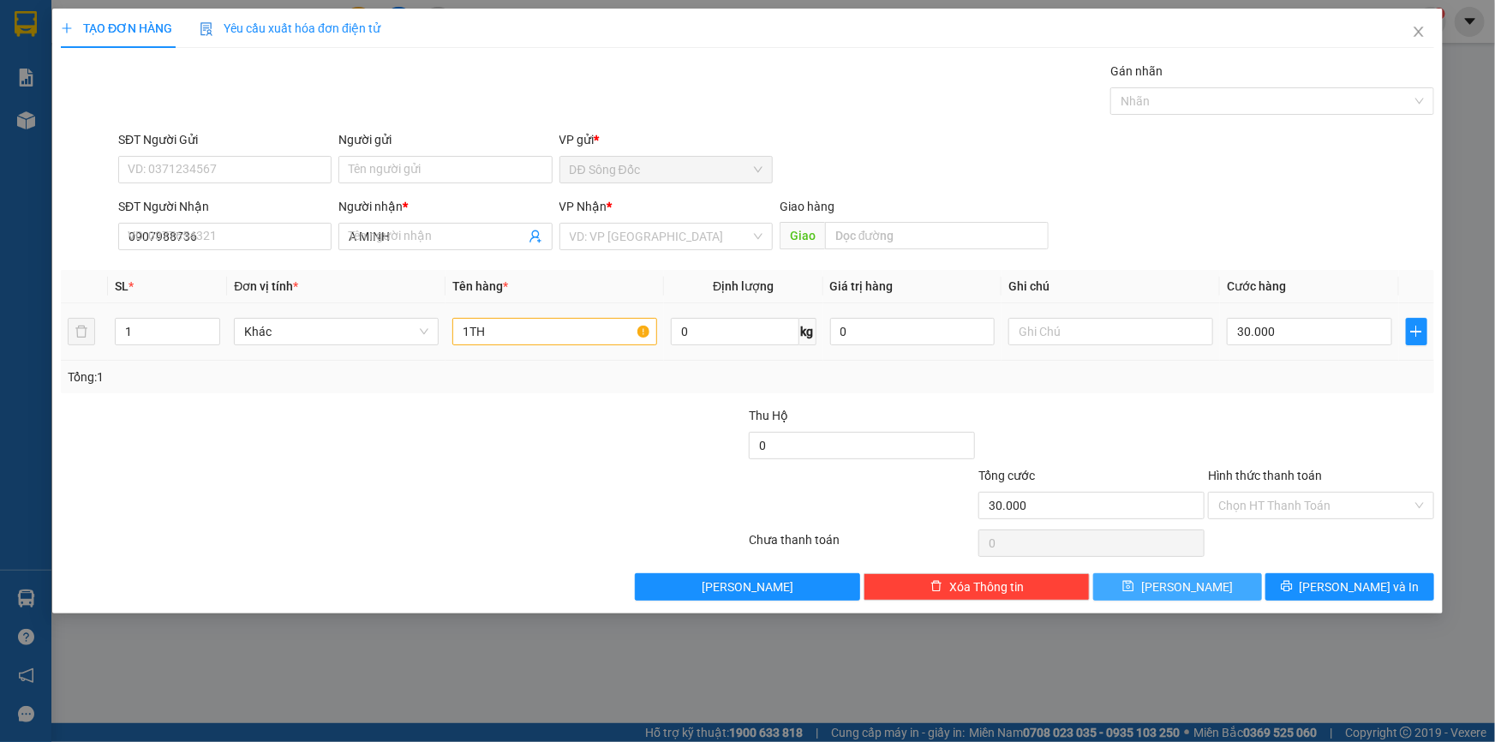
type input "0"
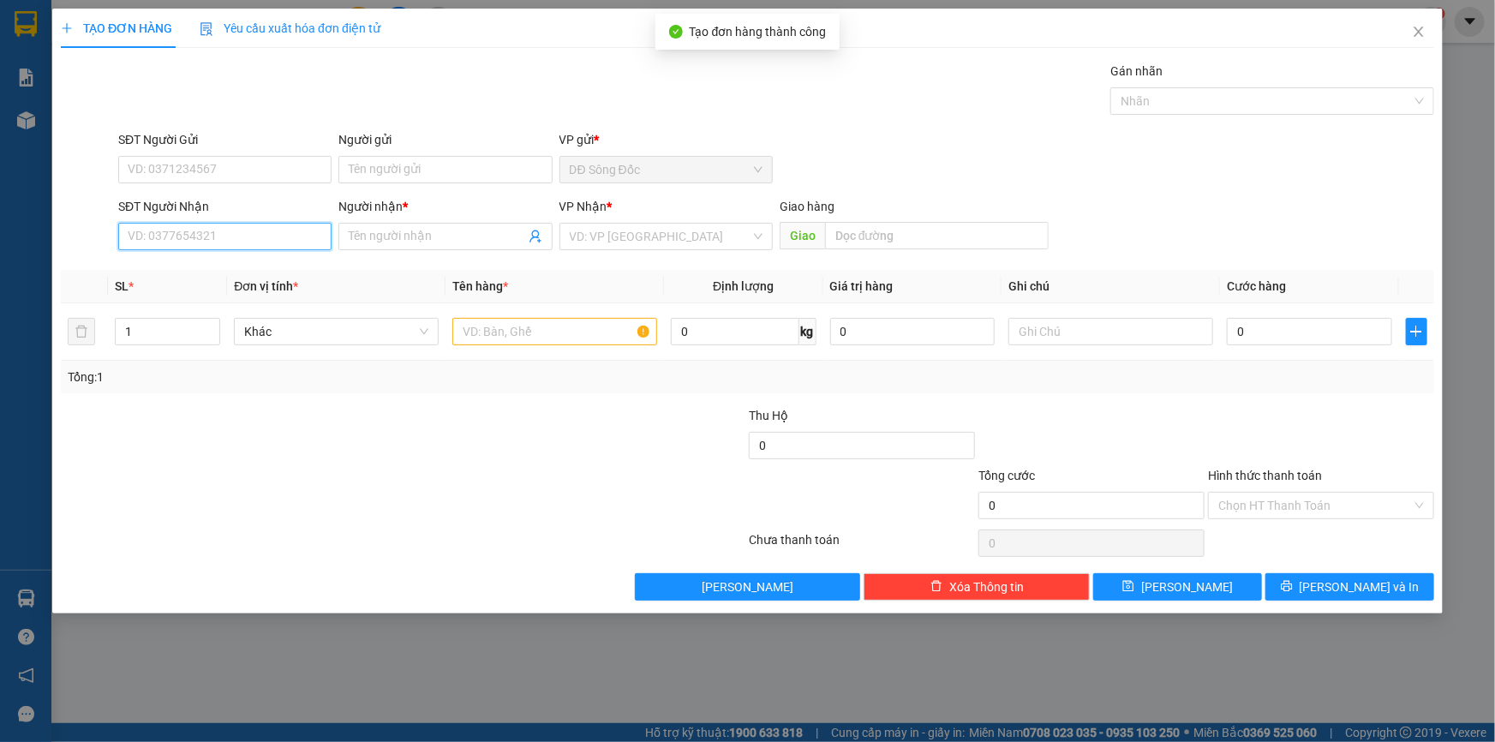
click at [209, 238] on input "SĐT Người Nhận" at bounding box center [224, 236] width 213 height 27
click at [177, 266] on div "0388448488 - KHÁI" at bounding box center [224, 270] width 193 height 19
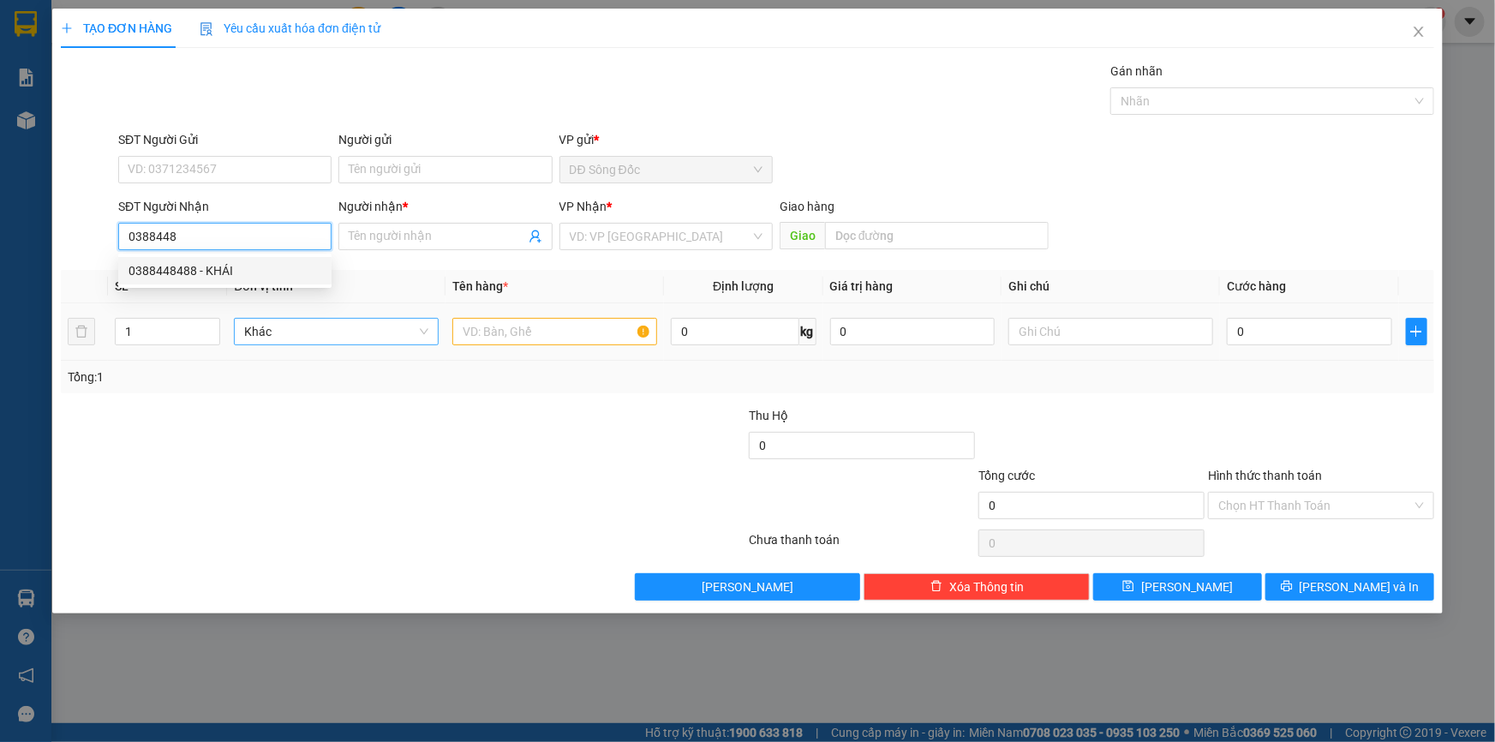
type input "0388448488"
type input "KHÁI"
type input "0388448488"
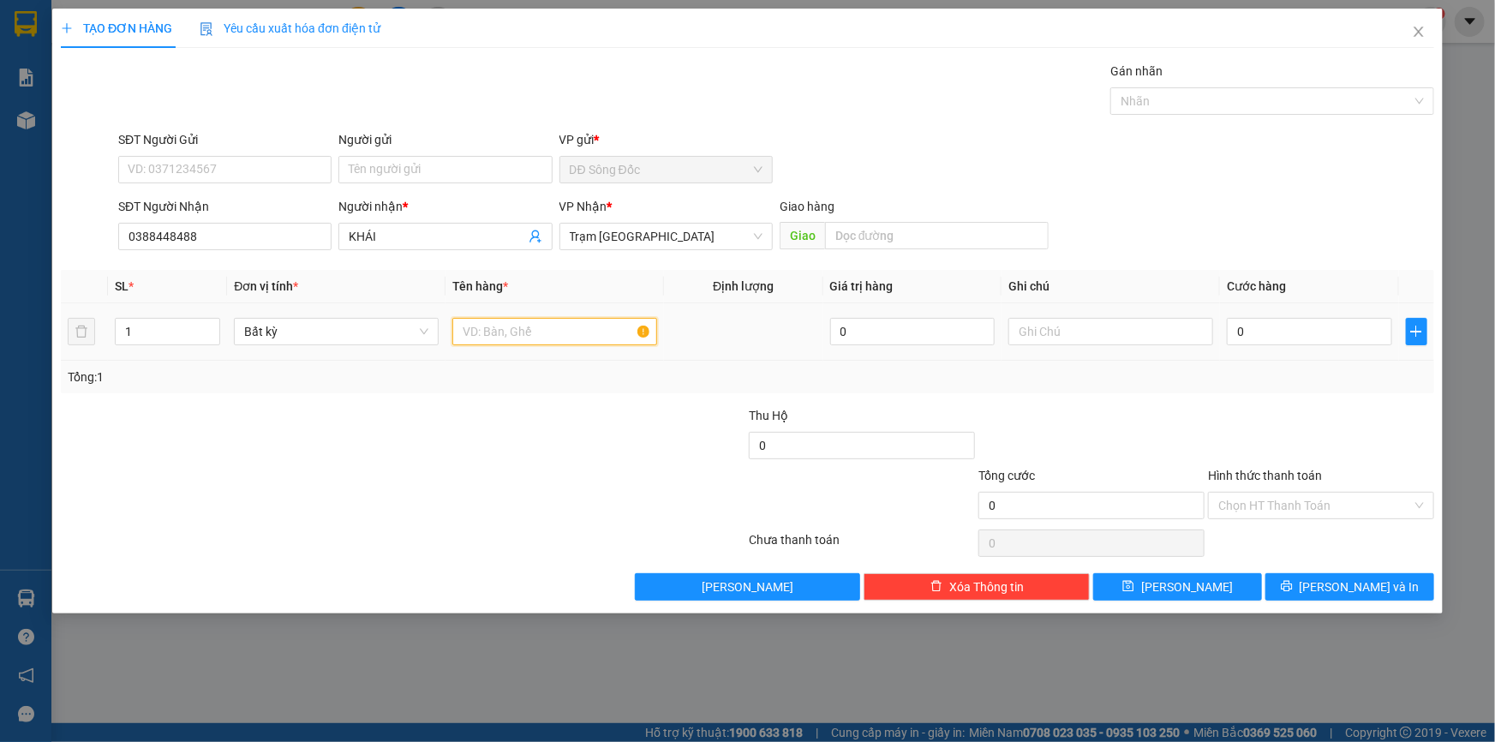
click at [520, 327] on input "text" at bounding box center [554, 331] width 205 height 27
type input "1TH"
click at [1285, 325] on input "0" at bounding box center [1309, 331] width 165 height 27
type input "4"
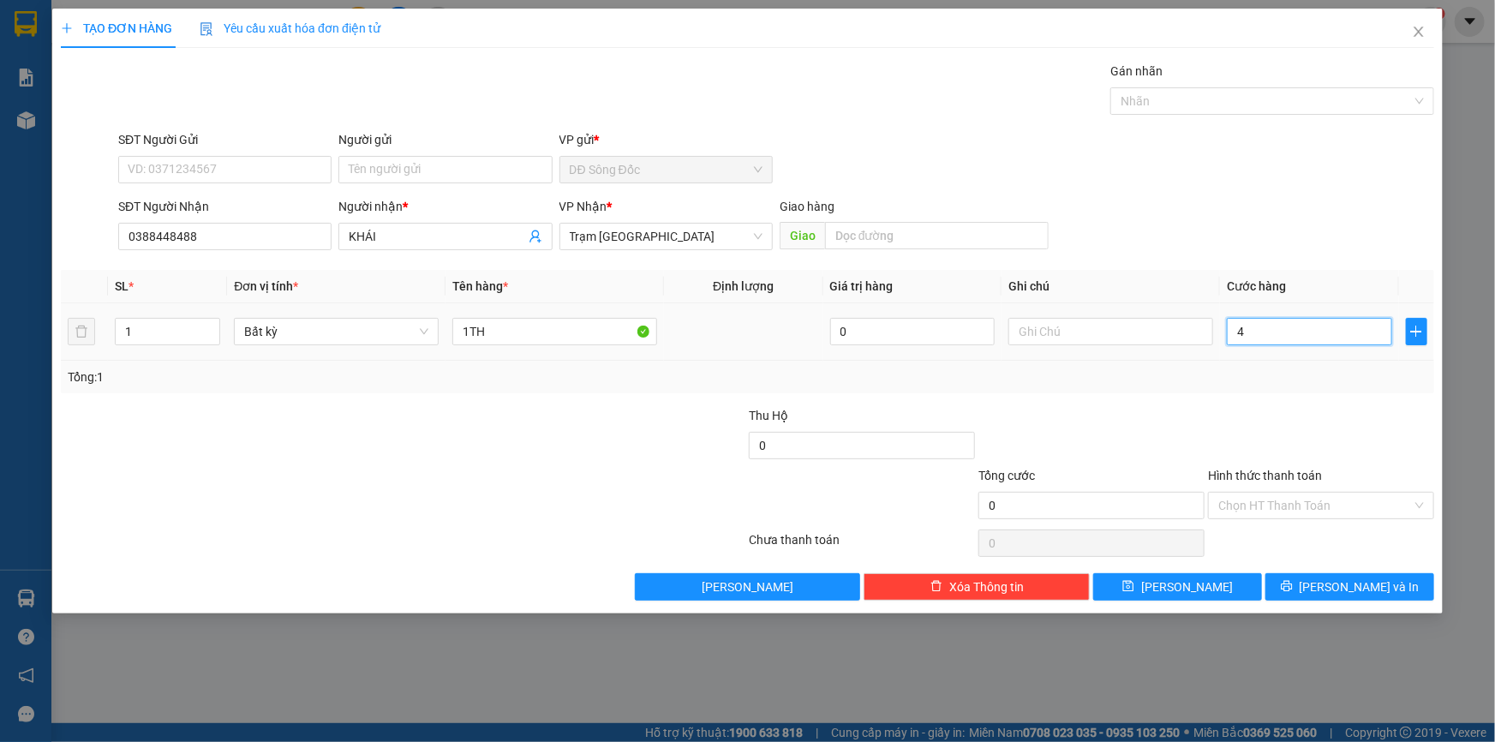
type input "4"
type input "40"
type input "40.000"
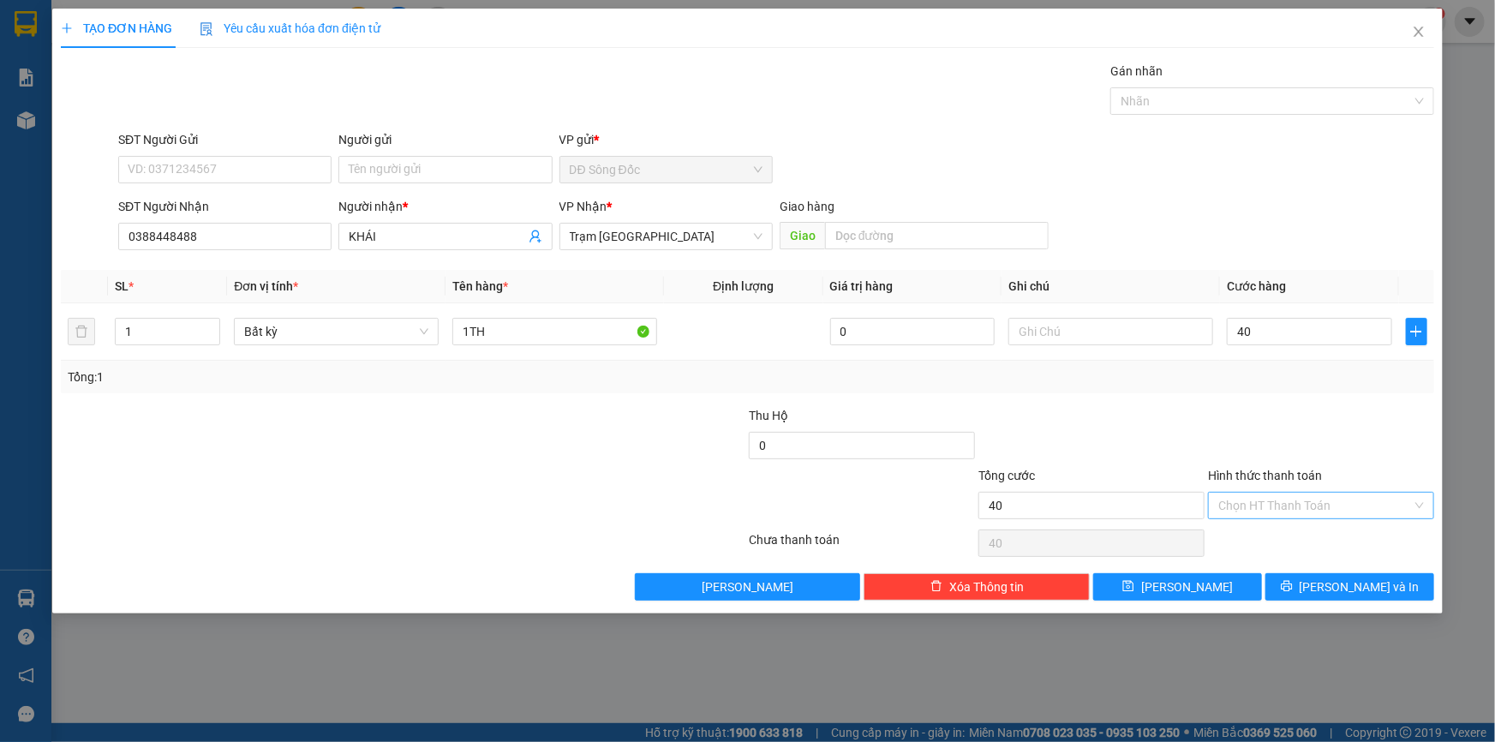
type input "40.000"
click at [1285, 504] on input "Hình thức thanh toán" at bounding box center [1315, 506] width 194 height 26
click at [1285, 540] on div "Tại văn phòng" at bounding box center [1321, 538] width 206 height 19
type input "0"
drag, startPoint x: 1201, startPoint y: 587, endPoint x: 1167, endPoint y: 573, distance: 36.9
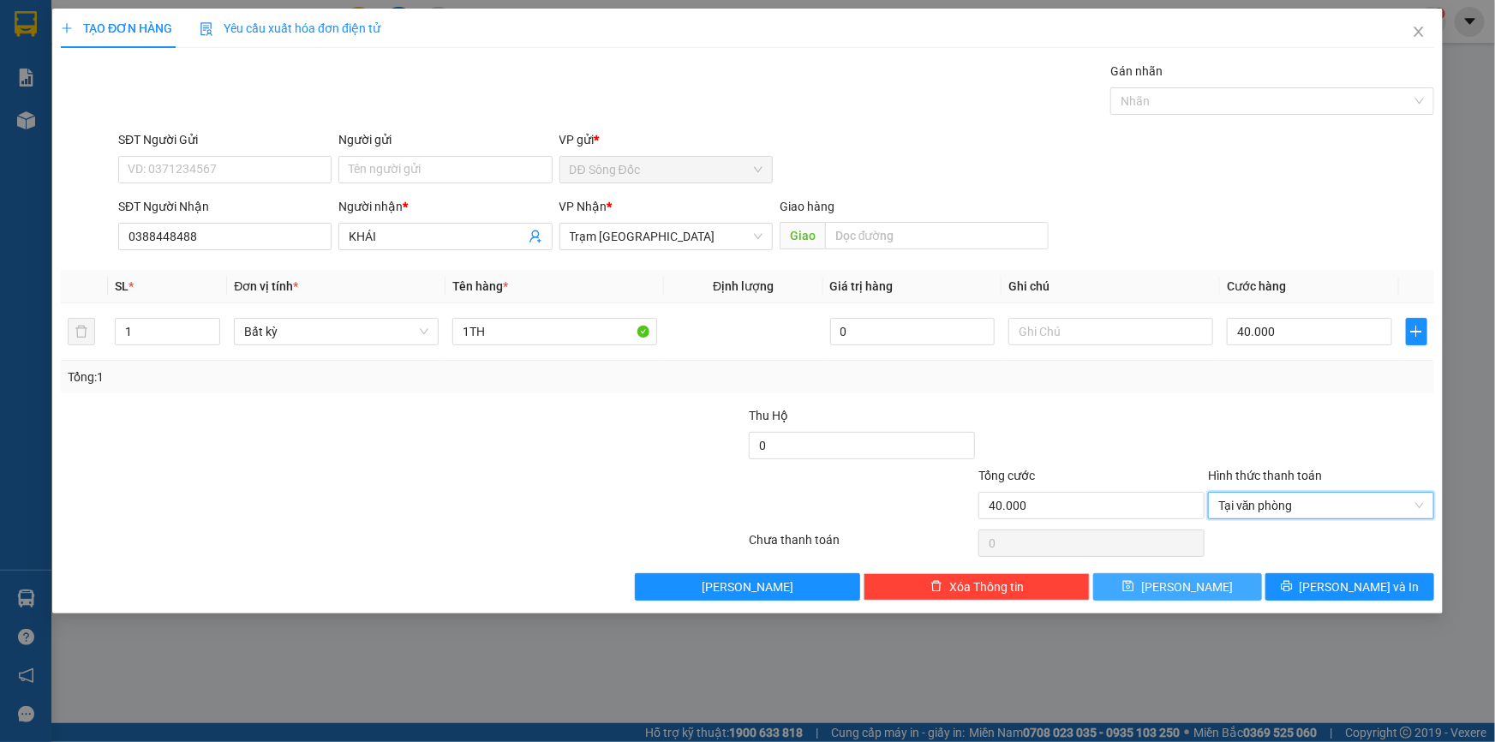
click at [1200, 588] on button "Lưu" at bounding box center [1177, 586] width 169 height 27
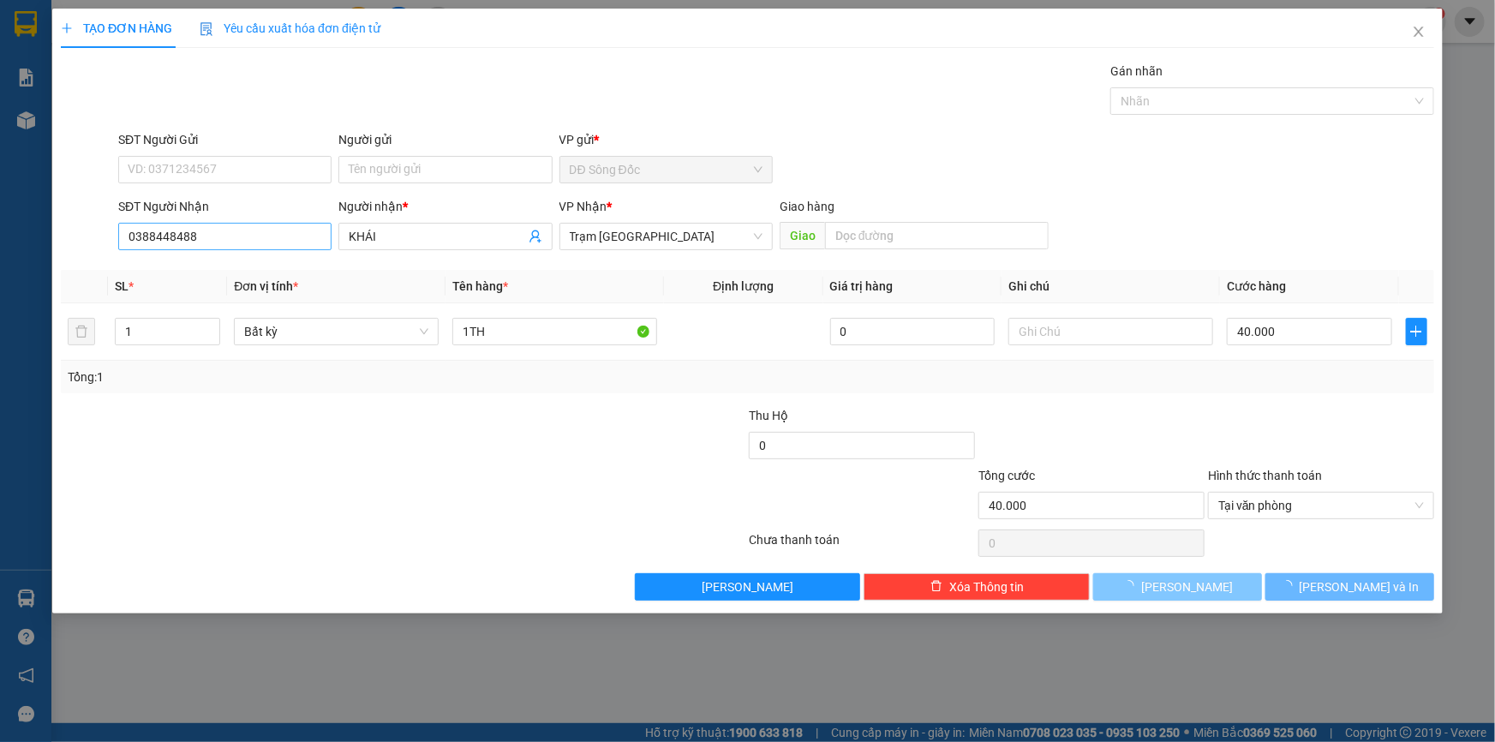
type input "0"
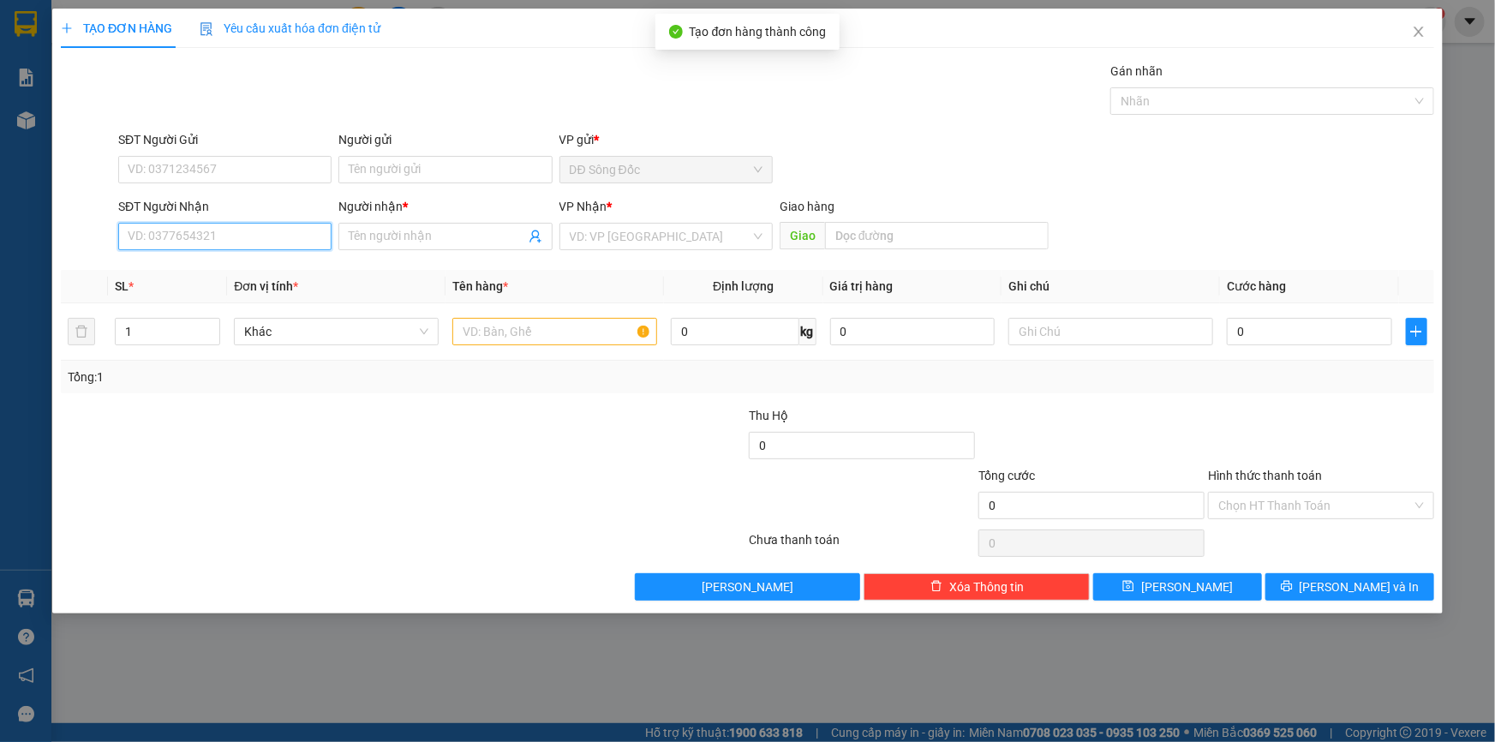
click at [191, 238] on input "SĐT Người Nhận" at bounding box center [224, 236] width 213 height 27
type input "0948366663"
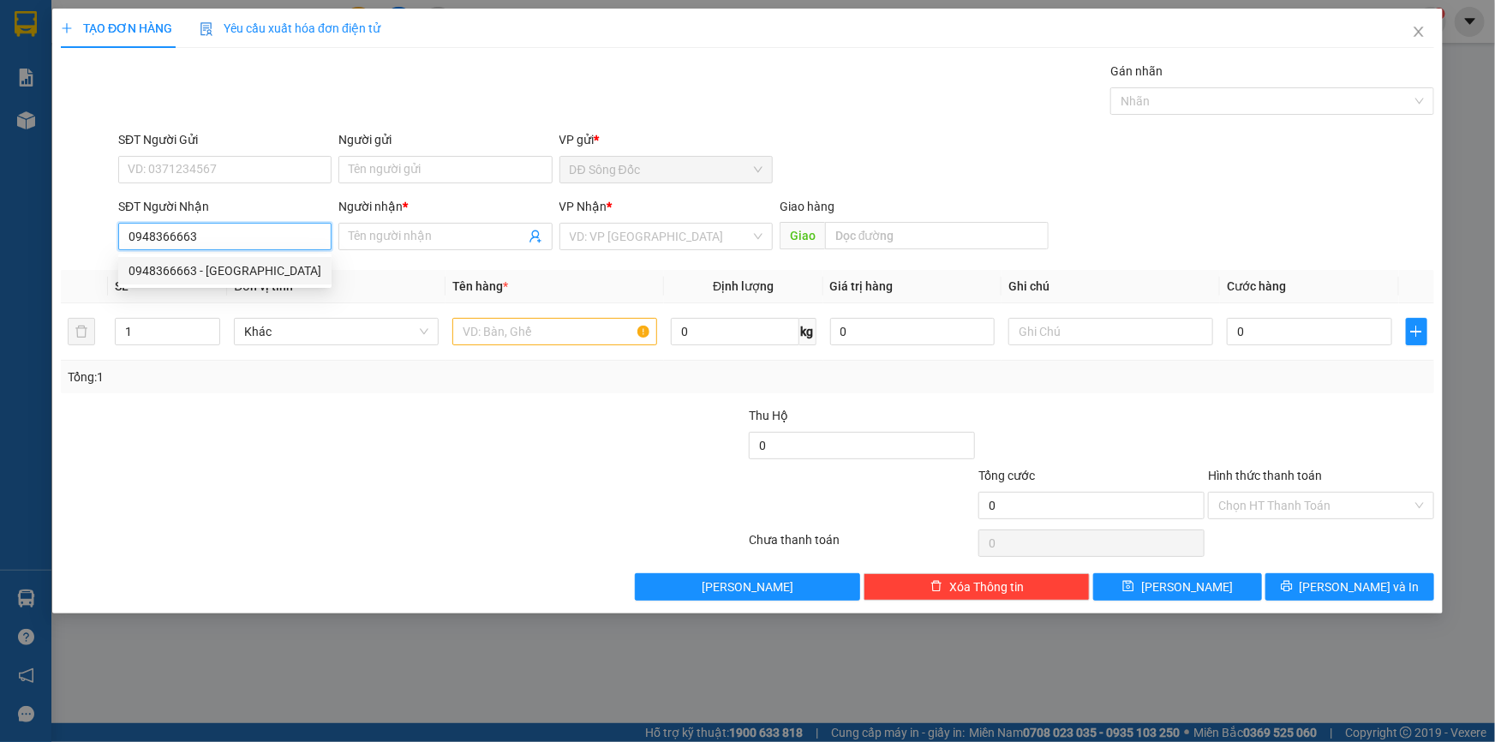
click at [200, 273] on div "0948366663 - VĨNH TRƯỜNG" at bounding box center [224, 270] width 193 height 19
type input "VĨNH TRƯỜNG"
type input "0948366663"
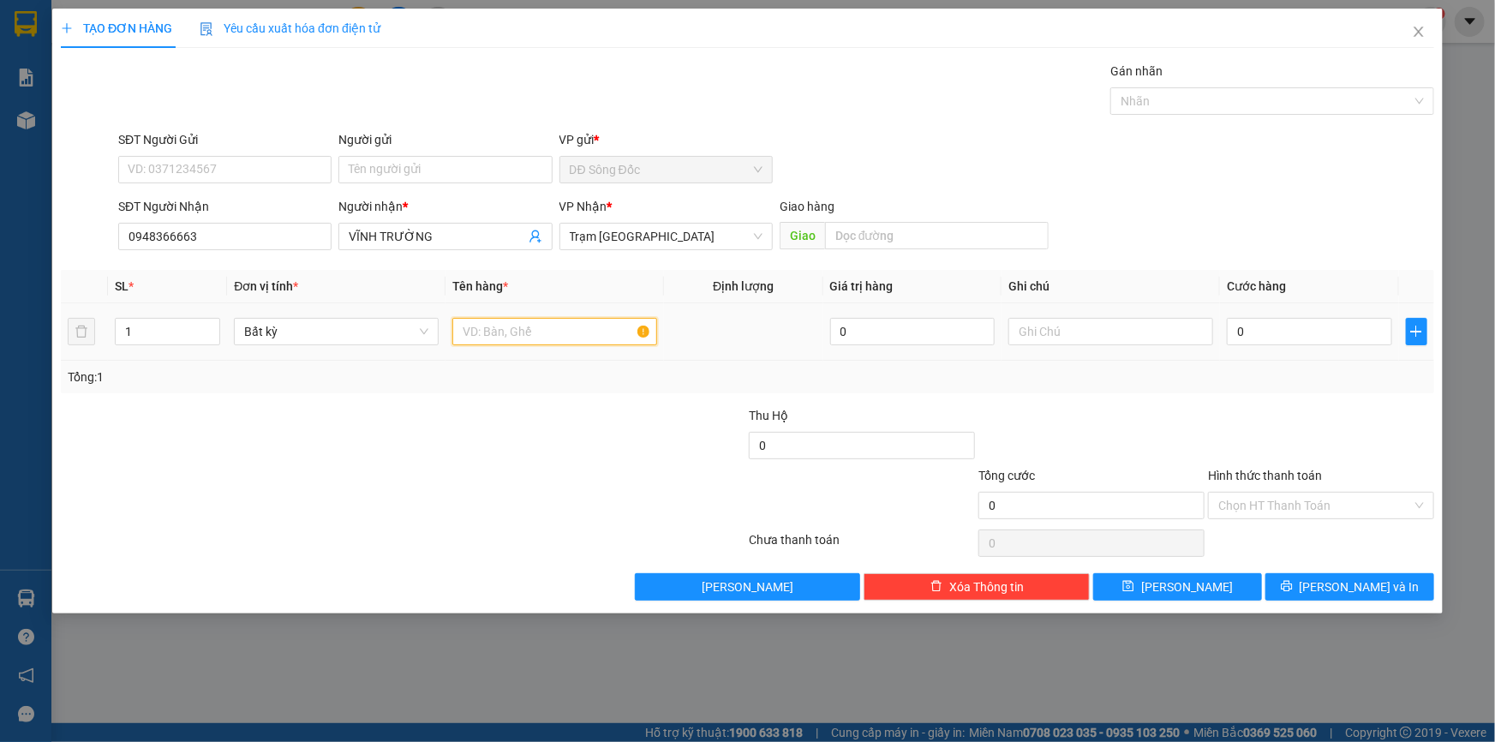
click at [512, 330] on input "text" at bounding box center [554, 331] width 205 height 27
type input "1TH"
click at [1311, 325] on input "0" at bounding box center [1309, 331] width 165 height 27
type input "5"
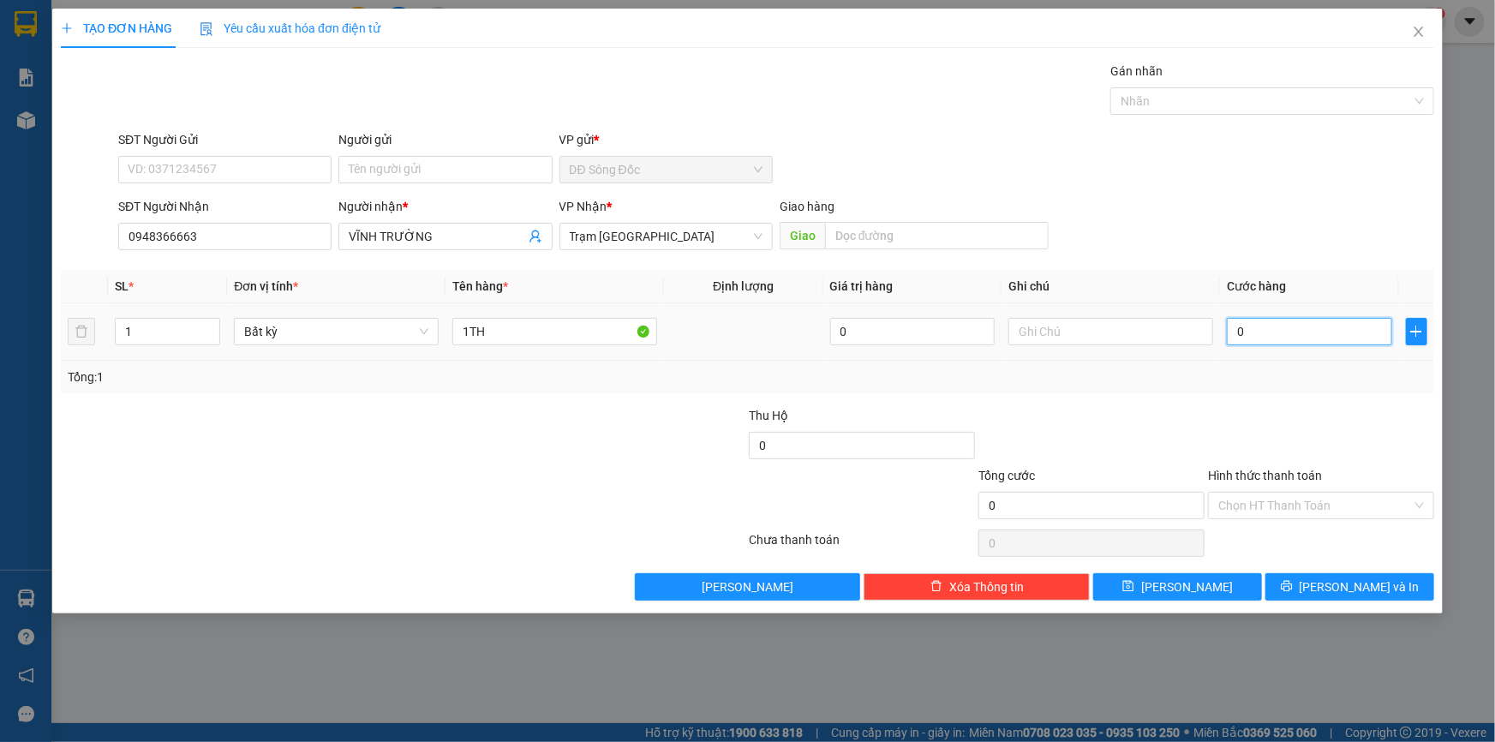
type input "5"
type input "50"
click at [1267, 500] on input "Hình thức thanh toán" at bounding box center [1315, 506] width 194 height 26
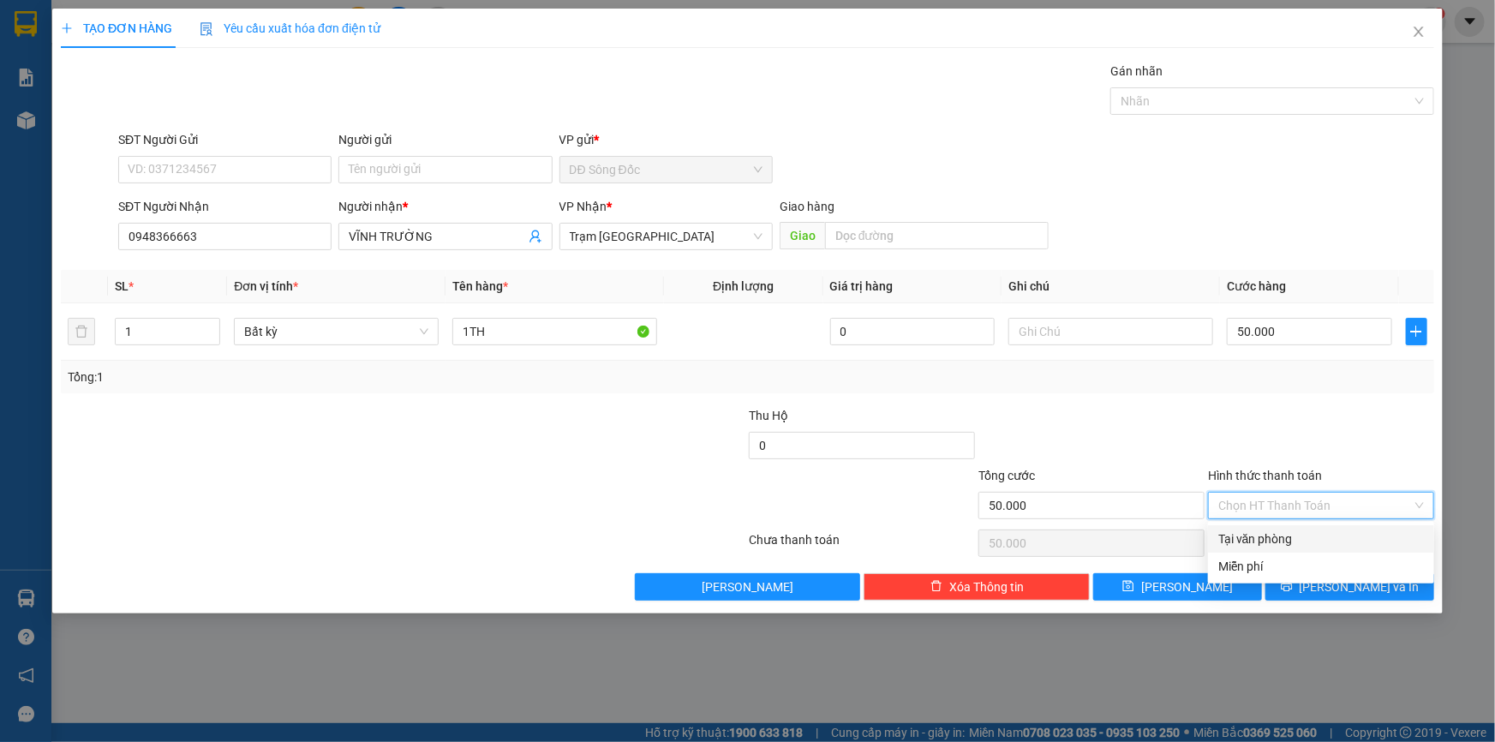
click at [1266, 531] on div "Tại văn phòng" at bounding box center [1321, 538] width 206 height 19
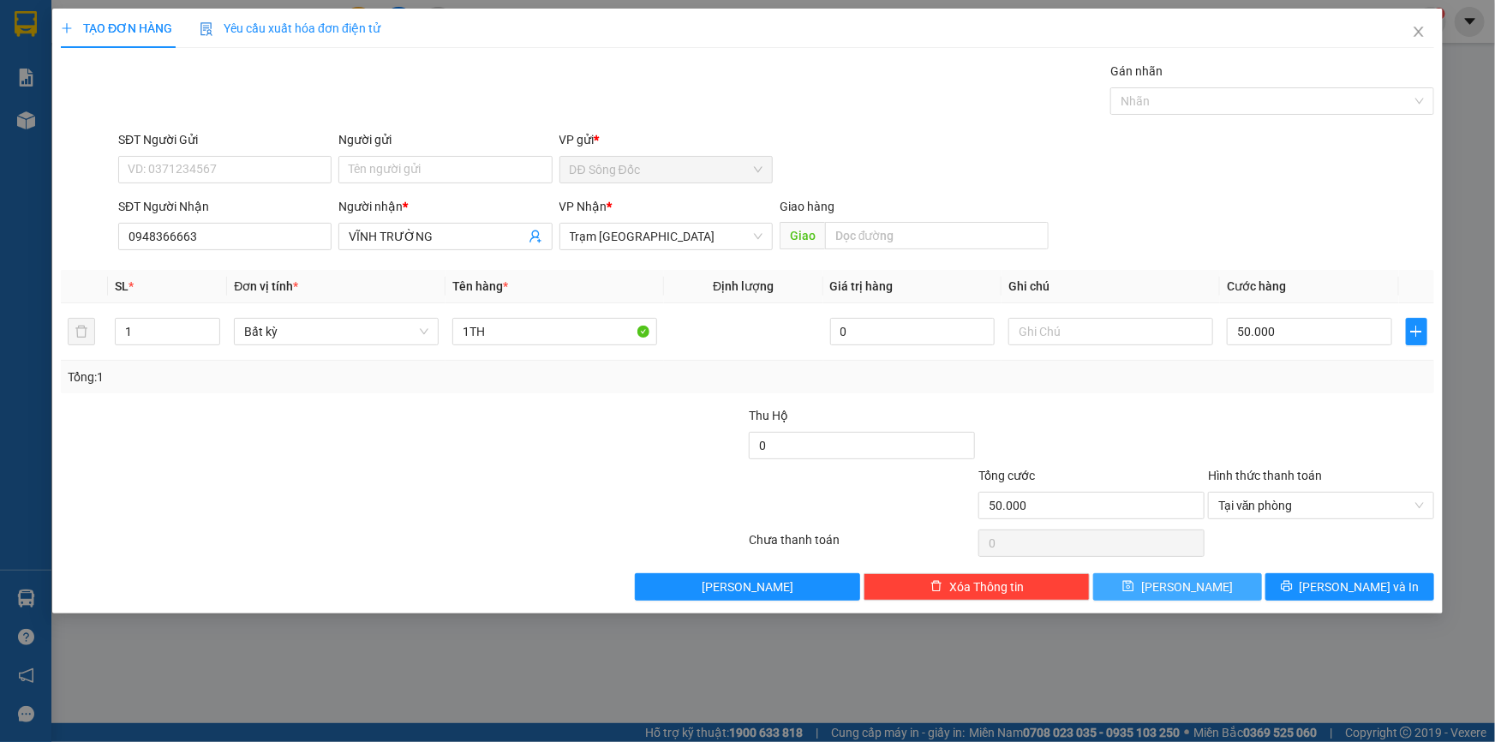
click at [1207, 582] on button "Lưu" at bounding box center [1177, 586] width 169 height 27
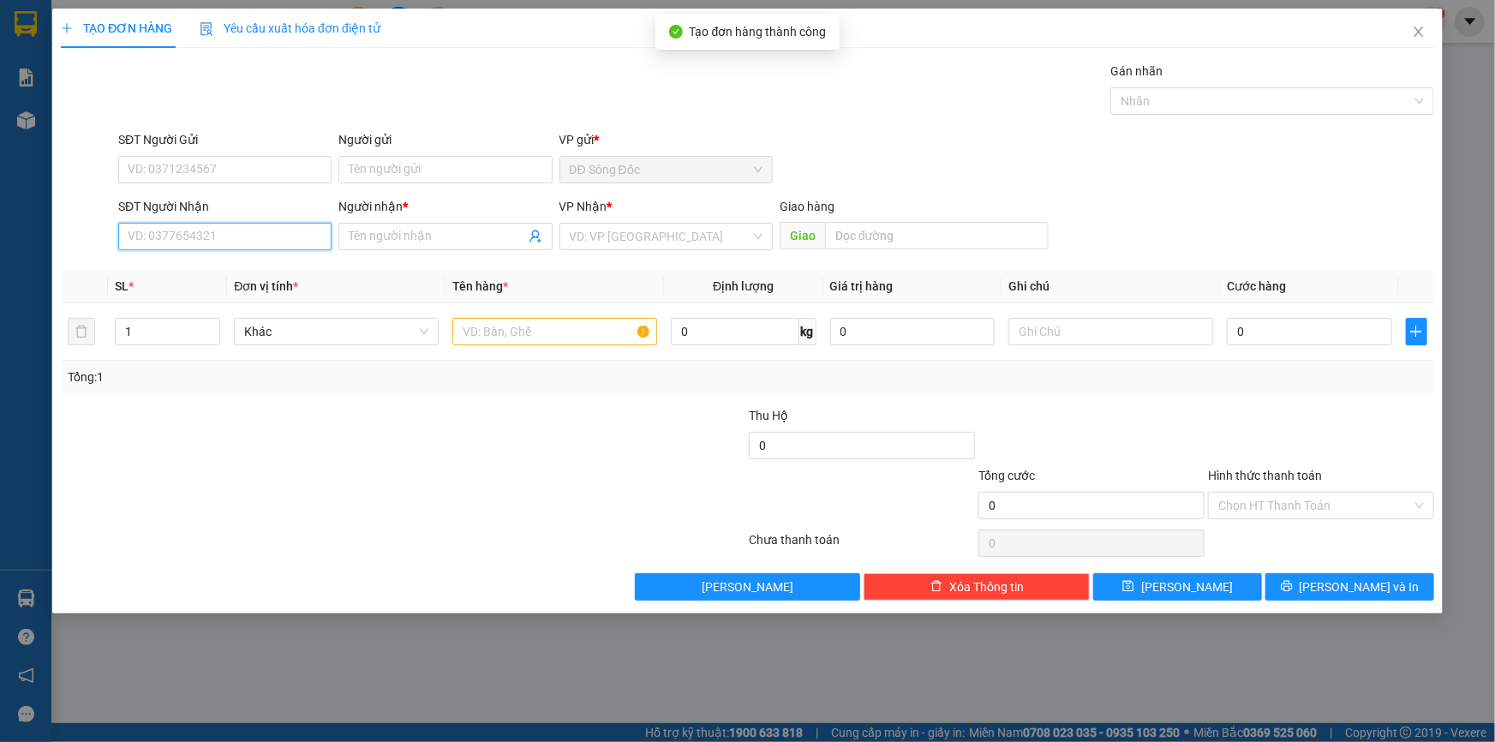
click at [205, 239] on input "SĐT Người Nhận" at bounding box center [224, 236] width 213 height 27
click at [182, 271] on div "0908125571 - A MINH" at bounding box center [224, 270] width 193 height 19
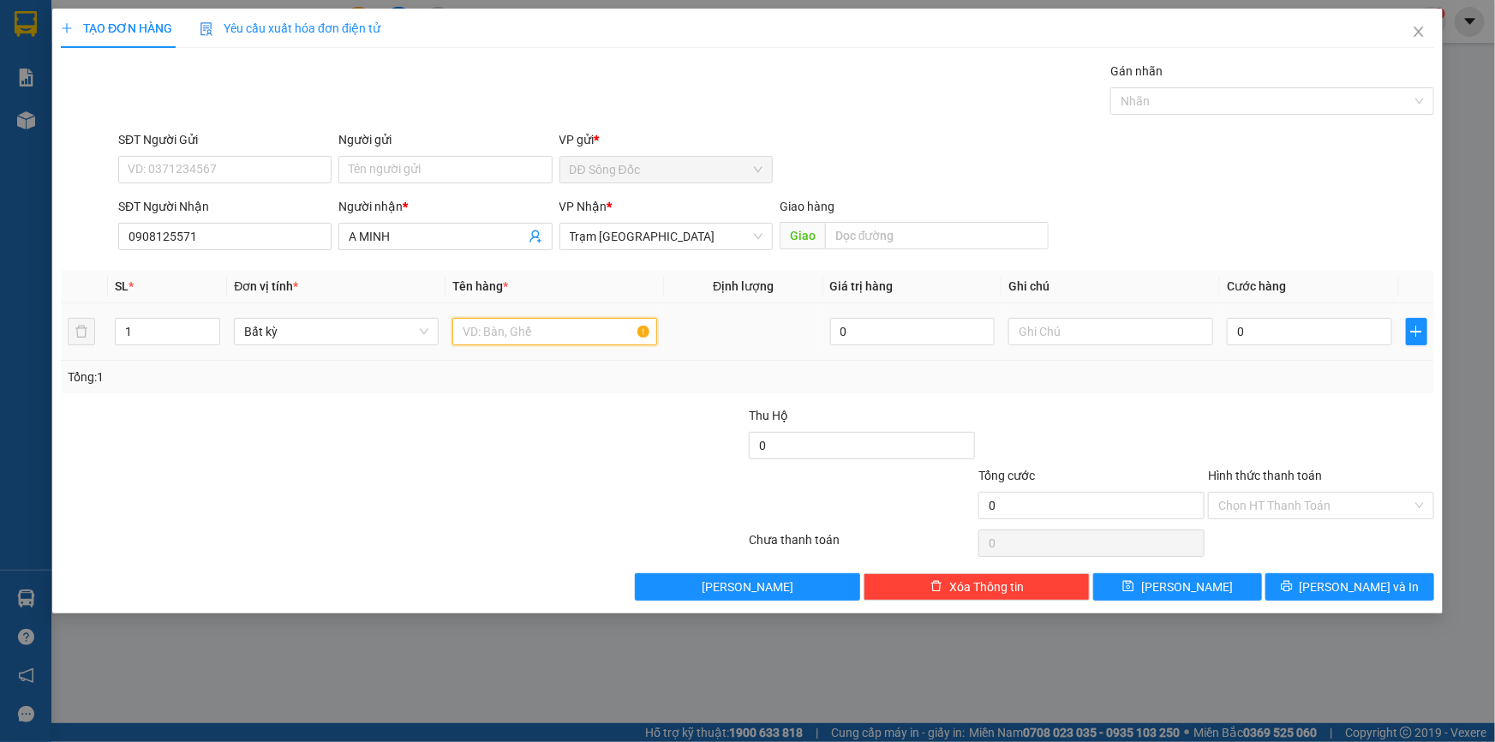
click at [516, 332] on input "text" at bounding box center [554, 331] width 205 height 27
click at [1257, 337] on input "0" at bounding box center [1309, 331] width 165 height 27
drag, startPoint x: 1209, startPoint y: 587, endPoint x: 1201, endPoint y: 580, distance: 10.3
click at [1208, 583] on button "Lưu" at bounding box center [1177, 586] width 169 height 27
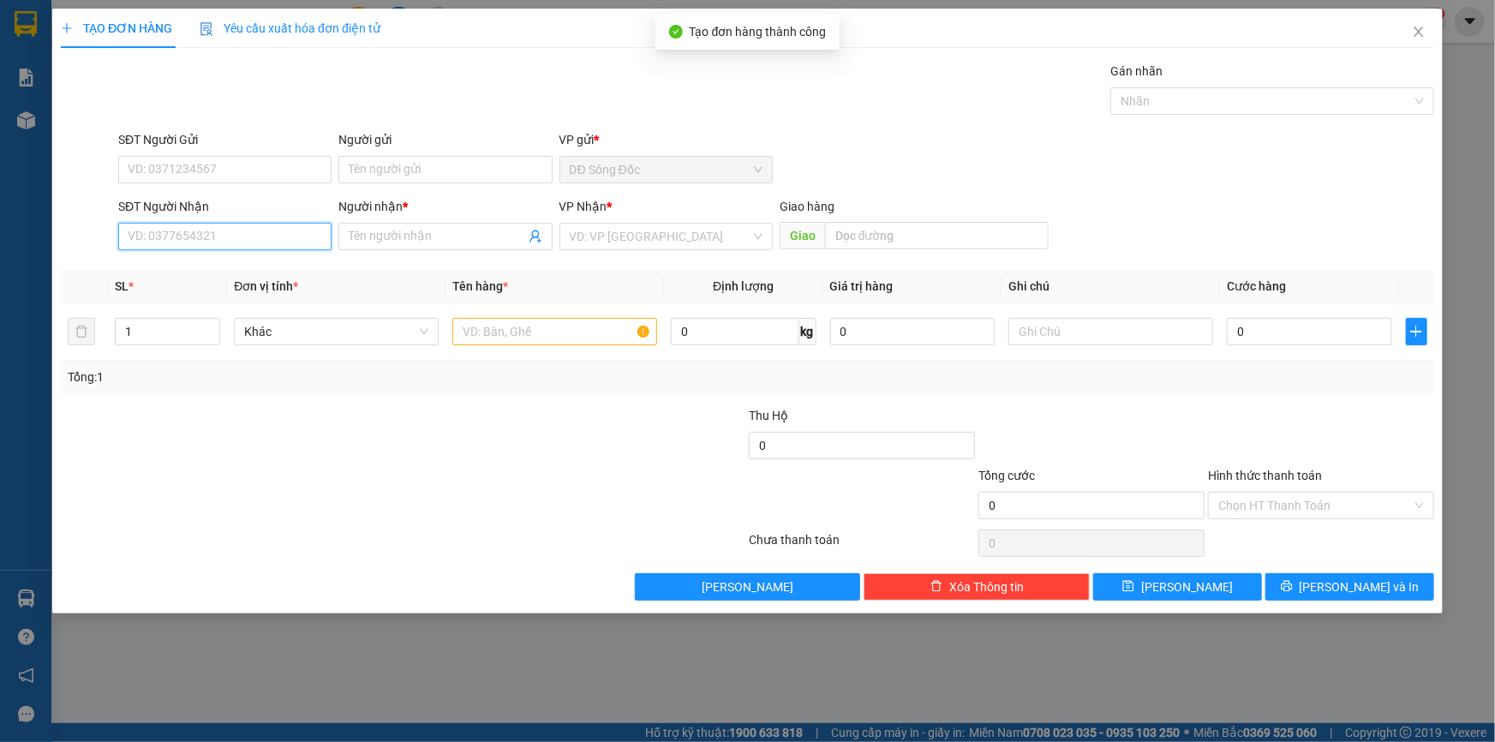
click at [225, 241] on input "SĐT Người Nhận" at bounding box center [224, 236] width 213 height 27
click at [1418, 27] on icon "close" at bounding box center [1419, 32] width 14 height 14
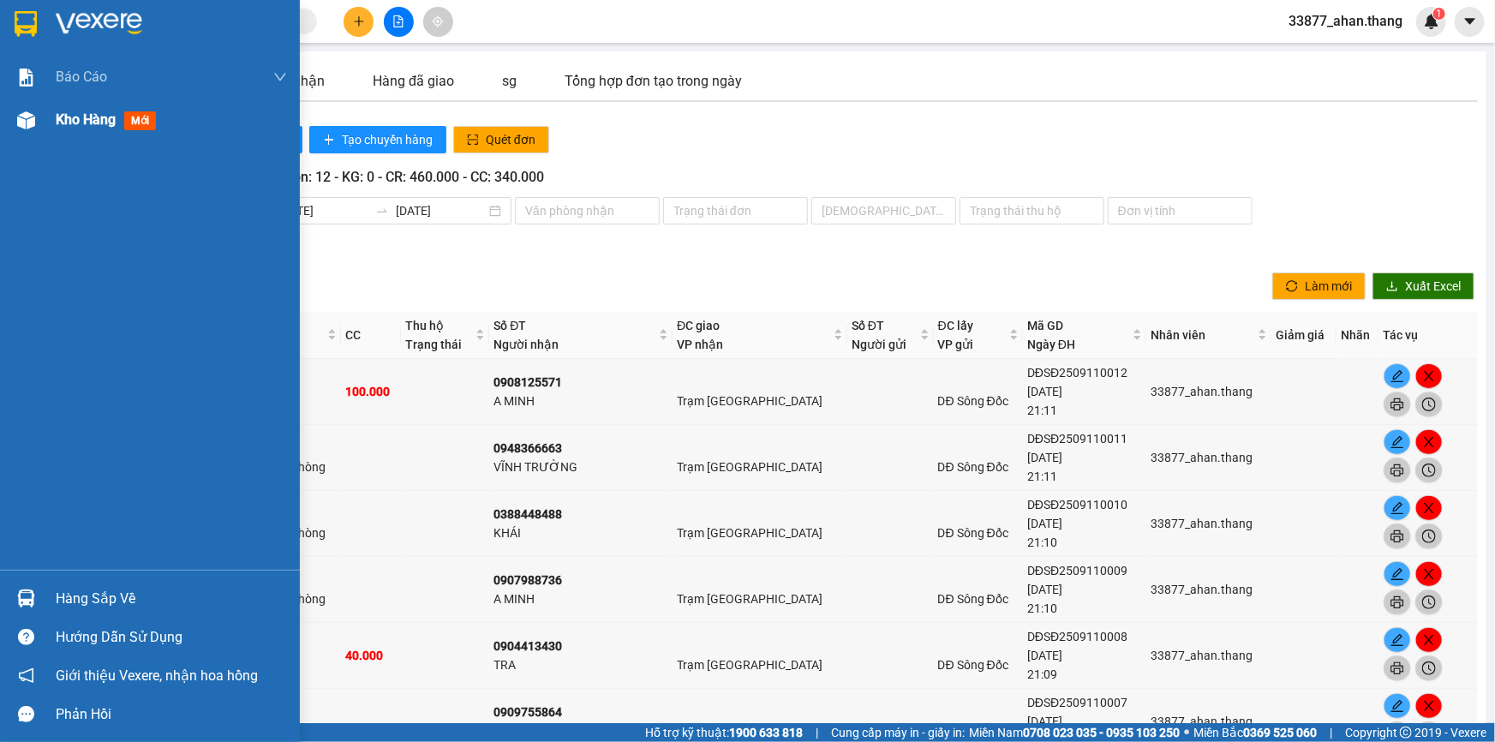
click at [69, 120] on span "Kho hàng" at bounding box center [86, 119] width 60 height 16
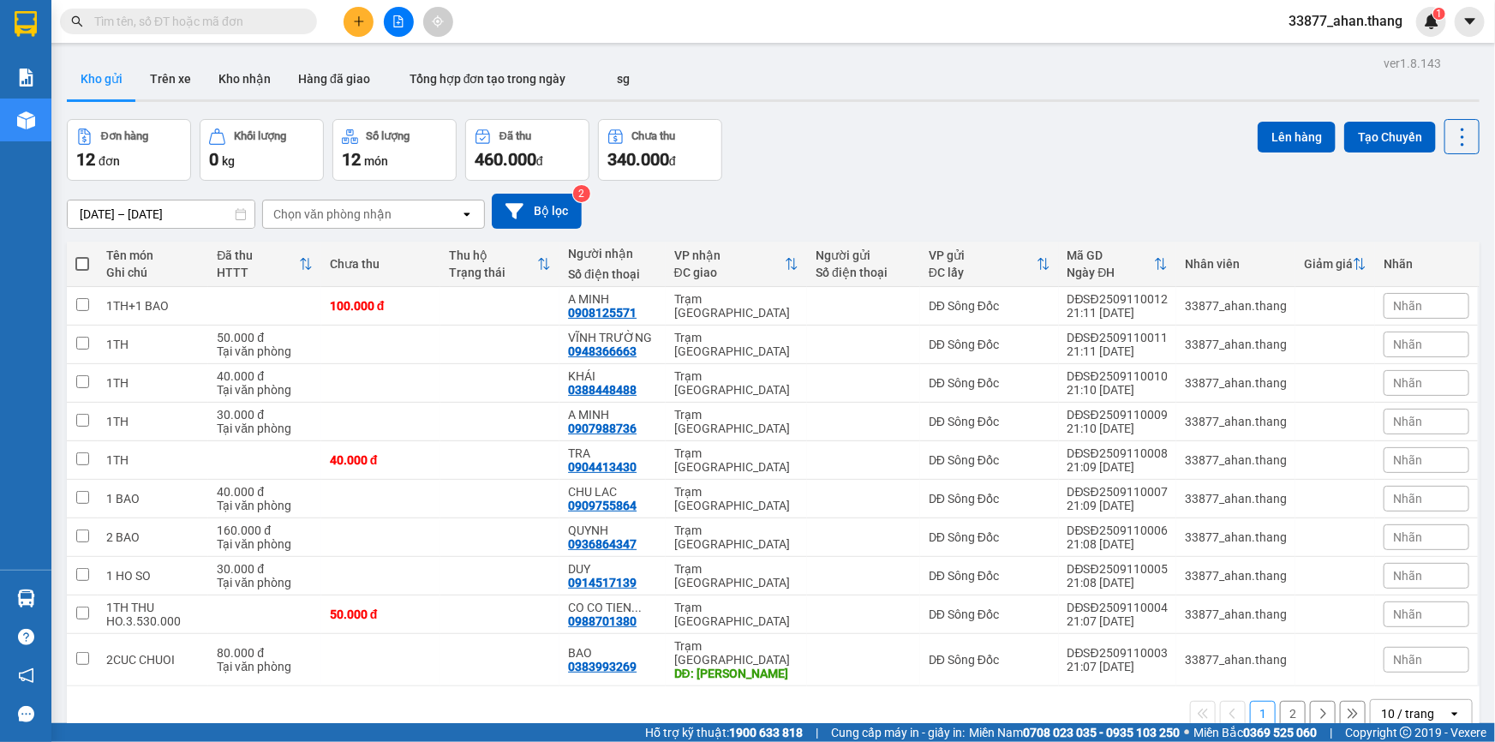
click at [1407, 705] on div "10 / trang" at bounding box center [1407, 713] width 53 height 17
click at [1393, 663] on span "100 / trang" at bounding box center [1402, 661] width 62 height 17
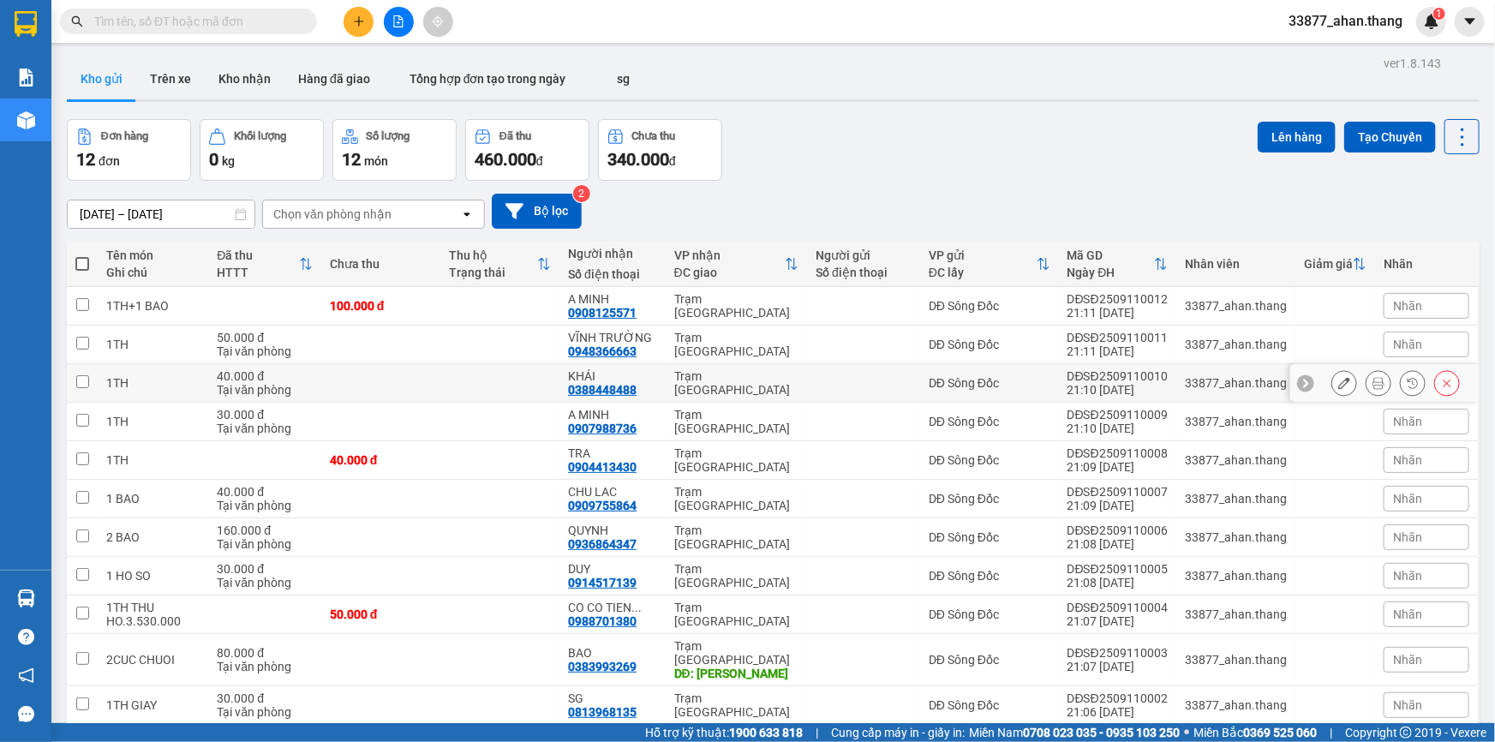
scroll to position [94, 0]
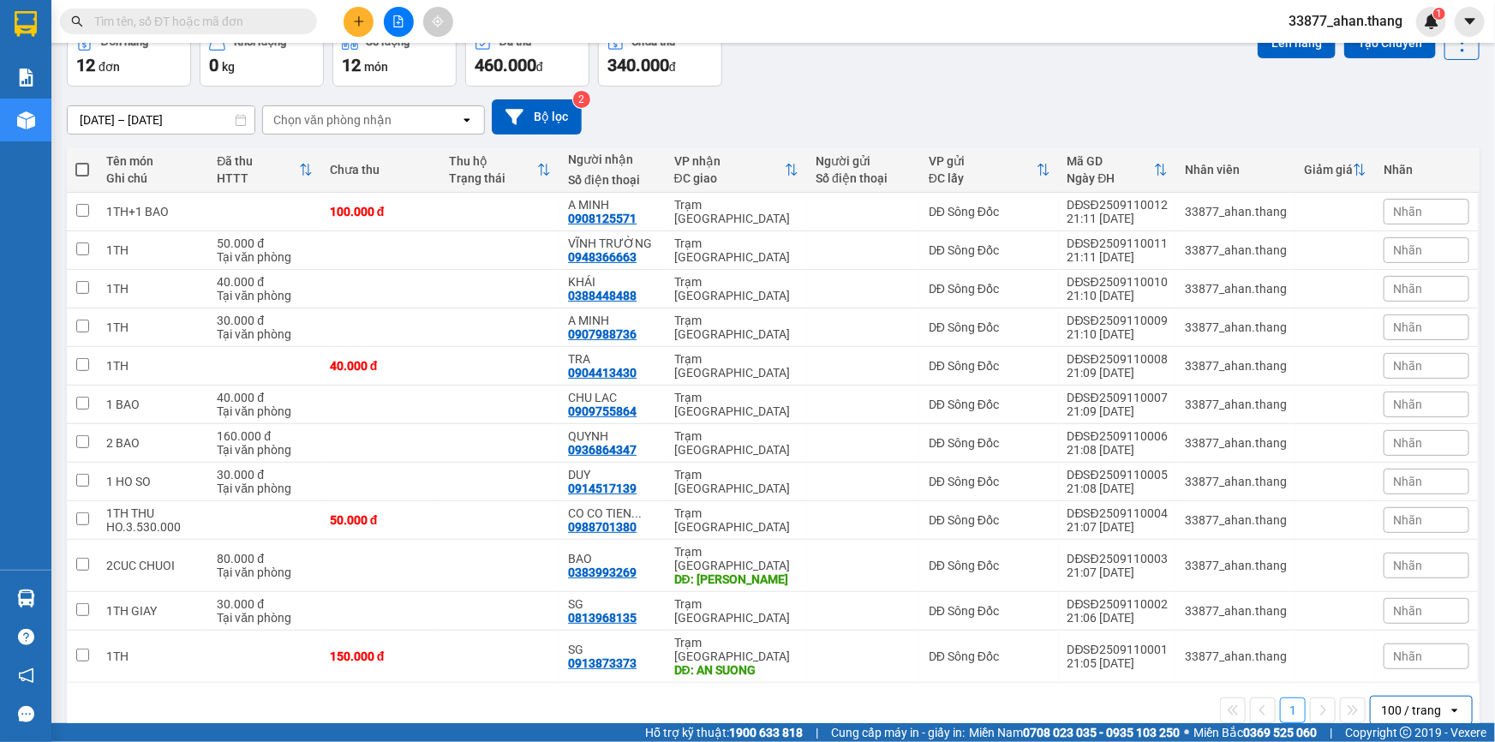
click at [1381, 702] on div "100 / trang" at bounding box center [1411, 710] width 60 height 17
click at [1396, 642] on span "100 / trang" at bounding box center [1403, 644] width 65 height 17
